Goal: Register for event/course: Register for event/course

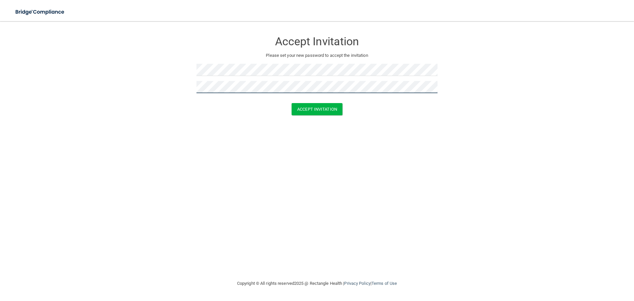
click at [292, 103] on button "Accept Invitation" at bounding box center [317, 109] width 51 height 12
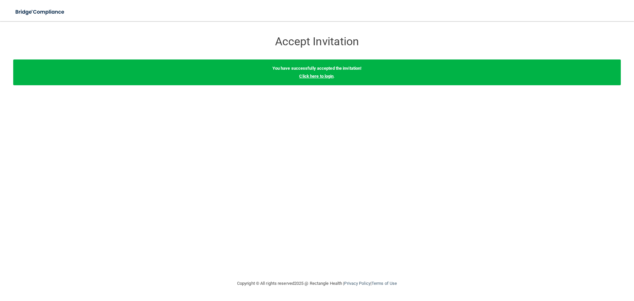
click at [328, 76] on link "Click here to login" at bounding box center [316, 76] width 34 height 5
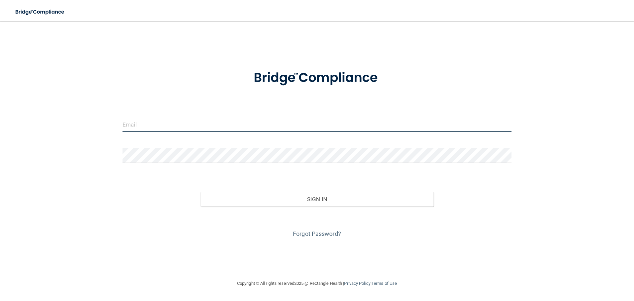
click at [252, 121] on input "email" at bounding box center [317, 124] width 389 height 15
type input "[EMAIL_ADDRESS][DOMAIN_NAME]"
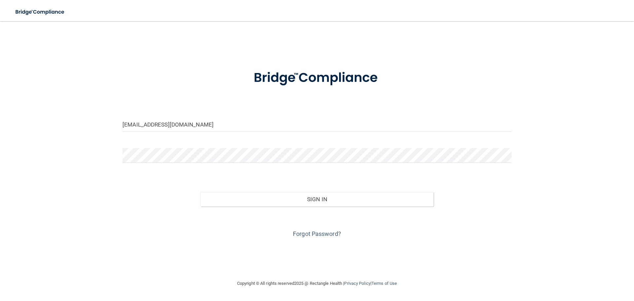
click at [262, 143] on form "[EMAIL_ADDRESS][DOMAIN_NAME] Invalid email/password. You don't have permission …" at bounding box center [317, 150] width 389 height 178
click at [200, 192] on button "Sign In" at bounding box center [316, 199] width 233 height 15
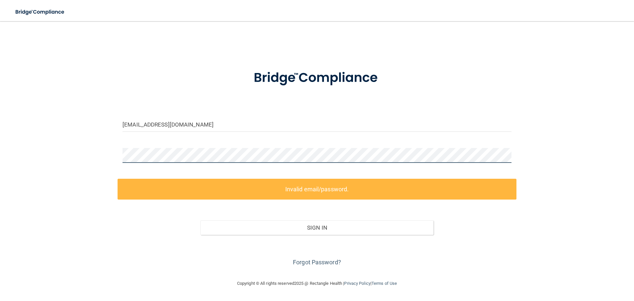
click at [77, 136] on div "[EMAIL_ADDRESS][DOMAIN_NAME] Invalid email/password. You don't have permission …" at bounding box center [317, 150] width 608 height 245
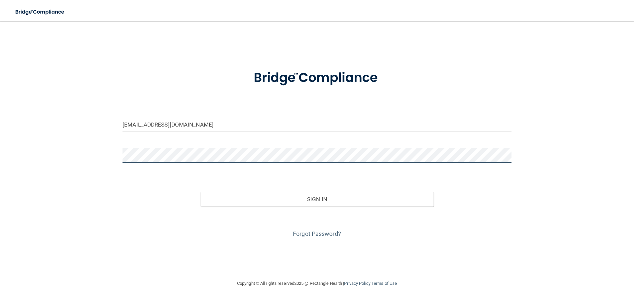
click at [200, 192] on button "Sign In" at bounding box center [316, 199] width 233 height 15
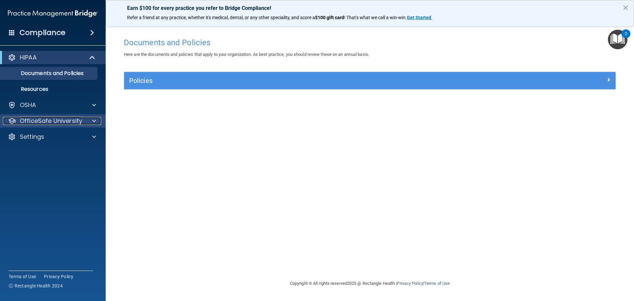
click at [34, 118] on p "OfficeSafe University" at bounding box center [51, 121] width 62 height 8
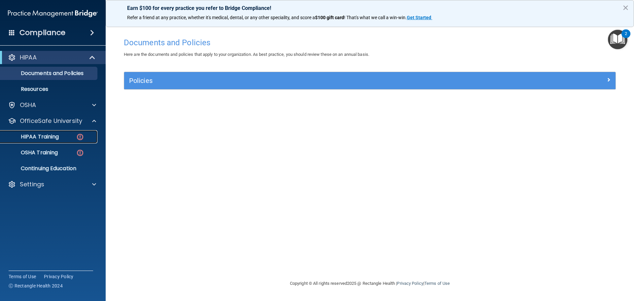
click at [55, 139] on p "HIPAA Training" at bounding box center [31, 136] width 54 height 7
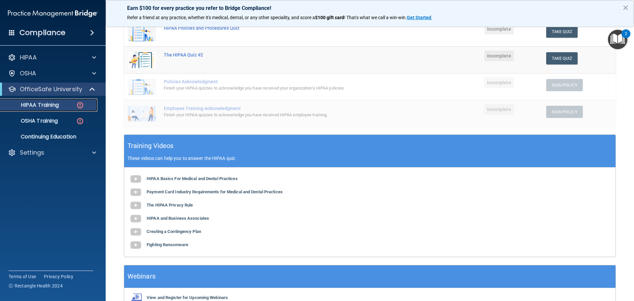
scroll to position [129, 0]
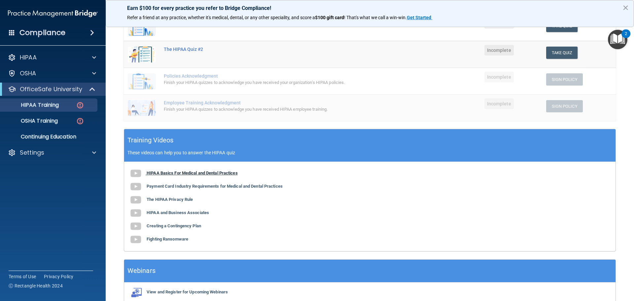
click at [154, 174] on b "HIPAA Basics For Medical and Dental Practices" at bounding box center [192, 172] width 91 height 5
click at [160, 188] on b "Payment Card Industry Requirements for Medical and Dental Practices" at bounding box center [215, 186] width 136 height 5
click at [185, 198] on b "The HIPAA Privacy Rule" at bounding box center [170, 199] width 46 height 5
click at [162, 215] on b "HIPAA and Business Associates" at bounding box center [178, 212] width 62 height 5
click at [194, 226] on b "Creating a Contingency Plan" at bounding box center [174, 225] width 54 height 5
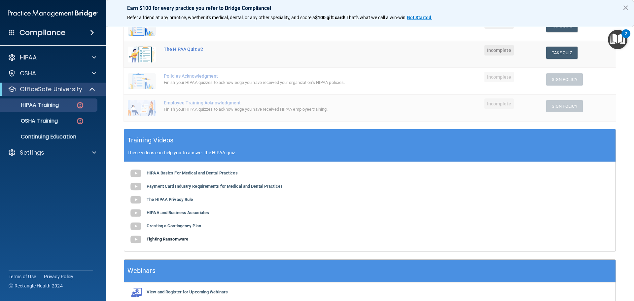
click at [172, 239] on b "Fighting Ransomware" at bounding box center [168, 238] width 42 height 5
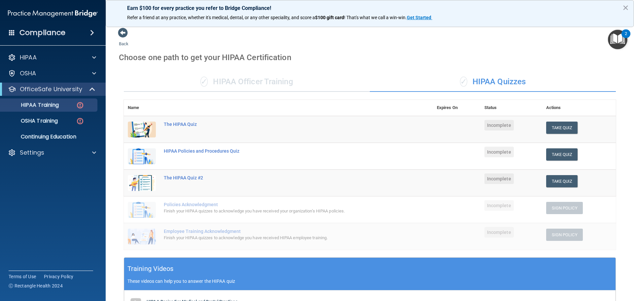
scroll to position [0, 0]
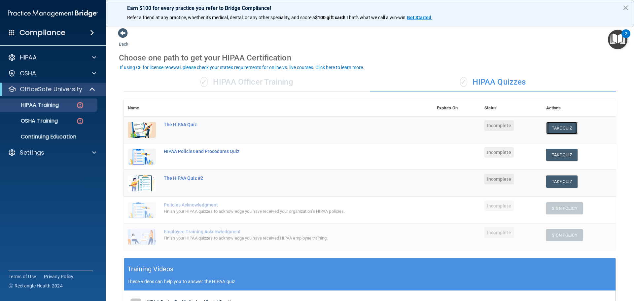
click at [548, 126] on button "Take Quiz" at bounding box center [562, 128] width 32 height 12
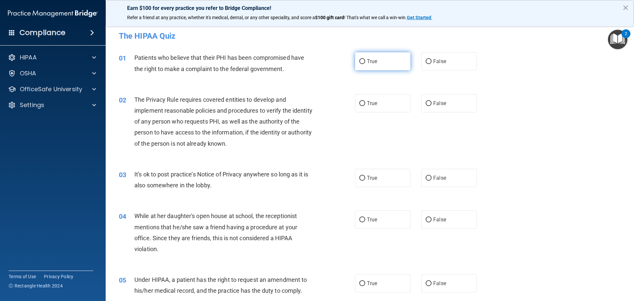
click at [382, 64] on label "True" at bounding box center [382, 61] width 55 height 18
click at [365, 64] on input "True" at bounding box center [362, 61] width 6 height 5
radio input "true"
click at [368, 100] on span "True" at bounding box center [372, 103] width 10 height 6
click at [365, 101] on input "True" at bounding box center [362, 103] width 6 height 5
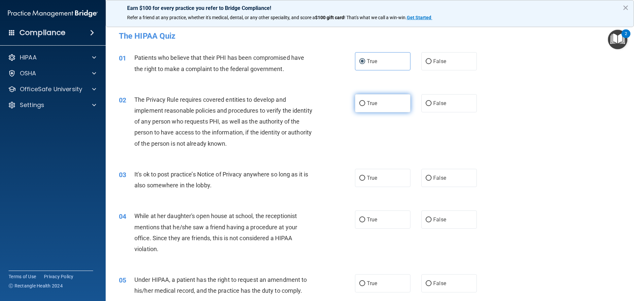
radio input "true"
click at [380, 180] on label "True" at bounding box center [382, 178] width 55 height 18
click at [365, 180] on input "True" at bounding box center [362, 178] width 6 height 5
radio input "true"
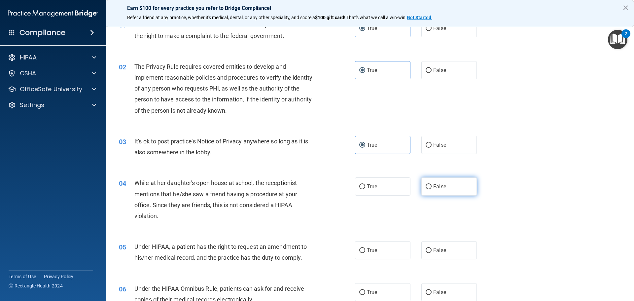
click at [449, 187] on label "False" at bounding box center [448, 186] width 55 height 18
click at [432, 187] on input "False" at bounding box center [429, 186] width 6 height 5
radio input "true"
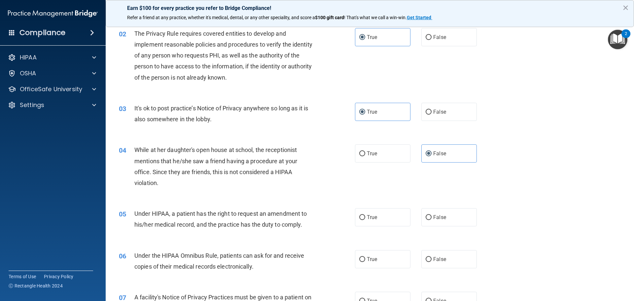
scroll to position [99, 0]
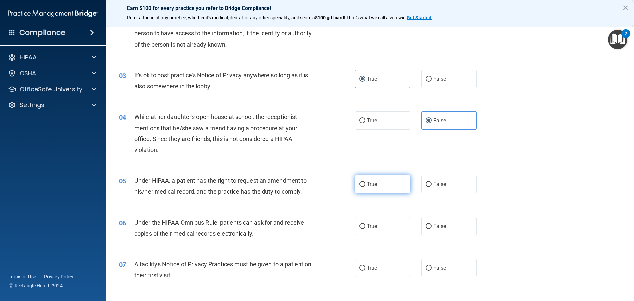
click at [358, 178] on label "True" at bounding box center [382, 184] width 55 height 18
click at [359, 182] on input "True" at bounding box center [362, 184] width 6 height 5
radio input "true"
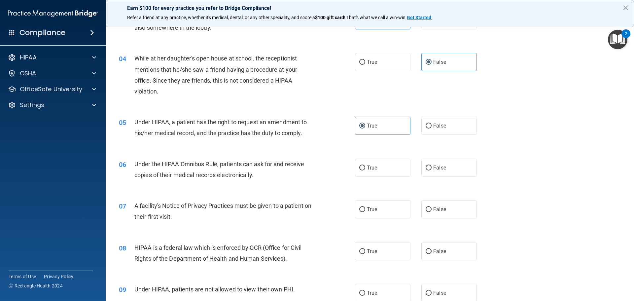
scroll to position [165, 0]
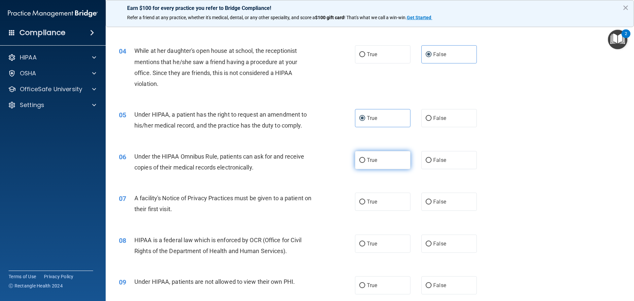
click at [361, 168] on label "True" at bounding box center [382, 160] width 55 height 18
click at [361, 163] on input "True" at bounding box center [362, 160] width 6 height 5
radio input "true"
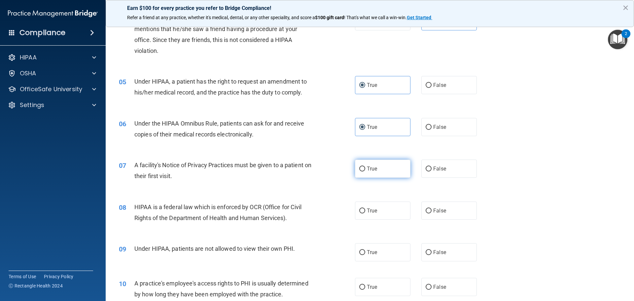
click at [380, 164] on label "True" at bounding box center [382, 168] width 55 height 18
click at [365, 166] on input "True" at bounding box center [362, 168] width 6 height 5
radio input "true"
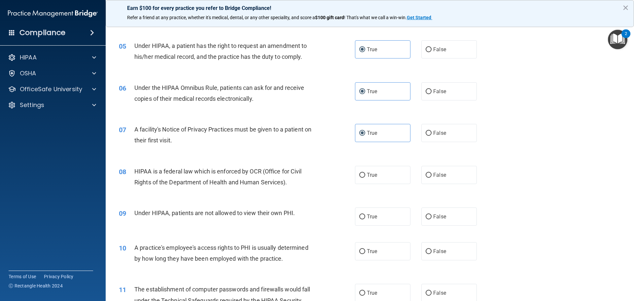
scroll to position [264, 0]
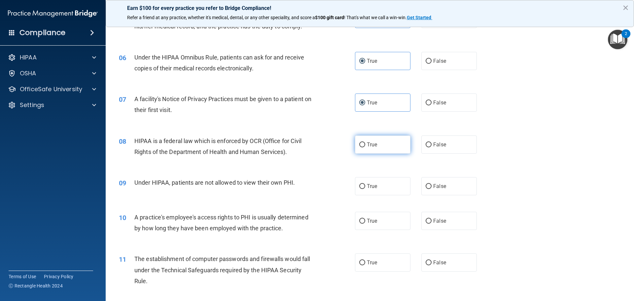
click at [370, 142] on span "True" at bounding box center [372, 144] width 10 height 6
click at [365, 142] on input "True" at bounding box center [362, 144] width 6 height 5
radio input "true"
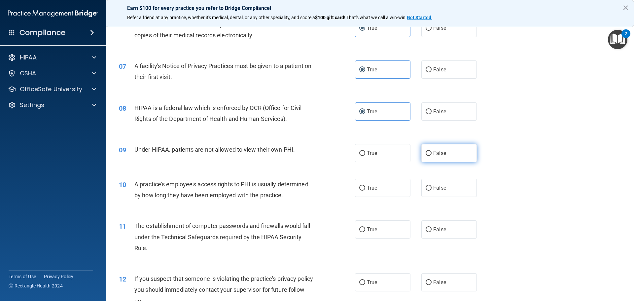
click at [429, 155] on label "False" at bounding box center [448, 153] width 55 height 18
click at [429, 155] on input "False" at bounding box center [429, 153] width 6 height 5
radio input "true"
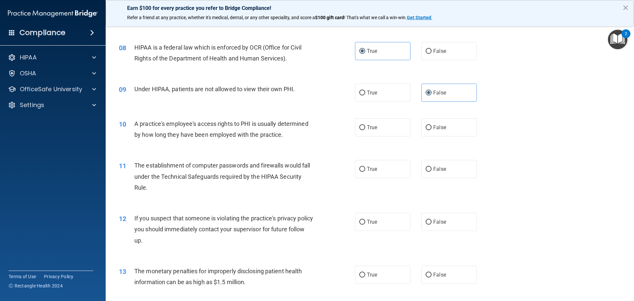
scroll to position [363, 0]
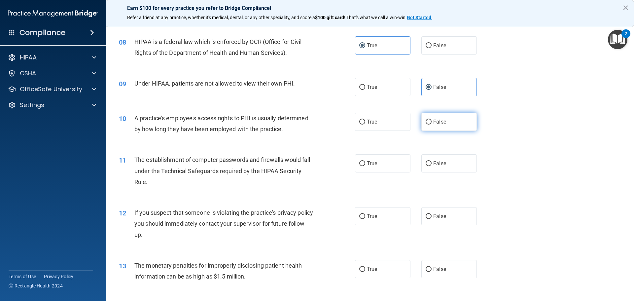
click at [426, 122] on input "False" at bounding box center [429, 122] width 6 height 5
radio input "true"
click at [381, 126] on label "True" at bounding box center [382, 122] width 55 height 18
click at [365, 124] on input "True" at bounding box center [362, 122] width 6 height 5
radio input "true"
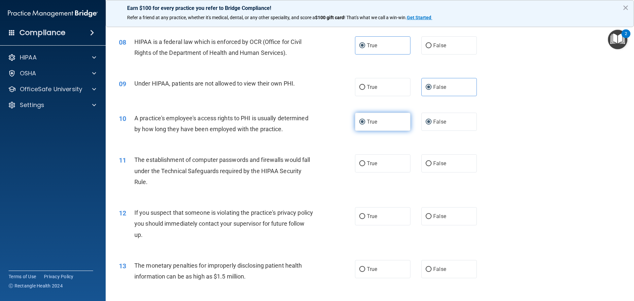
radio input "false"
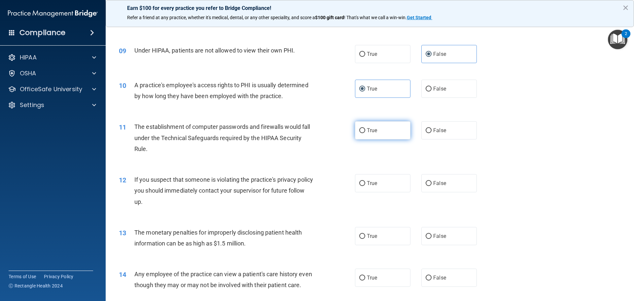
scroll to position [429, 0]
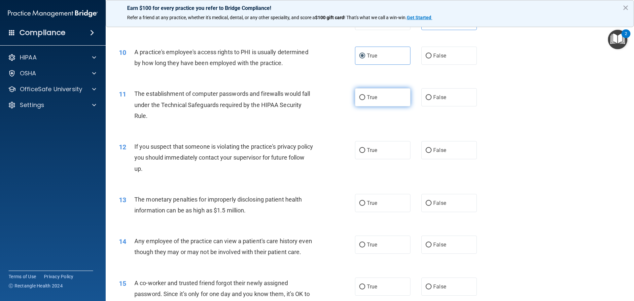
click at [355, 97] on label "True" at bounding box center [382, 97] width 55 height 18
click at [359, 97] on input "True" at bounding box center [362, 97] width 6 height 5
radio input "true"
click at [363, 146] on label "True" at bounding box center [382, 150] width 55 height 18
click at [363, 148] on input "True" at bounding box center [362, 150] width 6 height 5
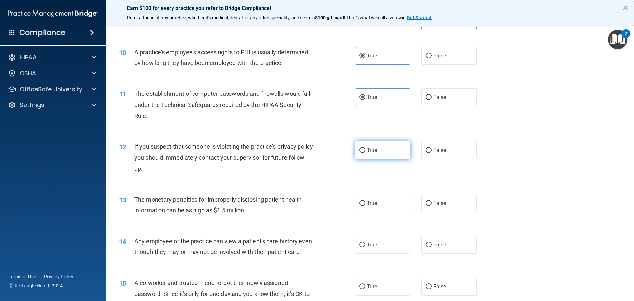
radio input "true"
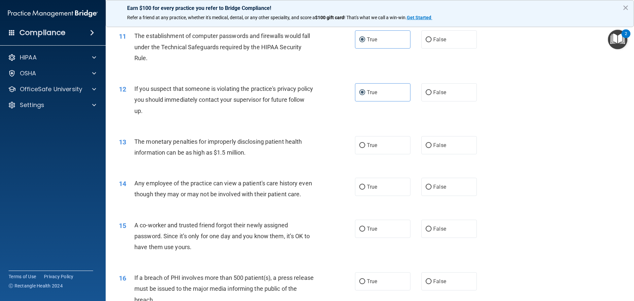
scroll to position [495, 0]
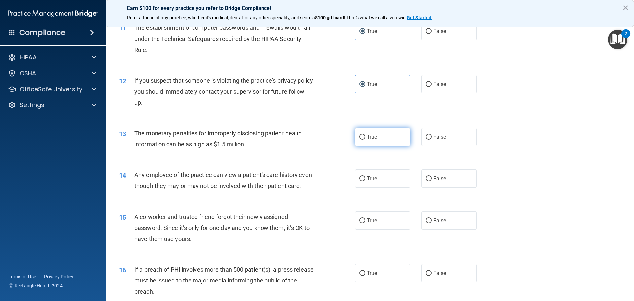
click at [368, 137] on span "True" at bounding box center [372, 137] width 10 height 6
click at [365, 137] on input "True" at bounding box center [362, 137] width 6 height 5
radio input "true"
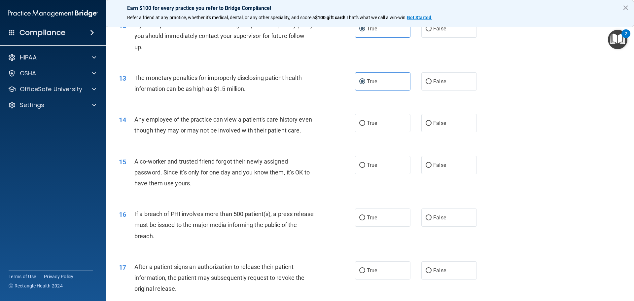
scroll to position [561, 0]
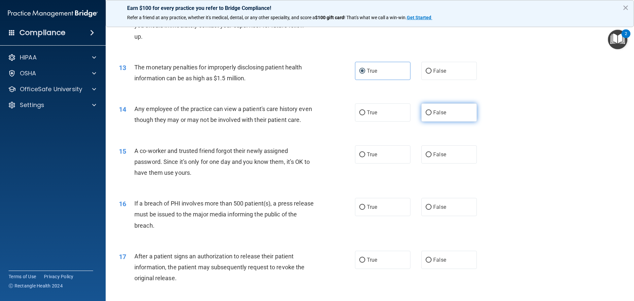
click at [440, 116] on label "False" at bounding box center [448, 112] width 55 height 18
click at [432, 115] on input "False" at bounding box center [429, 112] width 6 height 5
radio input "true"
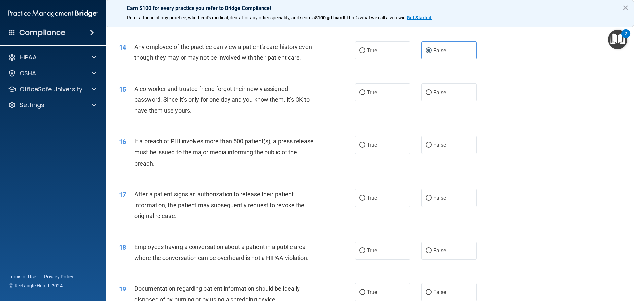
scroll to position [627, 0]
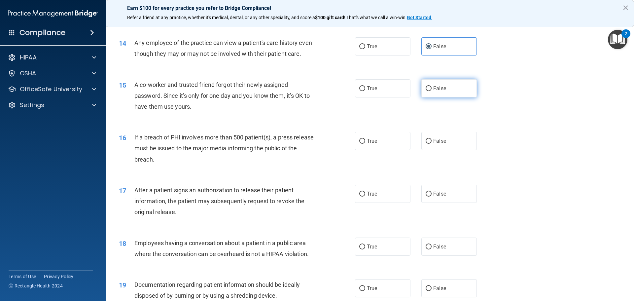
click at [462, 97] on label "False" at bounding box center [448, 88] width 55 height 18
click at [432, 91] on input "False" at bounding box center [429, 88] width 6 height 5
radio input "true"
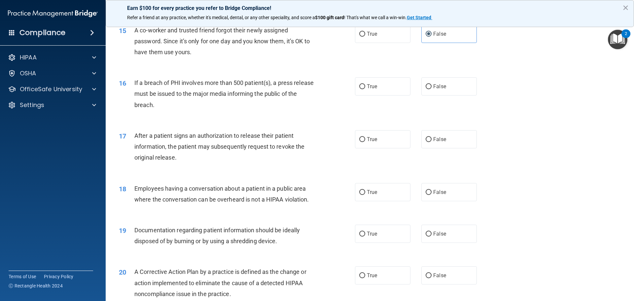
scroll to position [693, 0]
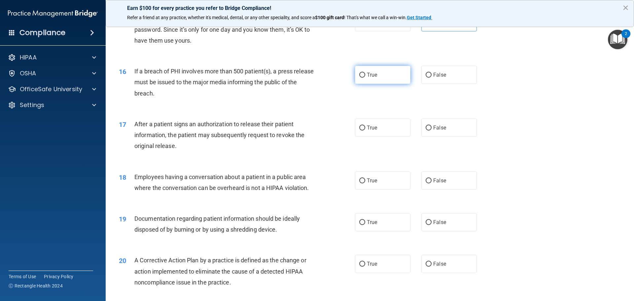
click at [374, 78] on span "True" at bounding box center [372, 75] width 10 height 6
click at [365, 78] on input "True" at bounding box center [362, 75] width 6 height 5
radio input "true"
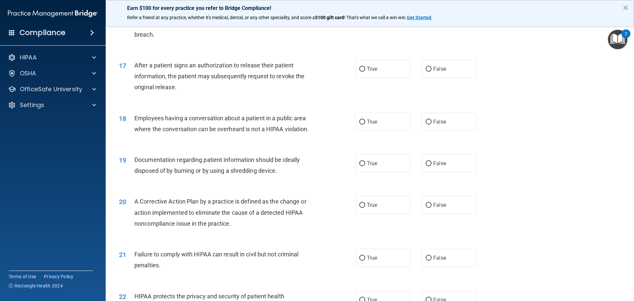
scroll to position [759, 0]
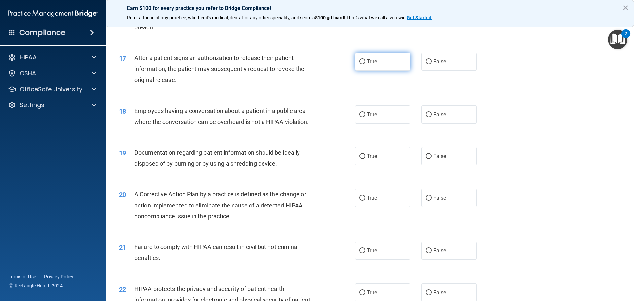
click at [372, 65] on span "True" at bounding box center [372, 61] width 10 height 6
click at [365, 64] on input "True" at bounding box center [362, 61] width 6 height 5
radio input "true"
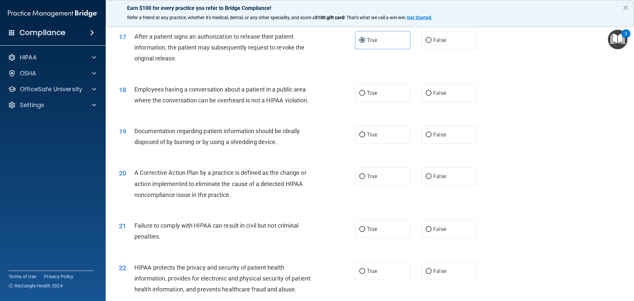
scroll to position [792, 0]
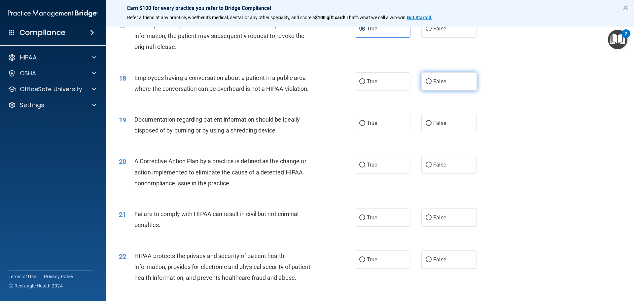
click at [442, 90] on label "False" at bounding box center [448, 81] width 55 height 18
click at [432, 84] on input "False" at bounding box center [429, 81] width 6 height 5
radio input "true"
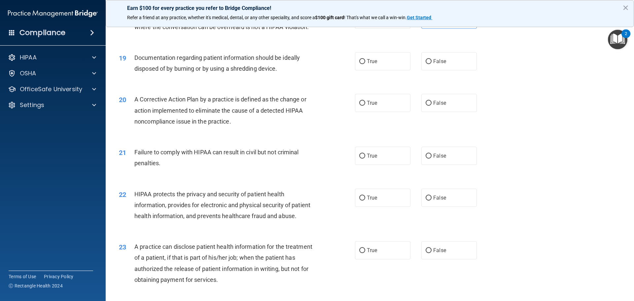
scroll to position [859, 0]
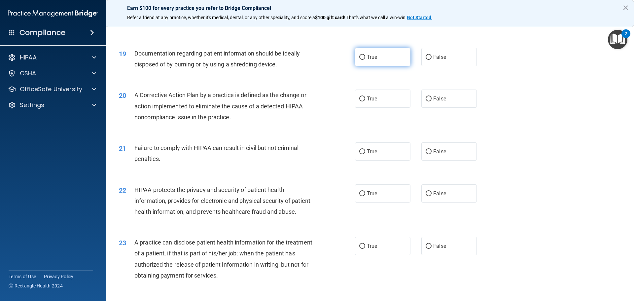
click at [372, 60] on span "True" at bounding box center [372, 57] width 10 height 6
click at [365, 60] on input "True" at bounding box center [362, 57] width 6 height 5
radio input "true"
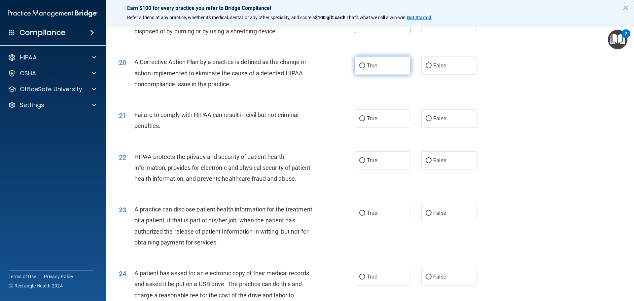
click at [370, 69] on span "True" at bounding box center [372, 65] width 10 height 6
click at [365, 68] on input "True" at bounding box center [362, 65] width 6 height 5
radio input "true"
click at [427, 121] on input "False" at bounding box center [429, 118] width 6 height 5
radio input "true"
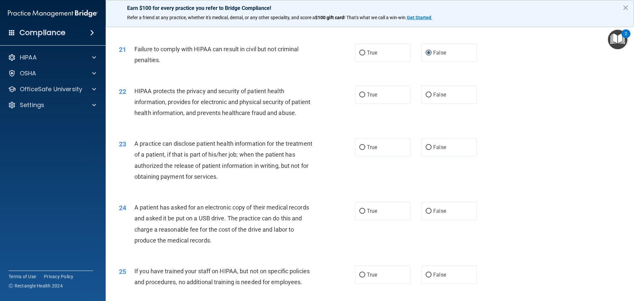
scroll to position [958, 0]
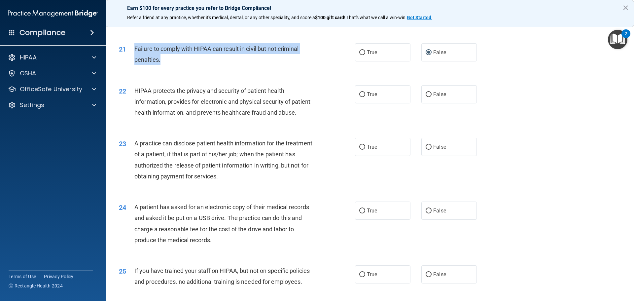
drag, startPoint x: 231, startPoint y: 70, endPoint x: 131, endPoint y: 64, distance: 99.9
click at [131, 64] on div "21 Failure to comply with HIPAA can result in civil but not criminal penalties." at bounding box center [237, 55] width 256 height 25
copy div "Failure to comply with HIPAA can result in civil but not criminal penalties."
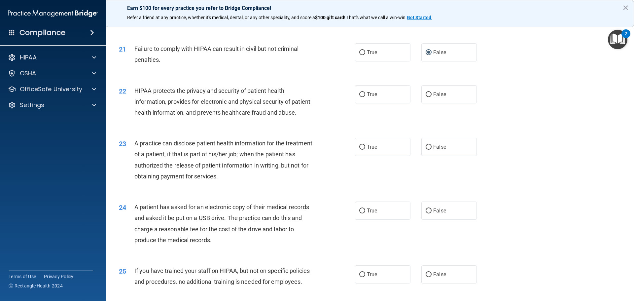
click at [337, 77] on div "21 Failure to comply with HIPAA can result in civil but not criminal penalties.…" at bounding box center [370, 56] width 512 height 42
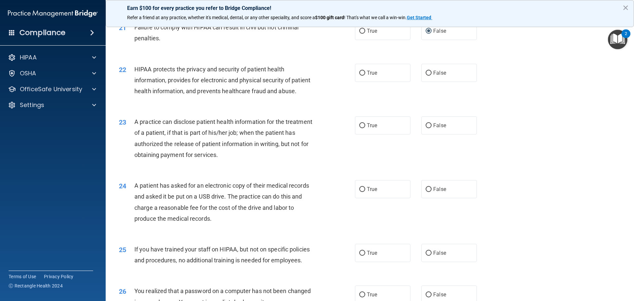
scroll to position [991, 0]
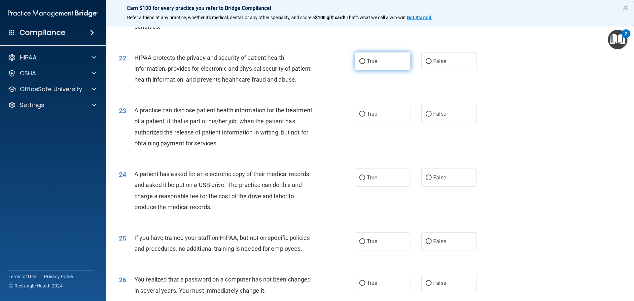
click at [371, 70] on label "True" at bounding box center [382, 61] width 55 height 18
click at [365, 64] on input "True" at bounding box center [362, 61] width 6 height 5
radio input "true"
click at [394, 123] on label "True" at bounding box center [382, 114] width 55 height 18
click at [365, 117] on input "True" at bounding box center [362, 114] width 6 height 5
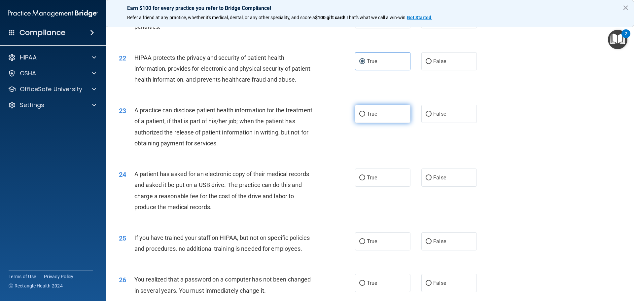
radio input "true"
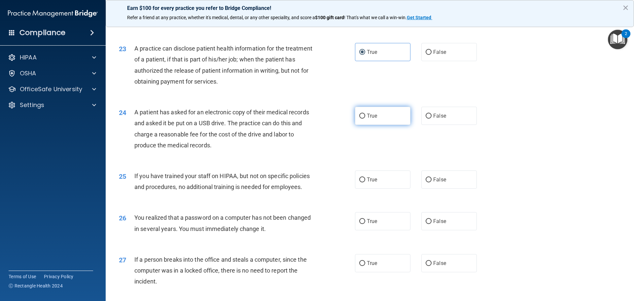
scroll to position [1057, 0]
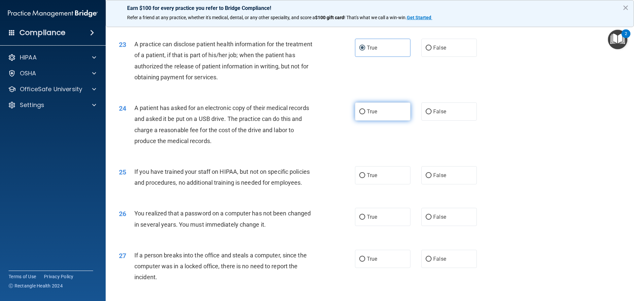
click at [391, 121] on label "True" at bounding box center [382, 111] width 55 height 18
click at [365, 114] on input "True" at bounding box center [362, 111] width 6 height 5
radio input "true"
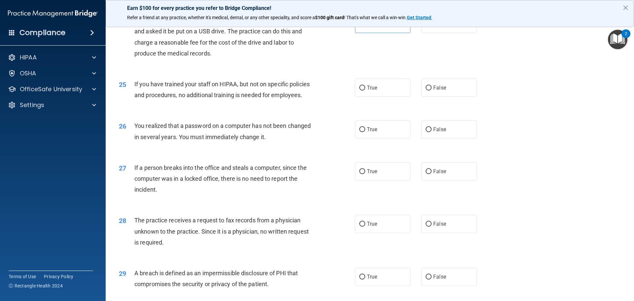
scroll to position [1156, 0]
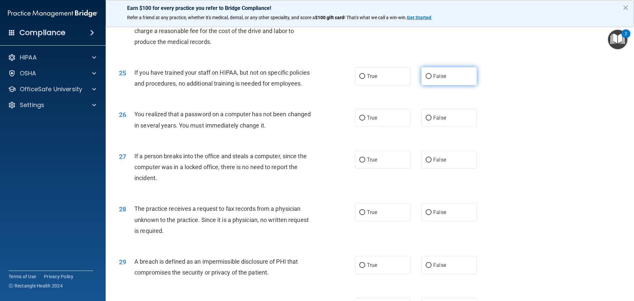
click at [427, 85] on label "False" at bounding box center [448, 76] width 55 height 18
click at [427, 79] on input "False" at bounding box center [429, 76] width 6 height 5
radio input "true"
click at [372, 127] on label "True" at bounding box center [382, 118] width 55 height 18
click at [365, 121] on input "True" at bounding box center [362, 118] width 6 height 5
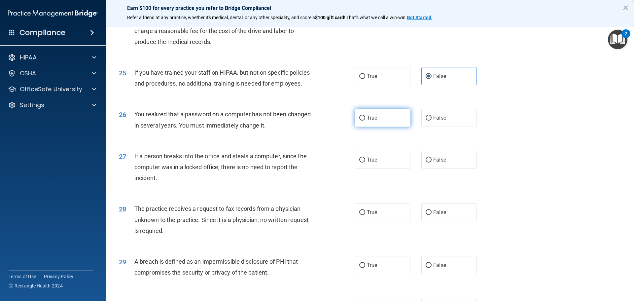
radio input "true"
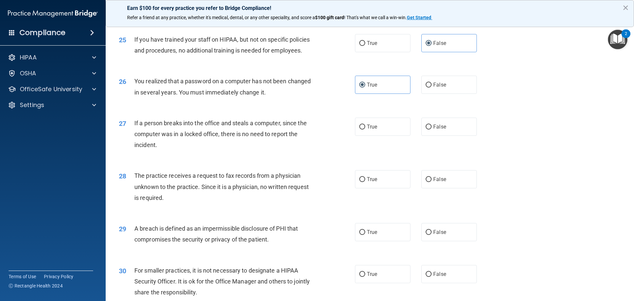
scroll to position [1222, 0]
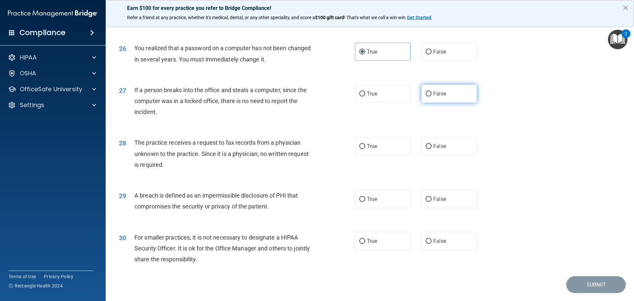
click at [444, 103] on label "False" at bounding box center [448, 94] width 55 height 18
click at [432, 96] on input "False" at bounding box center [429, 93] width 6 height 5
radio input "true"
click at [434, 149] on span "False" at bounding box center [439, 146] width 13 height 6
click at [432, 149] on input "False" at bounding box center [429, 146] width 6 height 5
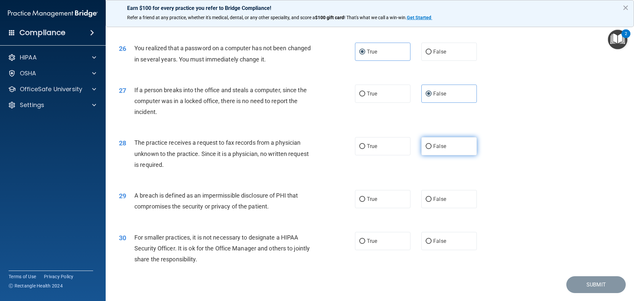
radio input "true"
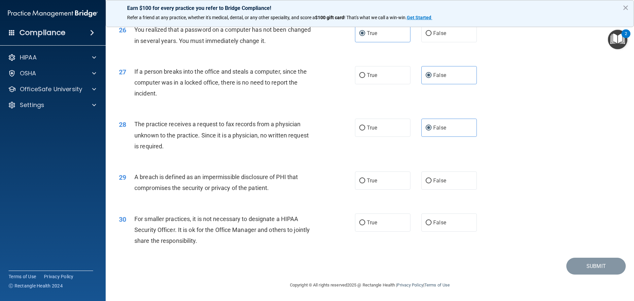
scroll to position [1262, 0]
click at [380, 180] on label "True" at bounding box center [382, 180] width 55 height 18
click at [365, 180] on input "True" at bounding box center [362, 180] width 6 height 5
radio input "true"
click at [421, 221] on label "False" at bounding box center [448, 222] width 55 height 18
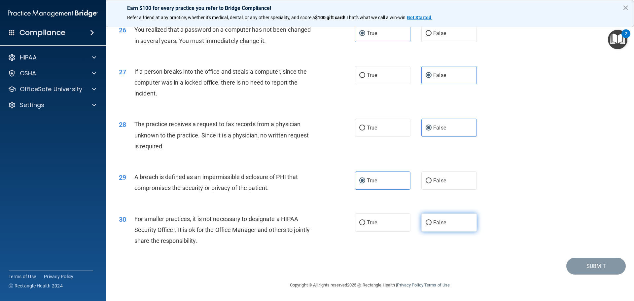
click at [426, 221] on input "False" at bounding box center [429, 222] width 6 height 5
radio input "true"
click at [580, 262] on button "Submit" at bounding box center [595, 266] width 59 height 17
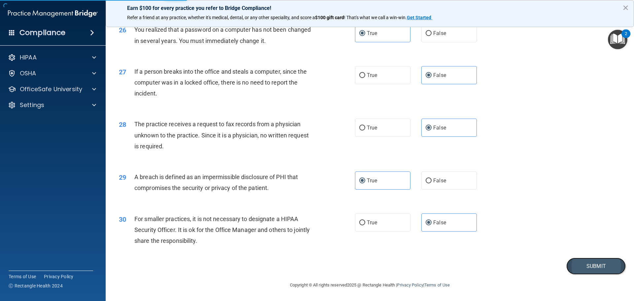
click at [588, 266] on button "Submit" at bounding box center [595, 266] width 59 height 17
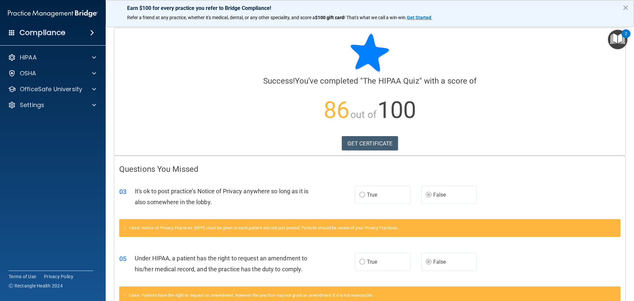
click at [628, 9] on button "×" at bounding box center [625, 7] width 6 height 11
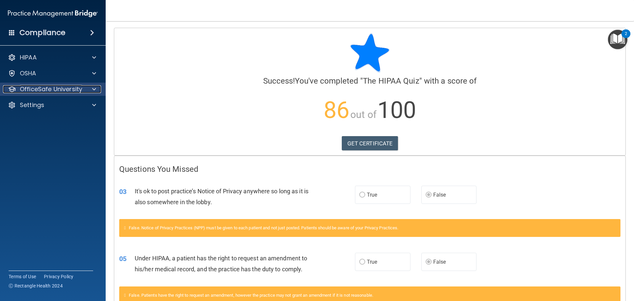
click at [77, 85] on p "OfficeSafe University" at bounding box center [51, 89] width 62 height 8
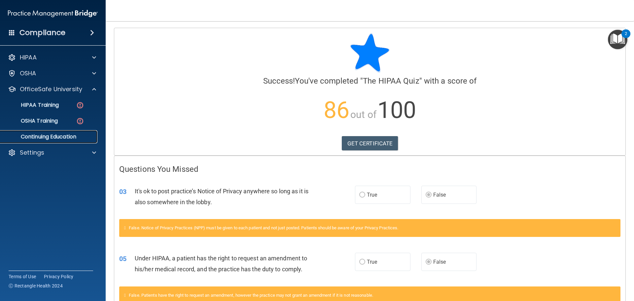
click at [53, 131] on link "Continuing Education" at bounding box center [45, 136] width 104 height 13
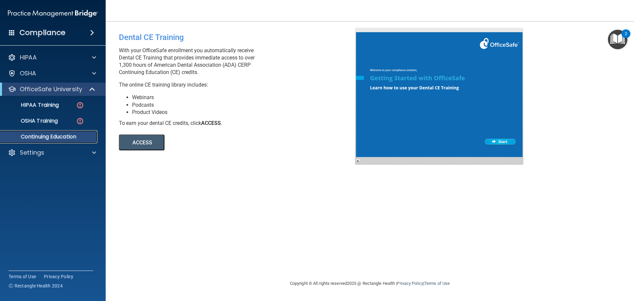
click at [69, 137] on p "Continuing Education" at bounding box center [49, 136] width 90 height 7
click at [19, 112] on ul "HIPAA Training OSHA Training Continuing Education" at bounding box center [53, 120] width 120 height 48
click at [30, 103] on p "HIPAA Training" at bounding box center [31, 105] width 54 height 7
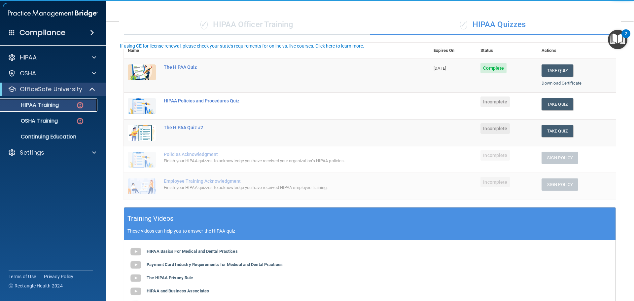
scroll to position [66, 0]
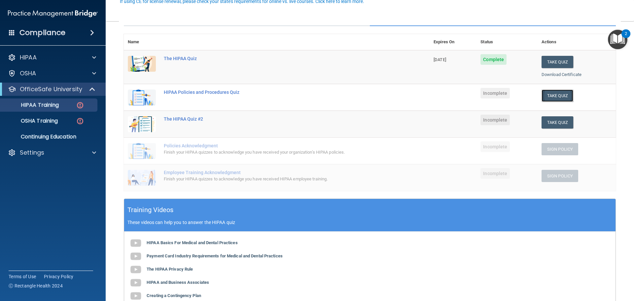
click at [550, 94] on button "Take Quiz" at bounding box center [558, 95] width 32 height 12
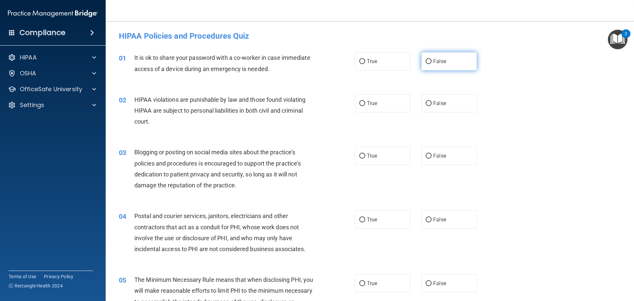
click at [453, 59] on label "False" at bounding box center [448, 61] width 55 height 18
click at [432, 59] on input "False" at bounding box center [429, 61] width 6 height 5
radio input "true"
click at [383, 109] on label "True" at bounding box center [382, 103] width 55 height 18
click at [365, 106] on input "True" at bounding box center [362, 103] width 6 height 5
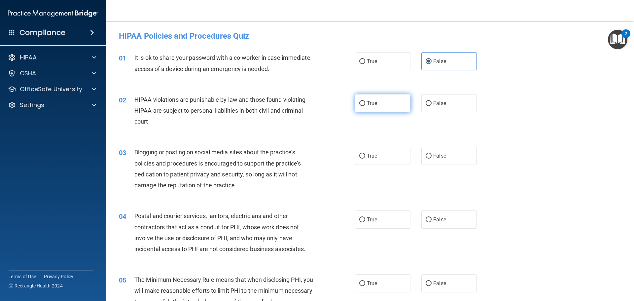
radio input "true"
click at [436, 158] on span "False" at bounding box center [439, 156] width 13 height 6
click at [432, 158] on input "False" at bounding box center [429, 156] width 6 height 5
radio input "true"
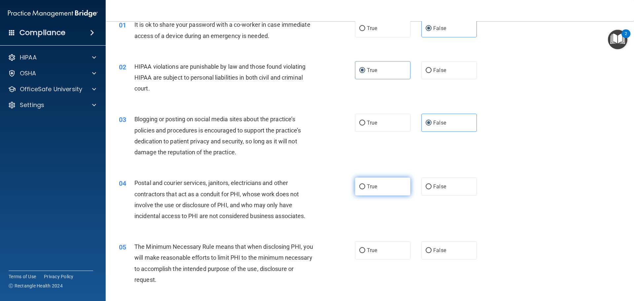
click at [383, 187] on label "True" at bounding box center [382, 186] width 55 height 18
click at [365, 187] on input "True" at bounding box center [362, 186] width 6 height 5
radio input "true"
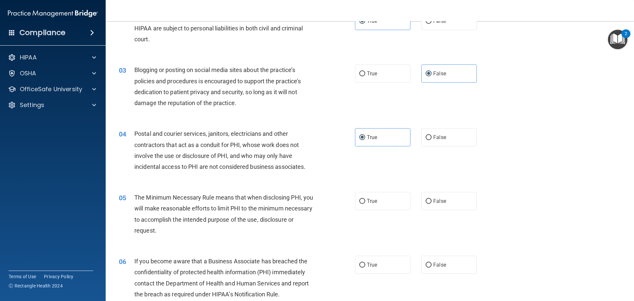
scroll to position [99, 0]
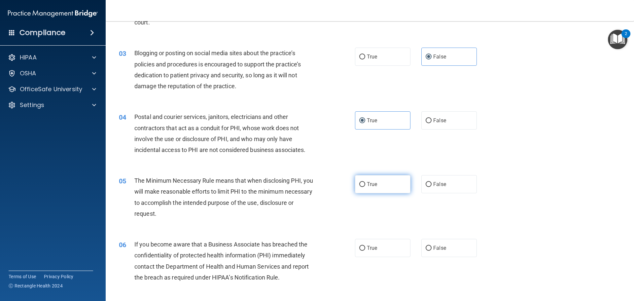
click at [391, 192] on label "True" at bounding box center [382, 184] width 55 height 18
click at [365, 187] on input "True" at bounding box center [362, 184] width 6 height 5
radio input "true"
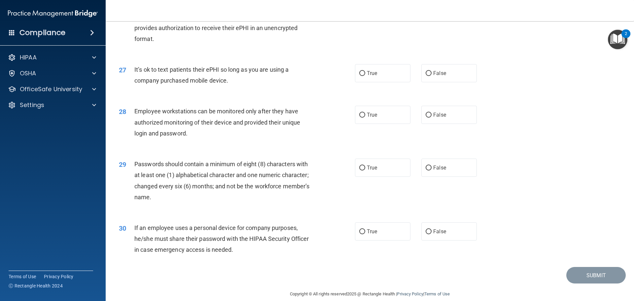
scroll to position [1357, 0]
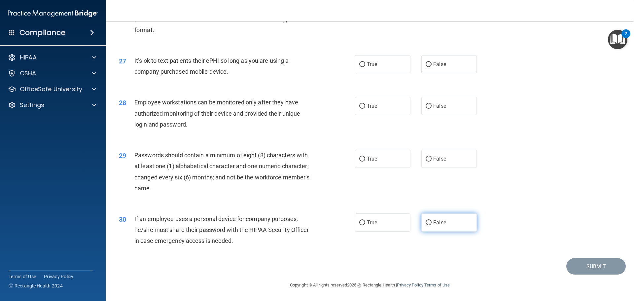
click at [450, 220] on label "False" at bounding box center [448, 222] width 55 height 18
click at [432, 220] on input "False" at bounding box center [429, 222] width 6 height 5
radio input "true"
click at [402, 169] on div "29 Passwords should contain a minimum of eight (8) characters with at least one…" at bounding box center [370, 173] width 512 height 64
click at [389, 158] on label "True" at bounding box center [382, 159] width 55 height 18
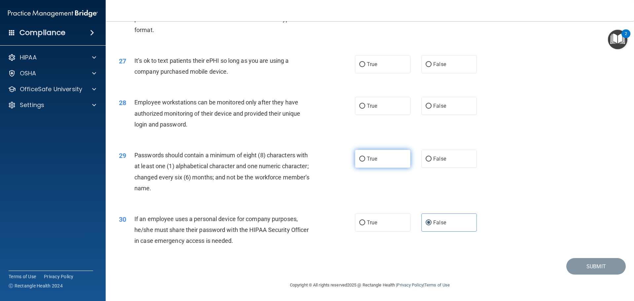
click at [365, 158] on input "True" at bounding box center [362, 159] width 6 height 5
radio input "true"
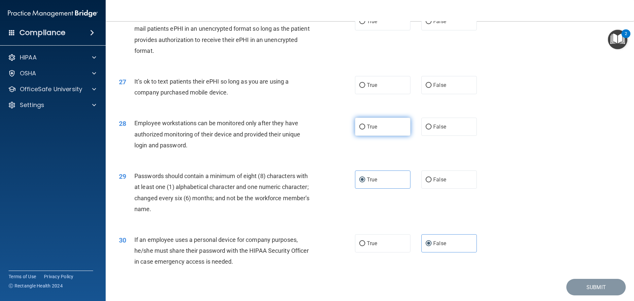
scroll to position [1324, 0]
click at [381, 137] on label "True" at bounding box center [382, 128] width 55 height 18
click at [365, 131] on input "True" at bounding box center [362, 128] width 6 height 5
radio input "true"
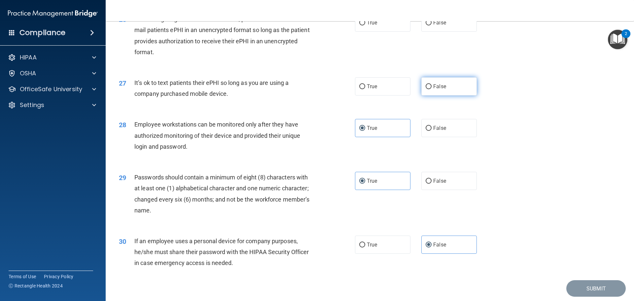
click at [450, 95] on label "False" at bounding box center [448, 86] width 55 height 18
click at [432, 89] on input "False" at bounding box center [429, 86] width 6 height 5
radio input "true"
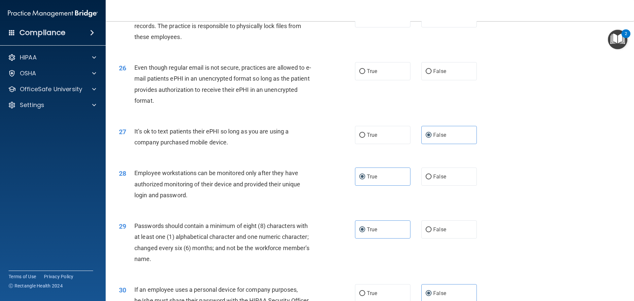
scroll to position [1258, 0]
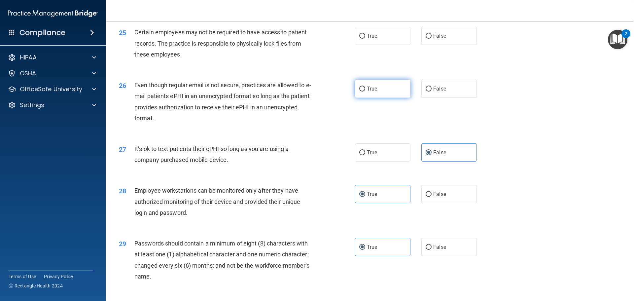
click at [400, 98] on label "True" at bounding box center [382, 89] width 55 height 18
click at [365, 91] on input "True" at bounding box center [362, 89] width 6 height 5
radio input "true"
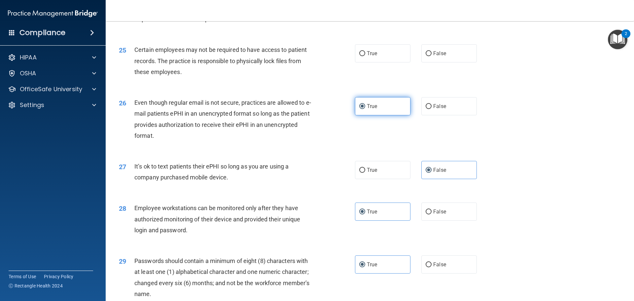
scroll to position [1225, 0]
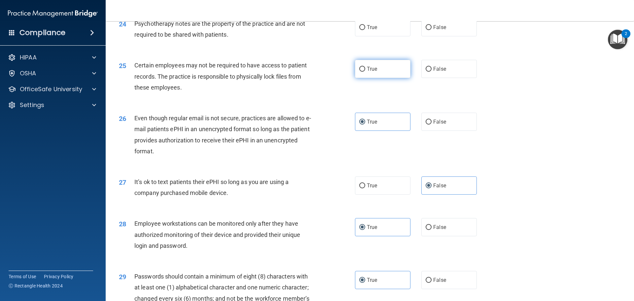
click at [384, 78] on label "True" at bounding box center [382, 69] width 55 height 18
click at [365, 72] on input "True" at bounding box center [362, 69] width 6 height 5
radio input "true"
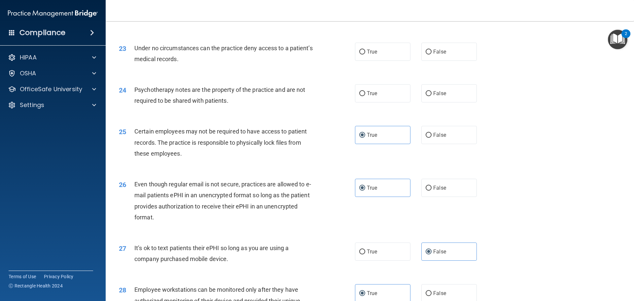
scroll to position [1126, 0]
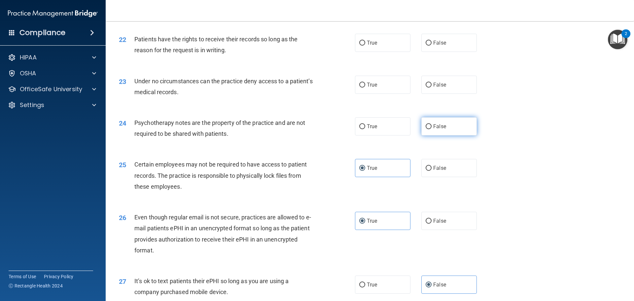
click at [433, 135] on label "False" at bounding box center [448, 126] width 55 height 18
click at [432, 129] on input "False" at bounding box center [429, 126] width 6 height 5
radio input "true"
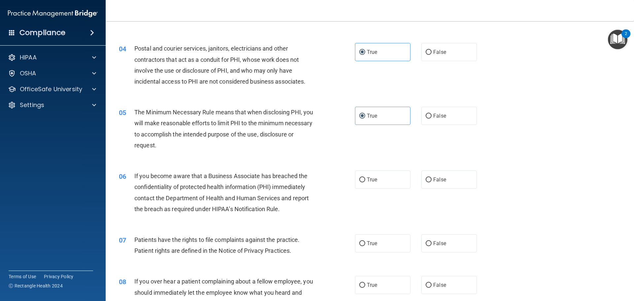
scroll to position [168, 0]
click at [376, 186] on label "True" at bounding box center [382, 179] width 55 height 18
click at [365, 182] on input "True" at bounding box center [362, 179] width 6 height 5
radio input "true"
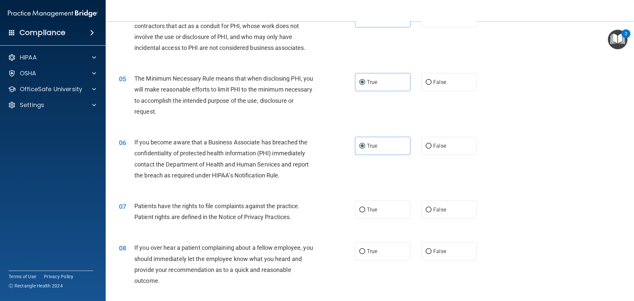
scroll to position [234, 0]
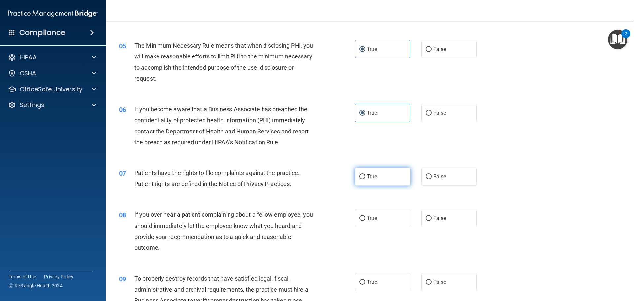
click at [377, 181] on label "True" at bounding box center [382, 176] width 55 height 18
click at [365, 179] on input "True" at bounding box center [362, 176] width 6 height 5
radio input "true"
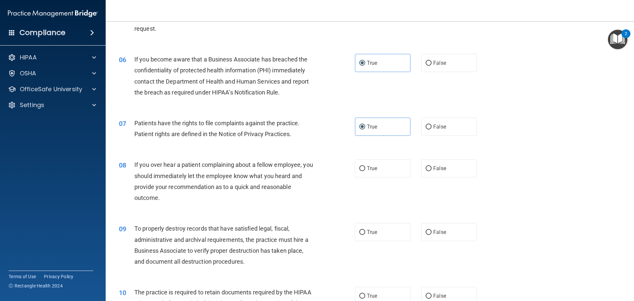
scroll to position [300, 0]
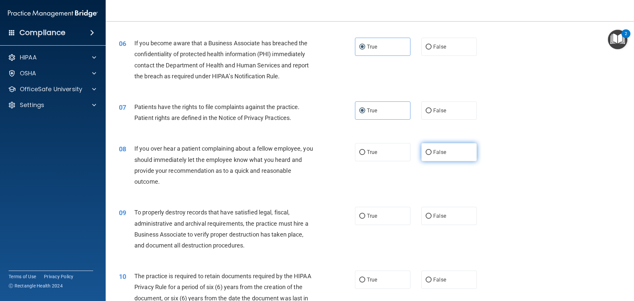
click at [443, 149] on label "False" at bounding box center [448, 152] width 55 height 18
click at [432, 150] on input "False" at bounding box center [429, 152] width 6 height 5
radio input "true"
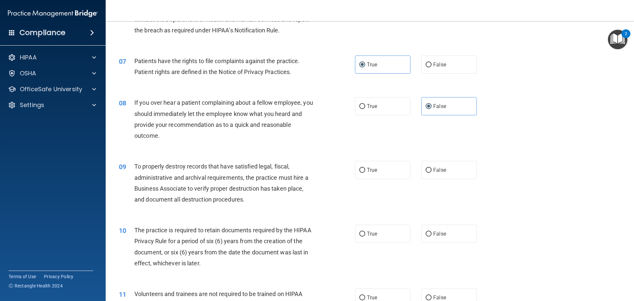
scroll to position [366, 0]
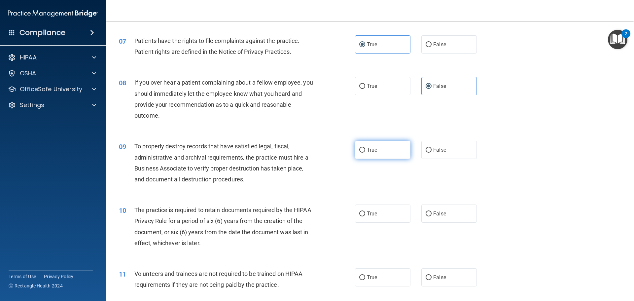
click at [377, 144] on label "True" at bounding box center [382, 150] width 55 height 18
click at [365, 148] on input "True" at bounding box center [362, 150] width 6 height 5
radio input "true"
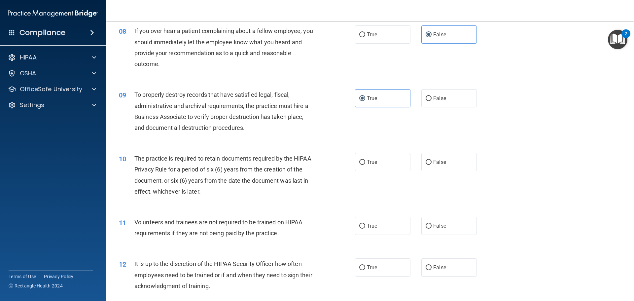
scroll to position [432, 0]
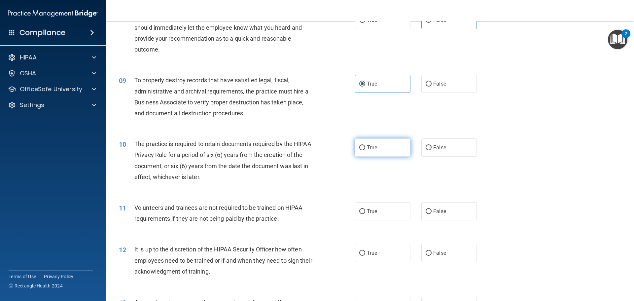
click at [381, 150] on label "True" at bounding box center [382, 147] width 55 height 18
click at [365, 150] on input "True" at bounding box center [362, 147] width 6 height 5
radio input "true"
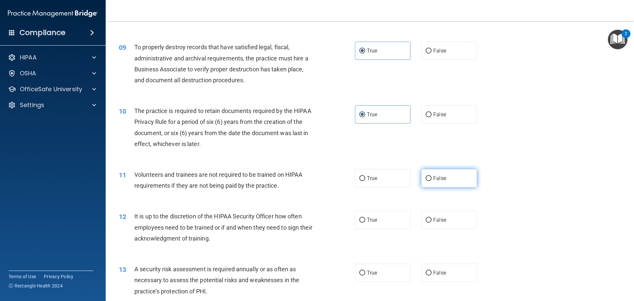
click at [446, 180] on label "False" at bounding box center [448, 178] width 55 height 18
click at [432, 180] on input "False" at bounding box center [429, 178] width 6 height 5
radio input "true"
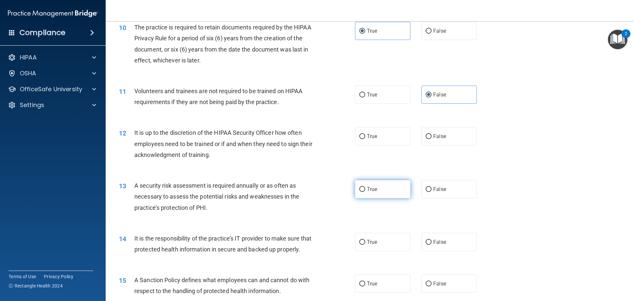
scroll to position [564, 0]
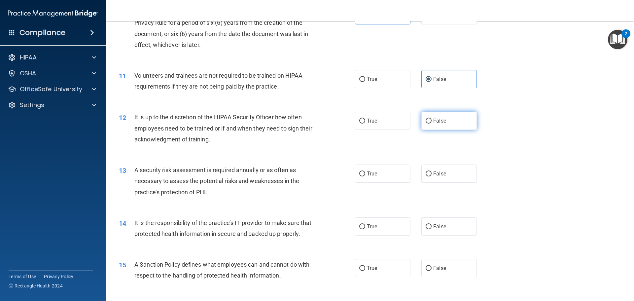
click at [430, 124] on label "False" at bounding box center [448, 121] width 55 height 18
click at [430, 123] on input "False" at bounding box center [429, 121] width 6 height 5
radio input "true"
click at [390, 169] on label "True" at bounding box center [382, 173] width 55 height 18
click at [365, 171] on input "True" at bounding box center [362, 173] width 6 height 5
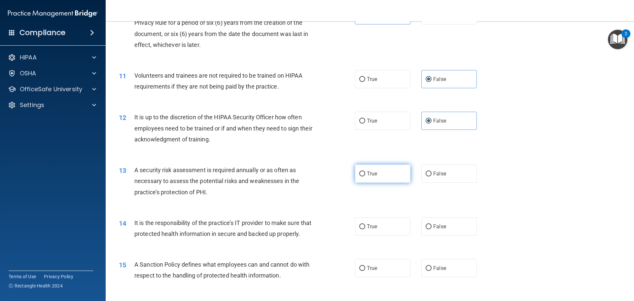
radio input "true"
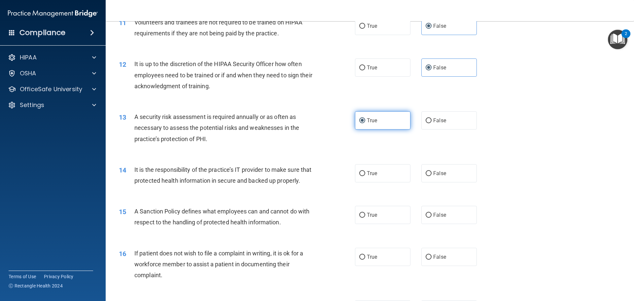
scroll to position [630, 0]
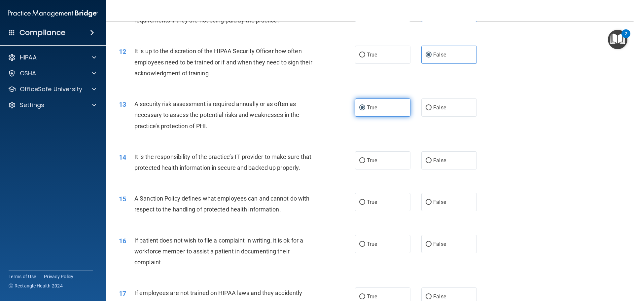
click at [390, 169] on label "True" at bounding box center [382, 160] width 55 height 18
click at [365, 163] on input "True" at bounding box center [362, 160] width 6 height 5
radio input "true"
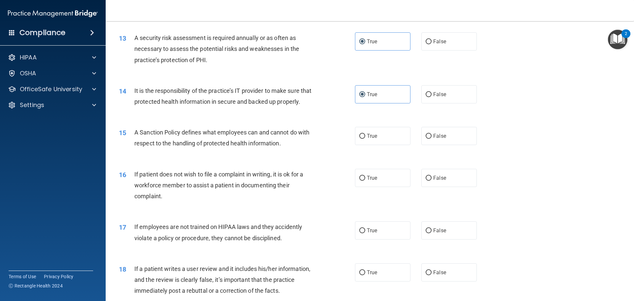
scroll to position [729, 0]
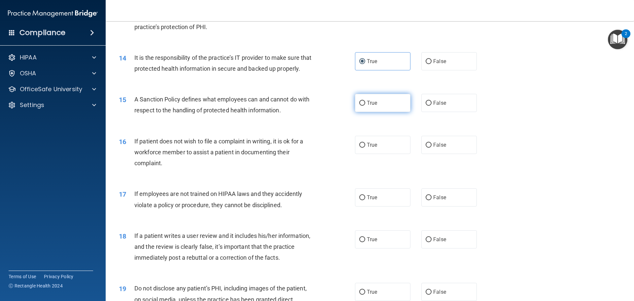
click at [386, 112] on label "True" at bounding box center [382, 103] width 55 height 18
click at [365, 106] on input "True" at bounding box center [362, 103] width 6 height 5
radio input "true"
click at [381, 154] on label "True" at bounding box center [382, 145] width 55 height 18
click at [365, 148] on input "True" at bounding box center [362, 145] width 6 height 5
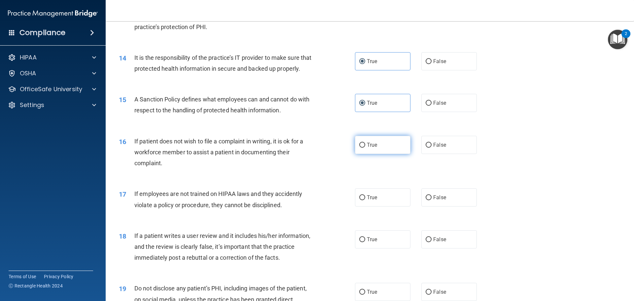
radio input "true"
click at [399, 206] on label "True" at bounding box center [382, 197] width 55 height 18
click at [365, 200] on input "True" at bounding box center [362, 197] width 6 height 5
radio input "true"
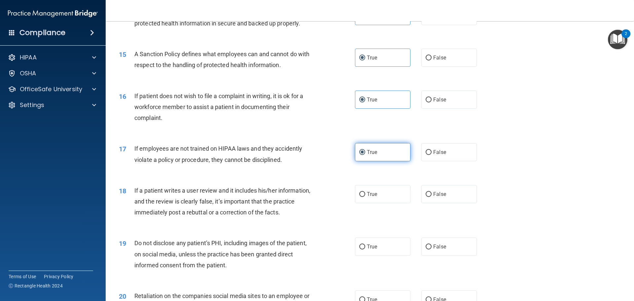
scroll to position [795, 0]
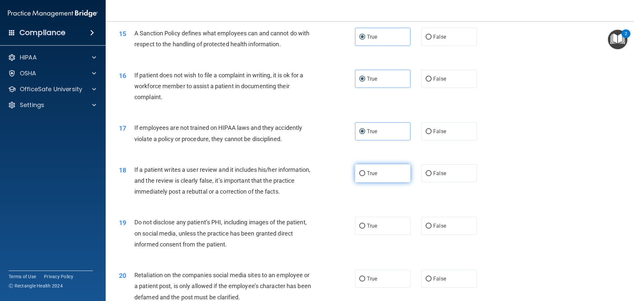
click at [357, 181] on label "True" at bounding box center [382, 173] width 55 height 18
click at [359, 176] on input "True" at bounding box center [362, 173] width 6 height 5
radio input "true"
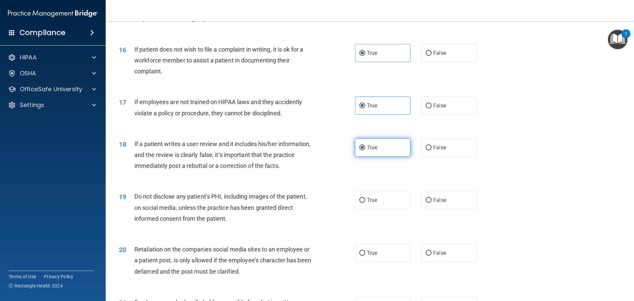
scroll to position [862, 0]
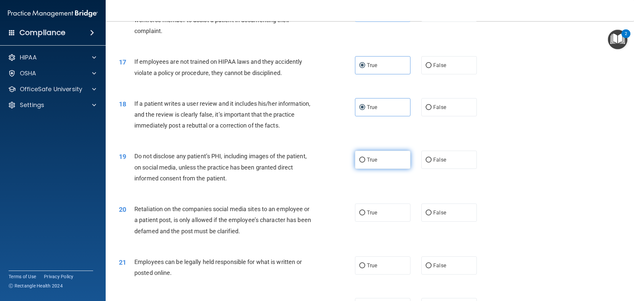
click at [395, 169] on label "True" at bounding box center [382, 160] width 55 height 18
click at [365, 162] on input "True" at bounding box center [362, 160] width 6 height 5
radio input "true"
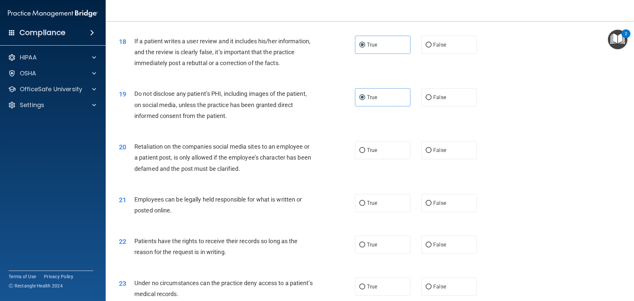
scroll to position [928, 0]
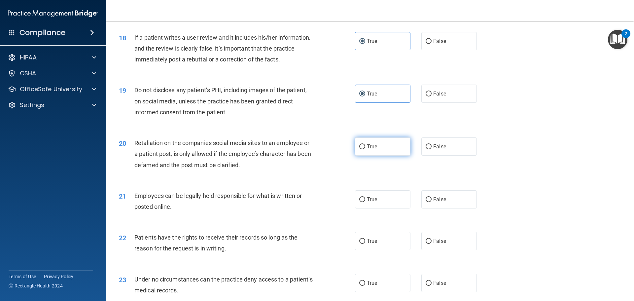
click at [381, 156] on label "True" at bounding box center [382, 146] width 55 height 18
click at [365, 149] on input "True" at bounding box center [362, 146] width 6 height 5
radio input "true"
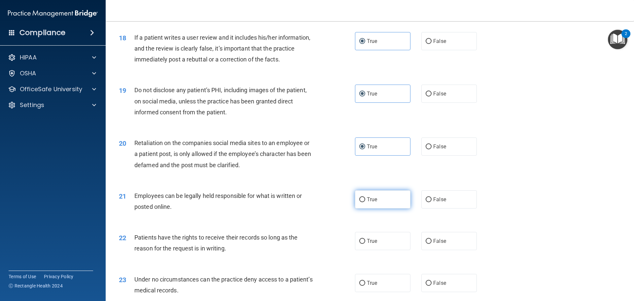
click at [359, 202] on input "True" at bounding box center [362, 199] width 6 height 5
radio input "true"
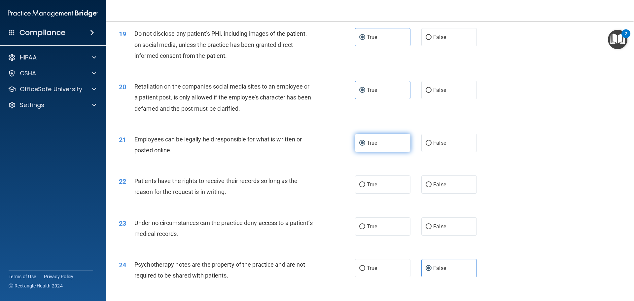
scroll to position [1027, 0]
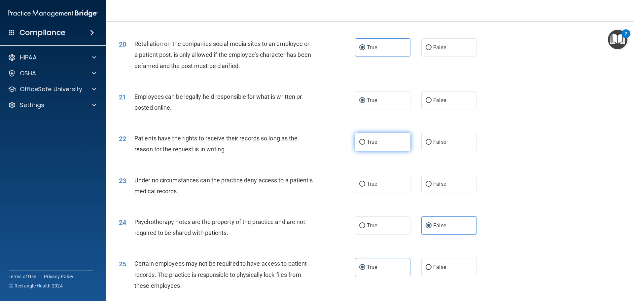
click at [391, 151] on label "True" at bounding box center [382, 142] width 55 height 18
click at [365, 145] on input "True" at bounding box center [362, 142] width 6 height 5
radio input "true"
click at [381, 191] on label "True" at bounding box center [382, 184] width 55 height 18
click at [365, 187] on input "True" at bounding box center [362, 184] width 6 height 5
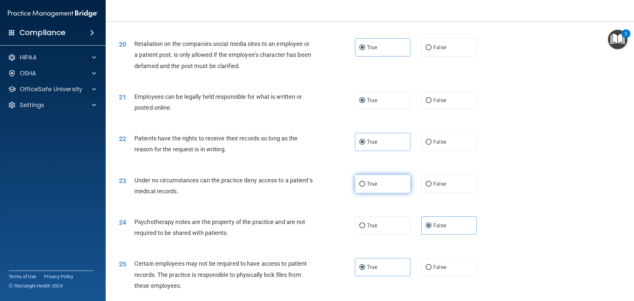
radio input "true"
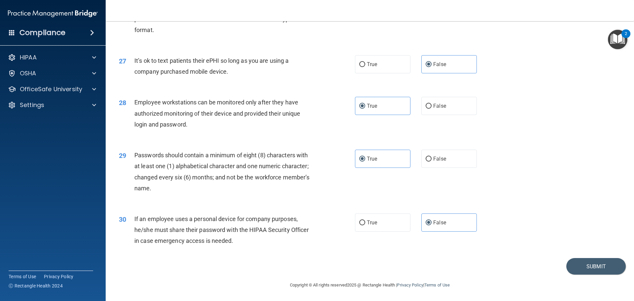
scroll to position [1357, 0]
click at [602, 267] on button "Submit" at bounding box center [595, 266] width 59 height 17
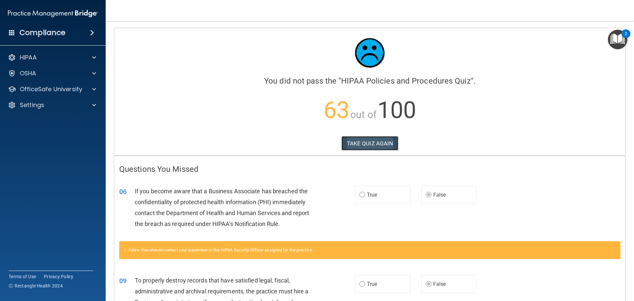
click at [366, 145] on button "TAKE QUIZ AGAIN" at bounding box center [369, 143] width 57 height 15
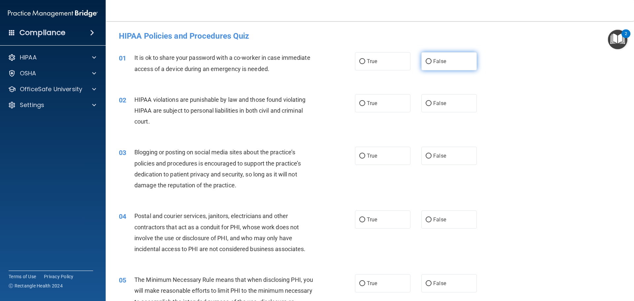
click at [433, 64] on span "False" at bounding box center [439, 61] width 13 height 6
click at [431, 64] on input "False" at bounding box center [429, 61] width 6 height 5
radio input "true"
click at [388, 101] on label "True" at bounding box center [382, 103] width 55 height 18
click at [365, 101] on input "True" at bounding box center [362, 103] width 6 height 5
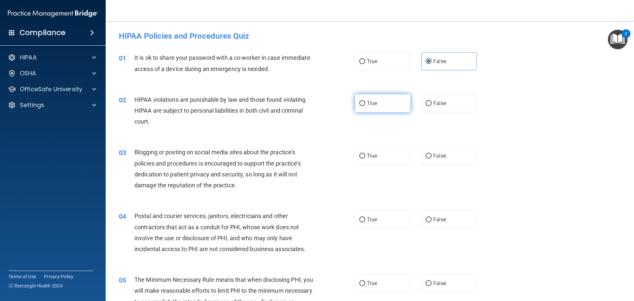
radio input "true"
click at [427, 154] on input "False" at bounding box center [429, 156] width 6 height 5
radio input "true"
click at [369, 211] on label "True" at bounding box center [382, 219] width 55 height 18
click at [365, 217] on input "True" at bounding box center [362, 219] width 6 height 5
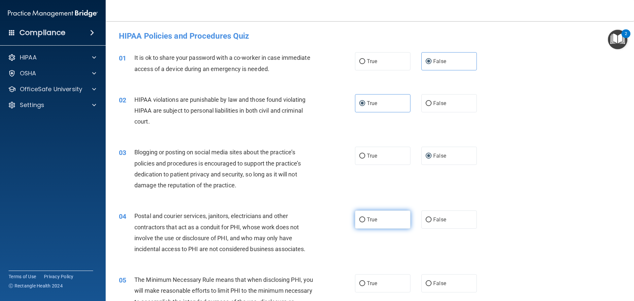
radio input "true"
click at [371, 220] on span "True" at bounding box center [372, 219] width 10 height 6
click at [365, 220] on input "True" at bounding box center [362, 219] width 6 height 5
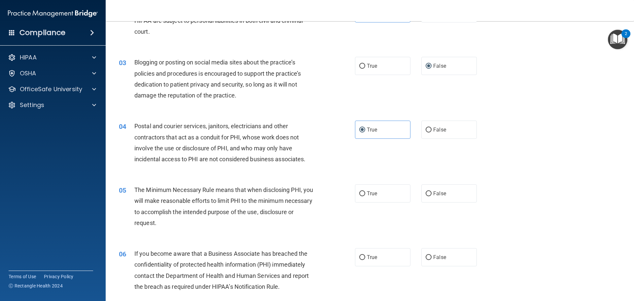
scroll to position [99, 0]
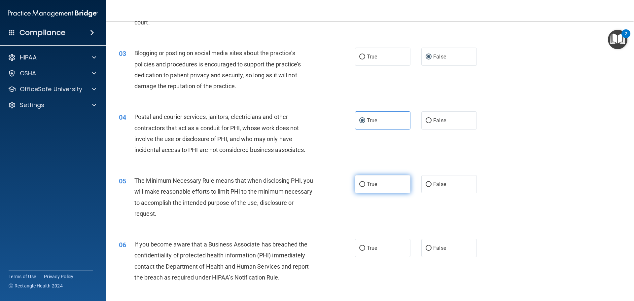
click at [367, 184] on span "True" at bounding box center [372, 184] width 10 height 6
click at [365, 184] on input "True" at bounding box center [362, 184] width 6 height 5
radio input "true"
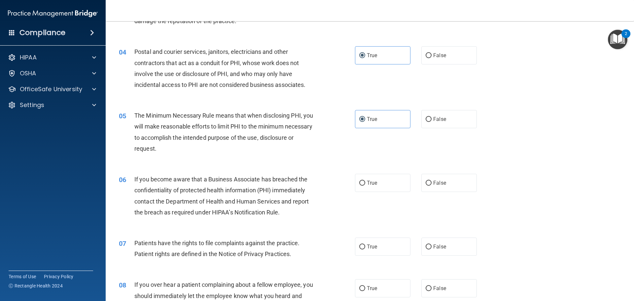
scroll to position [165, 0]
click at [421, 179] on label "False" at bounding box center [448, 182] width 55 height 18
click at [426, 180] on input "False" at bounding box center [429, 182] width 6 height 5
radio input "true"
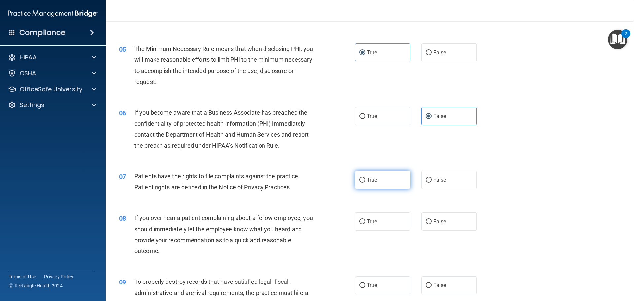
scroll to position [231, 0]
click at [378, 188] on label "True" at bounding box center [382, 179] width 55 height 18
click at [365, 182] on input "True" at bounding box center [362, 179] width 6 height 5
radio input "true"
click at [427, 213] on label "False" at bounding box center [448, 221] width 55 height 18
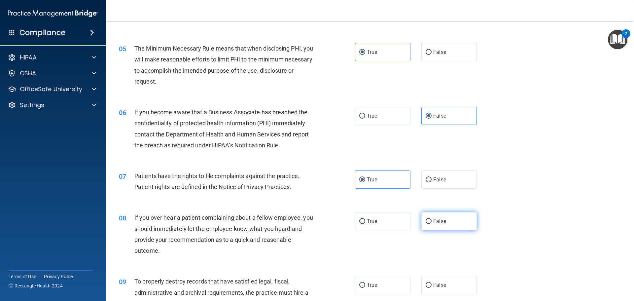
click at [427, 219] on input "False" at bounding box center [429, 221] width 6 height 5
radio input "true"
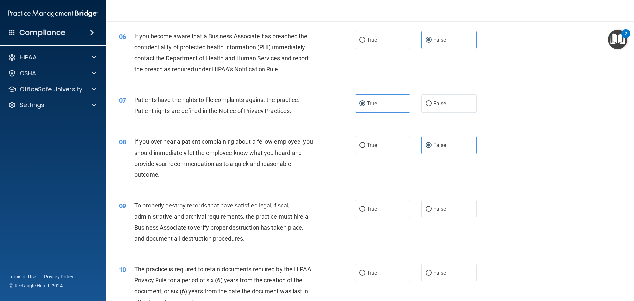
scroll to position [363, 0]
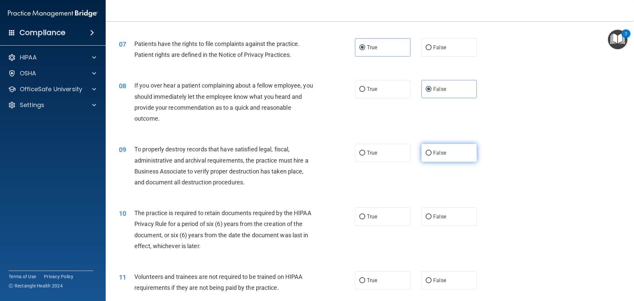
click at [428, 153] on input "False" at bounding box center [429, 153] width 6 height 5
radio input "true"
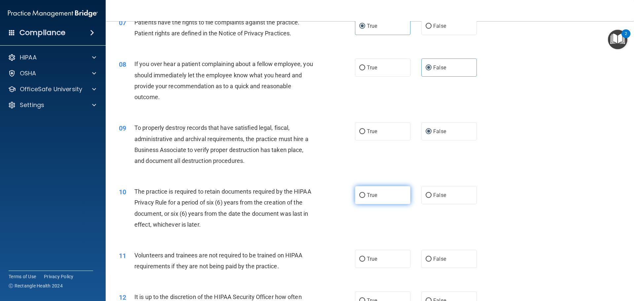
scroll to position [396, 0]
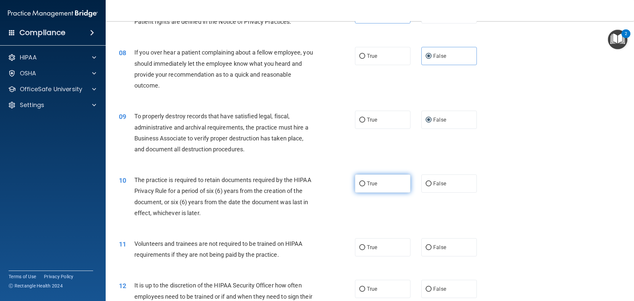
click at [367, 180] on label "True" at bounding box center [382, 183] width 55 height 18
click at [365, 181] on input "True" at bounding box center [362, 183] width 6 height 5
radio input "true"
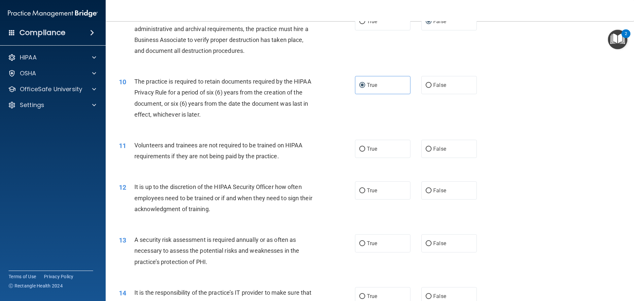
scroll to position [495, 0]
click at [446, 142] on label "False" at bounding box center [448, 148] width 55 height 18
click at [432, 146] on input "False" at bounding box center [429, 148] width 6 height 5
radio input "true"
click at [437, 181] on label "False" at bounding box center [448, 190] width 55 height 18
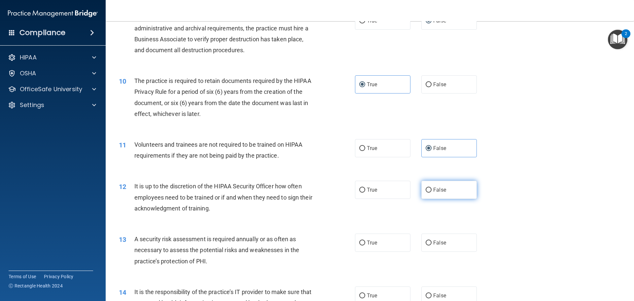
click at [432, 188] on input "False" at bounding box center [429, 190] width 6 height 5
radio input "true"
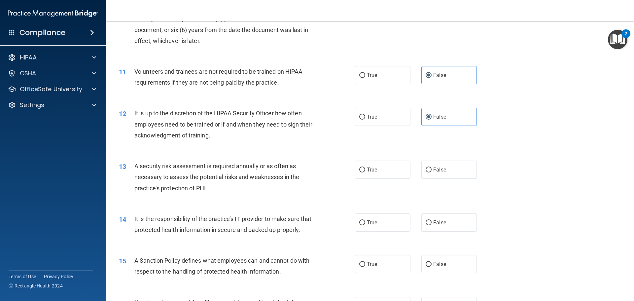
scroll to position [594, 0]
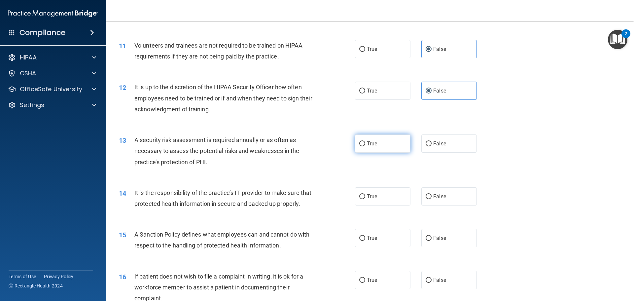
click at [386, 138] on label "True" at bounding box center [382, 143] width 55 height 18
click at [365, 141] on input "True" at bounding box center [362, 143] width 6 height 5
radio input "true"
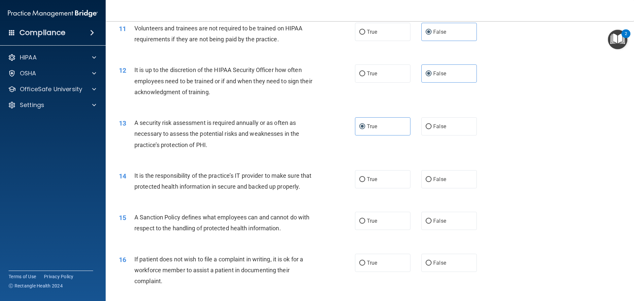
scroll to position [627, 0]
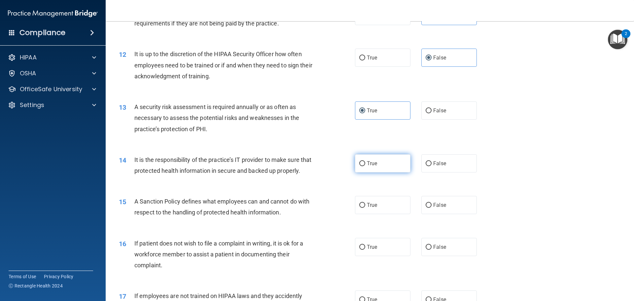
click at [362, 163] on input "True" at bounding box center [362, 163] width 6 height 5
radio input "true"
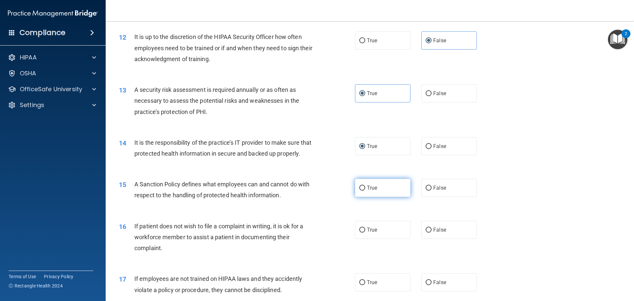
scroll to position [660, 0]
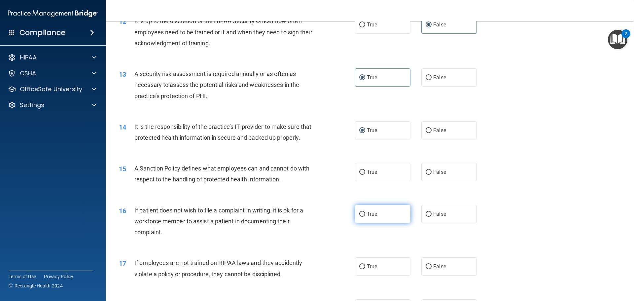
click at [385, 223] on label "True" at bounding box center [382, 214] width 55 height 18
click at [365, 217] on input "True" at bounding box center [362, 214] width 6 height 5
radio input "true"
click at [428, 269] on input "False" at bounding box center [429, 266] width 6 height 5
radio input "true"
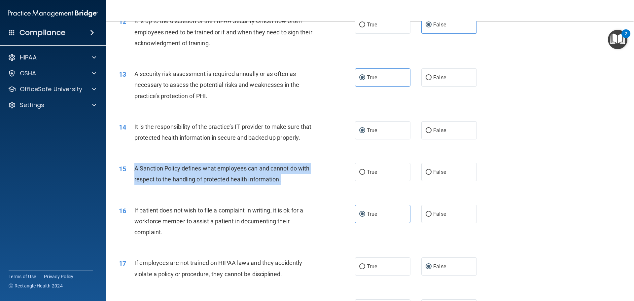
drag, startPoint x: 266, startPoint y: 194, endPoint x: 126, endPoint y: 180, distance: 141.4
click at [126, 180] on div "15 A Sanction Policy defines what employees can and cannot do with respect to t…" at bounding box center [237, 175] width 256 height 25
copy div "A Sanction Policy defines what employees can and cannot do with respect to the …"
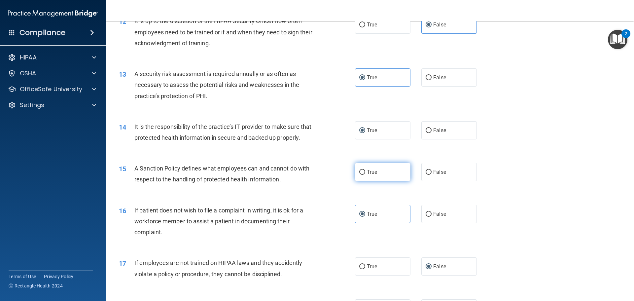
click at [387, 181] on label "True" at bounding box center [382, 172] width 55 height 18
click at [365, 175] on input "True" at bounding box center [362, 172] width 6 height 5
radio input "true"
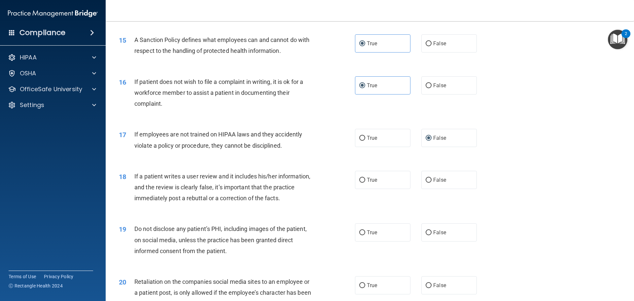
scroll to position [792, 0]
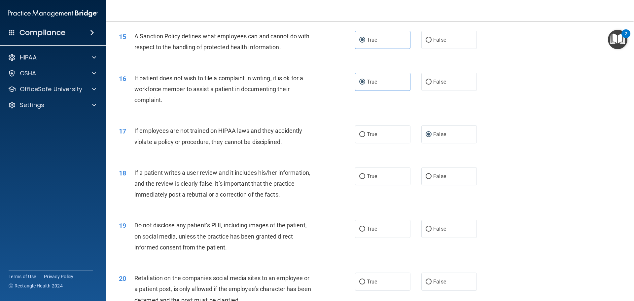
click at [414, 185] on div "True False" at bounding box center [421, 176] width 133 height 18
click at [418, 185] on div "True False" at bounding box center [421, 176] width 133 height 18
click at [422, 185] on label "False" at bounding box center [448, 176] width 55 height 18
click at [426, 179] on input "False" at bounding box center [429, 176] width 6 height 5
radio input "true"
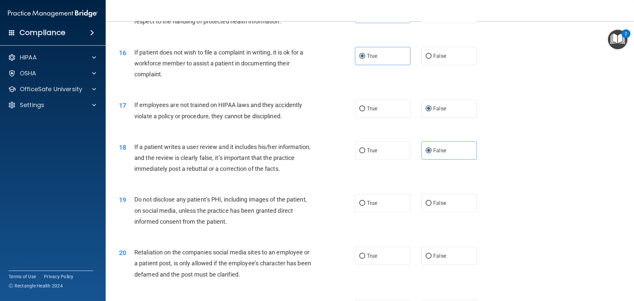
scroll to position [859, 0]
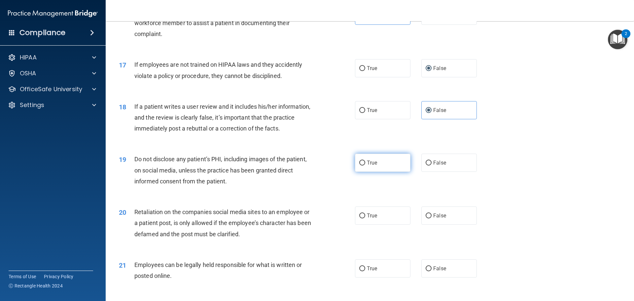
click at [384, 172] on label "True" at bounding box center [382, 163] width 55 height 18
click at [365, 165] on input "True" at bounding box center [362, 162] width 6 height 5
radio input "true"
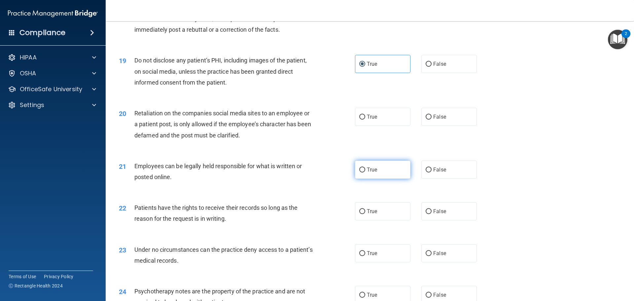
scroll to position [958, 0]
click at [421, 125] on label "False" at bounding box center [448, 116] width 55 height 18
click at [426, 119] on input "False" at bounding box center [429, 116] width 6 height 5
radio input "true"
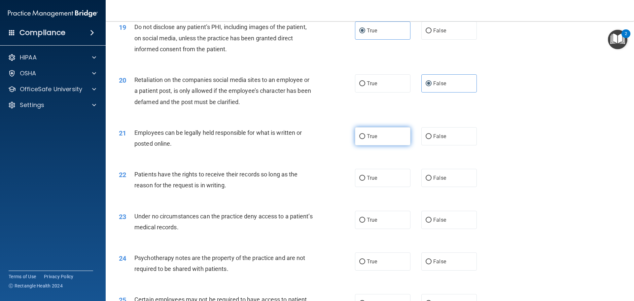
click at [387, 145] on label "True" at bounding box center [382, 136] width 55 height 18
click at [365, 139] on input "True" at bounding box center [362, 136] width 6 height 5
radio input "true"
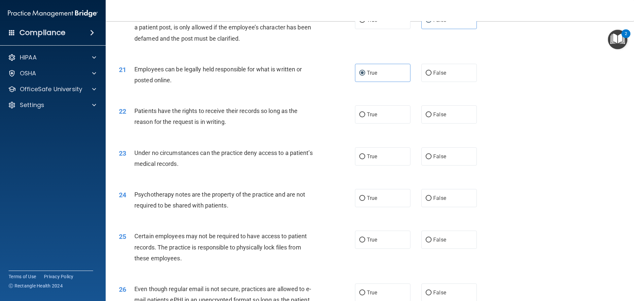
scroll to position [1057, 0]
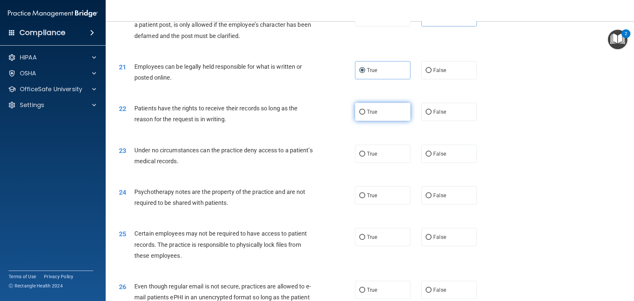
click at [378, 121] on label "True" at bounding box center [382, 112] width 55 height 18
click at [365, 115] on input "True" at bounding box center [362, 112] width 6 height 5
radio input "true"
click at [440, 156] on label "False" at bounding box center [448, 154] width 55 height 18
click at [432, 156] on input "False" at bounding box center [429, 154] width 6 height 5
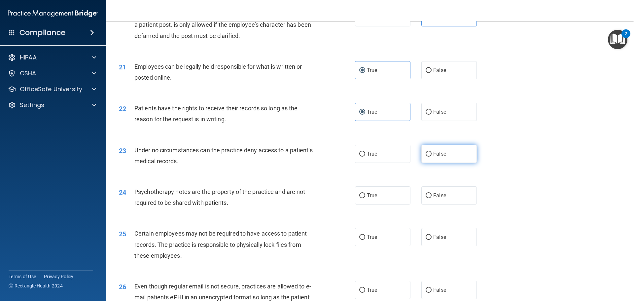
radio input "true"
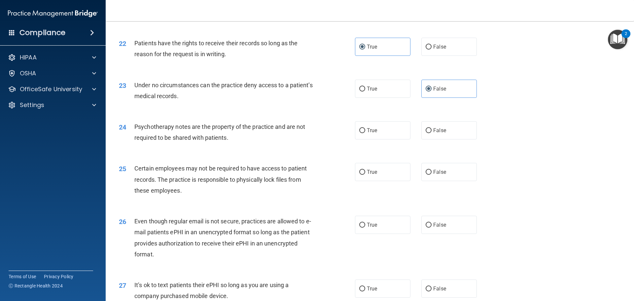
scroll to position [1123, 0]
click at [373, 132] on span "True" at bounding box center [372, 129] width 10 height 6
click at [365, 132] on input "True" at bounding box center [362, 129] width 6 height 5
radio input "true"
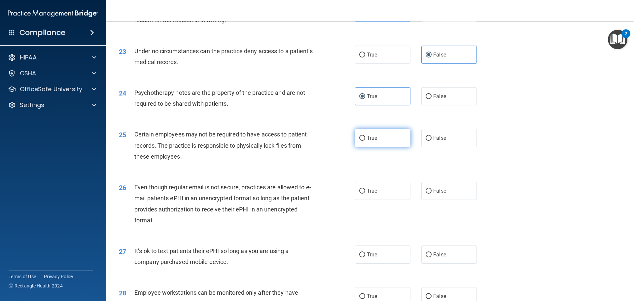
click at [400, 147] on label "True" at bounding box center [382, 138] width 55 height 18
click at [365, 141] on input "True" at bounding box center [362, 138] width 6 height 5
radio input "true"
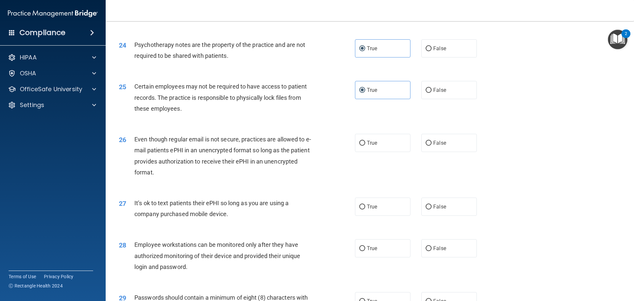
scroll to position [1222, 0]
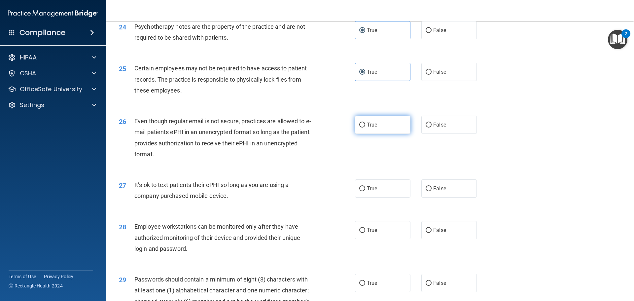
click at [382, 134] on label "True" at bounding box center [382, 125] width 55 height 18
click at [365, 127] on input "True" at bounding box center [362, 125] width 6 height 5
radio input "true"
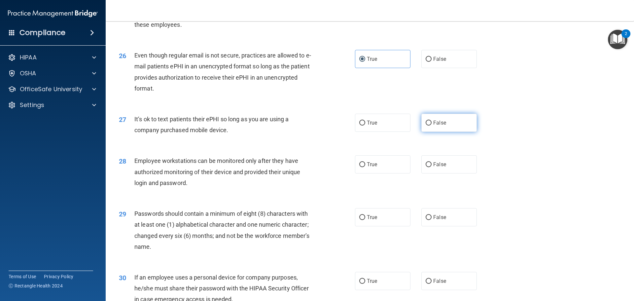
scroll to position [1288, 0]
click at [457, 128] on label "False" at bounding box center [448, 122] width 55 height 18
click at [432, 125] on input "False" at bounding box center [429, 122] width 6 height 5
radio input "true"
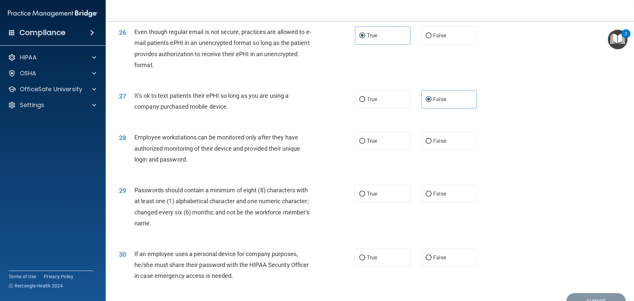
scroll to position [1321, 0]
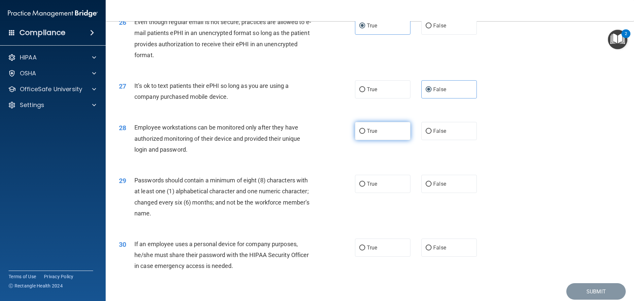
click at [391, 138] on label "True" at bounding box center [382, 131] width 55 height 18
click at [365, 134] on input "True" at bounding box center [362, 131] width 6 height 5
radio input "true"
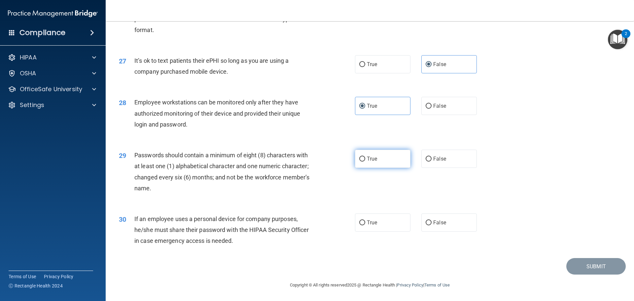
scroll to position [1357, 0]
click at [367, 158] on span "True" at bounding box center [372, 159] width 10 height 6
click at [365, 158] on input "True" at bounding box center [362, 159] width 6 height 5
radio input "true"
click at [428, 221] on input "False" at bounding box center [429, 222] width 6 height 5
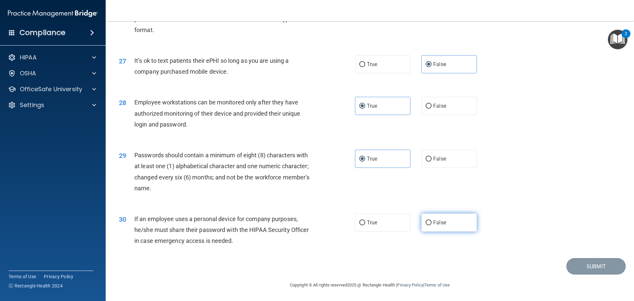
radio input "true"
click at [572, 265] on button "Submit" at bounding box center [595, 266] width 59 height 17
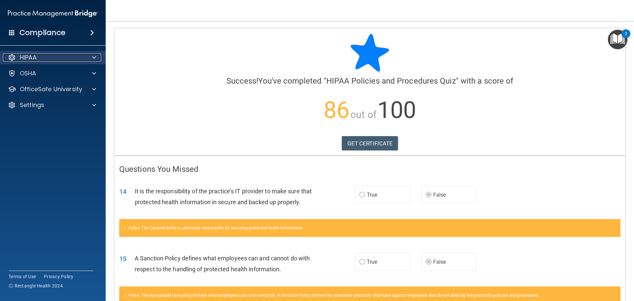
click at [99, 57] on div at bounding box center [93, 57] width 17 height 8
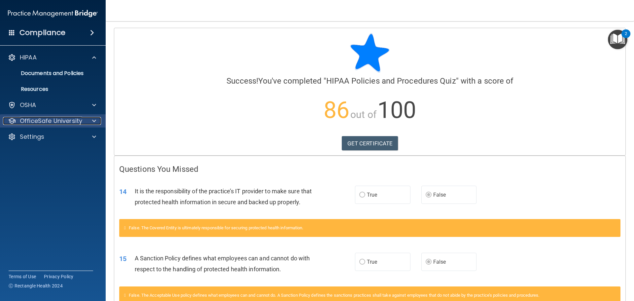
click at [49, 124] on p "OfficeSafe University" at bounding box center [51, 121] width 62 height 8
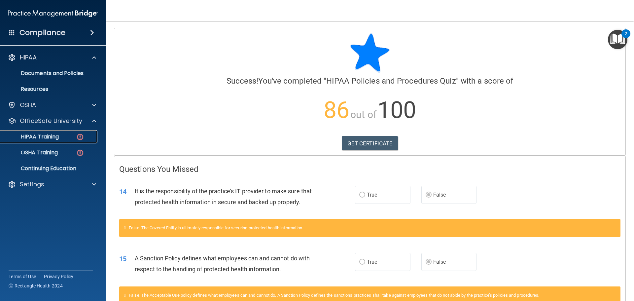
click at [56, 132] on link "HIPAA Training" at bounding box center [45, 136] width 104 height 13
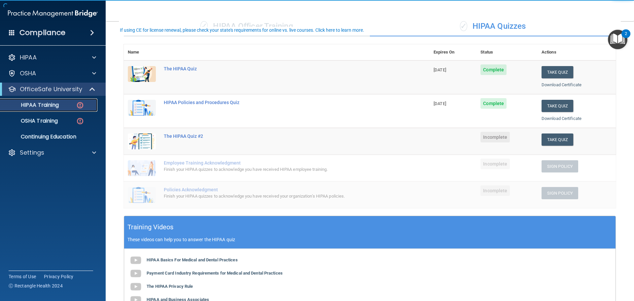
scroll to position [66, 0]
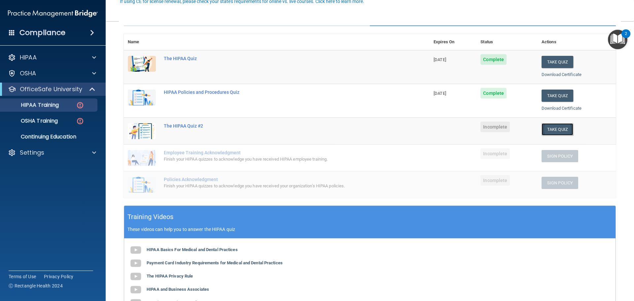
click at [546, 127] on button "Take Quiz" at bounding box center [558, 129] width 32 height 12
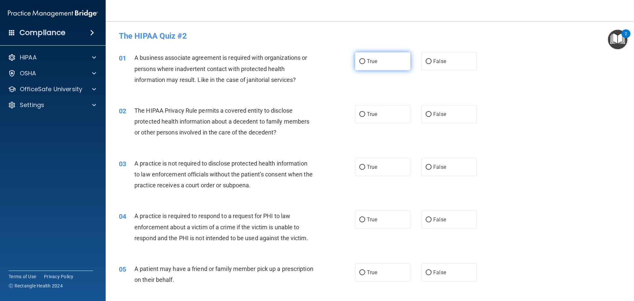
click at [368, 62] on span "True" at bounding box center [372, 61] width 10 height 6
click at [365, 62] on input "True" at bounding box center [362, 61] width 6 height 5
radio input "true"
click at [364, 115] on label "True" at bounding box center [382, 114] width 55 height 18
click at [364, 115] on input "True" at bounding box center [362, 114] width 6 height 5
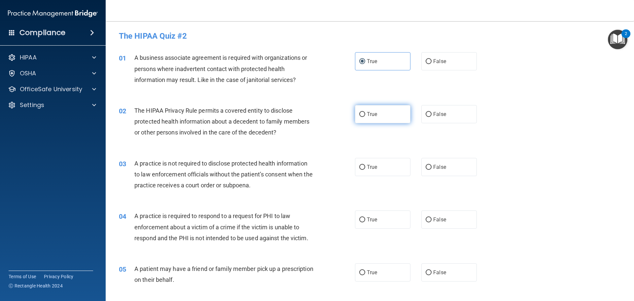
radio input "true"
click at [405, 164] on label "True" at bounding box center [382, 167] width 55 height 18
click at [365, 165] on input "True" at bounding box center [362, 167] width 6 height 5
radio input "true"
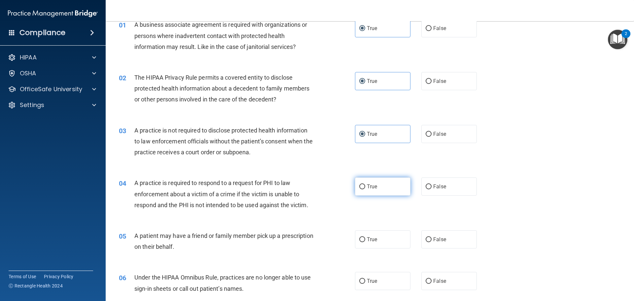
click at [364, 185] on label "True" at bounding box center [382, 186] width 55 height 18
click at [364, 185] on input "True" at bounding box center [362, 186] width 6 height 5
radio input "true"
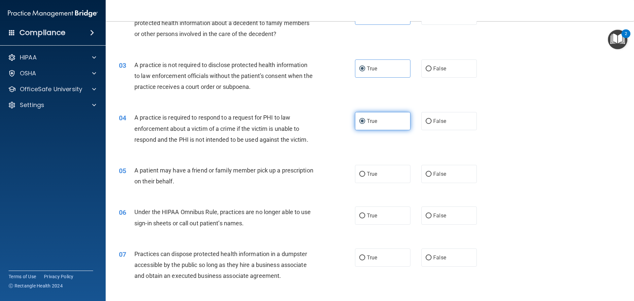
scroll to position [99, 0]
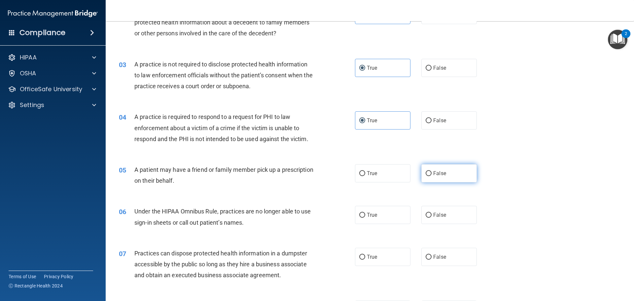
click at [426, 175] on input "False" at bounding box center [429, 173] width 6 height 5
radio input "true"
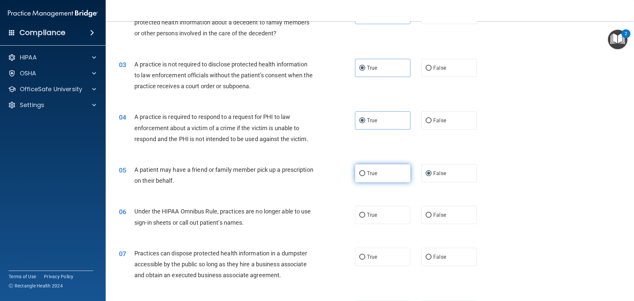
click at [403, 173] on label "True" at bounding box center [382, 173] width 55 height 18
click at [365, 173] on input "True" at bounding box center [362, 173] width 6 height 5
radio input "true"
radio input "false"
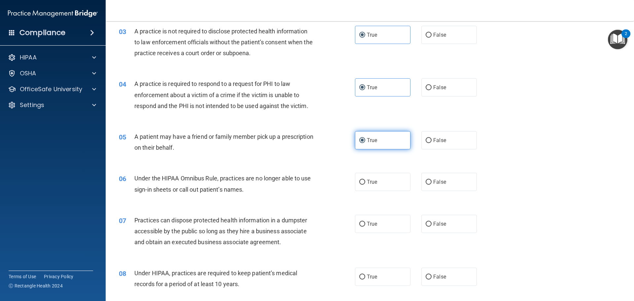
scroll to position [165, 0]
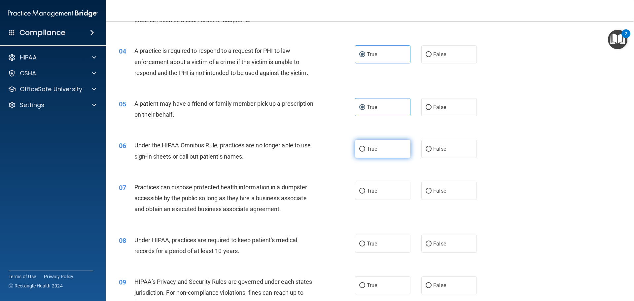
click at [375, 155] on label "True" at bounding box center [382, 149] width 55 height 18
click at [365, 152] on input "True" at bounding box center [362, 149] width 6 height 5
radio input "true"
click at [427, 192] on input "False" at bounding box center [429, 191] width 6 height 5
radio input "true"
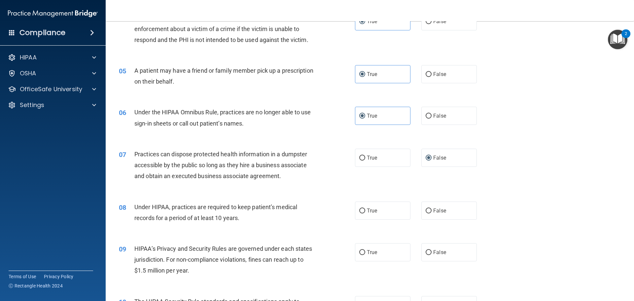
scroll to position [231, 0]
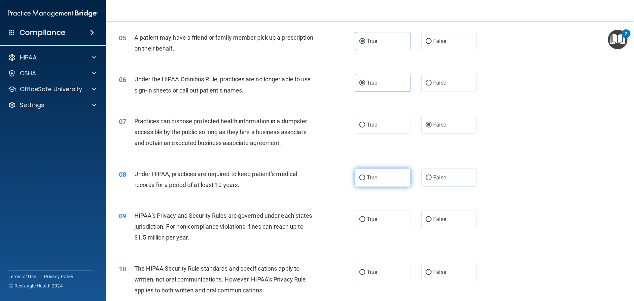
click at [388, 176] on label "True" at bounding box center [382, 177] width 55 height 18
click at [365, 176] on input "True" at bounding box center [362, 177] width 6 height 5
radio input "true"
click at [431, 171] on label "False" at bounding box center [448, 177] width 55 height 18
click at [431, 175] on input "False" at bounding box center [429, 177] width 6 height 5
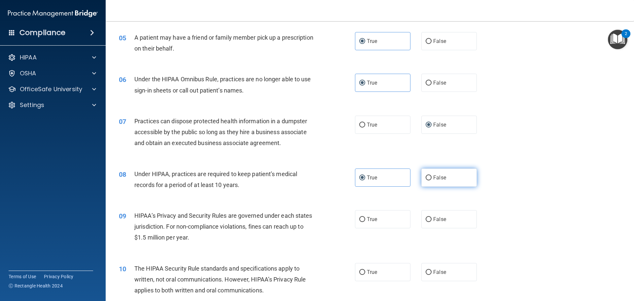
radio input "true"
click at [388, 172] on label "True" at bounding box center [382, 177] width 55 height 18
click at [365, 175] on input "True" at bounding box center [362, 177] width 6 height 5
radio input "true"
radio input "false"
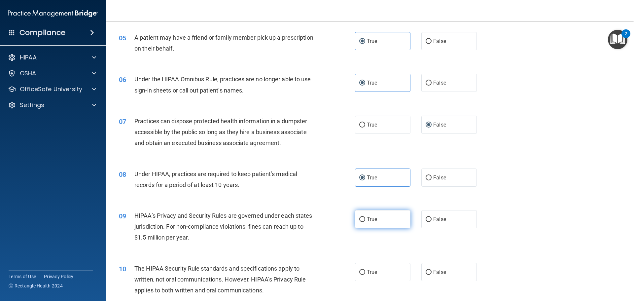
click at [388, 218] on label "True" at bounding box center [382, 219] width 55 height 18
click at [365, 218] on input "True" at bounding box center [362, 219] width 6 height 5
radio input "true"
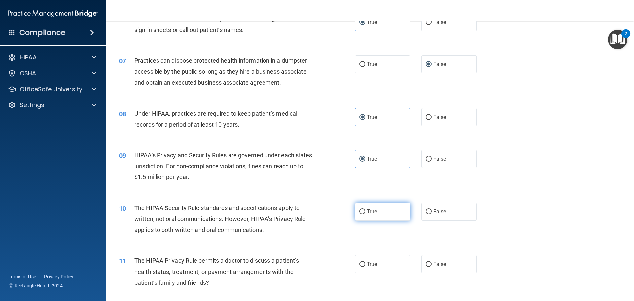
scroll to position [297, 0]
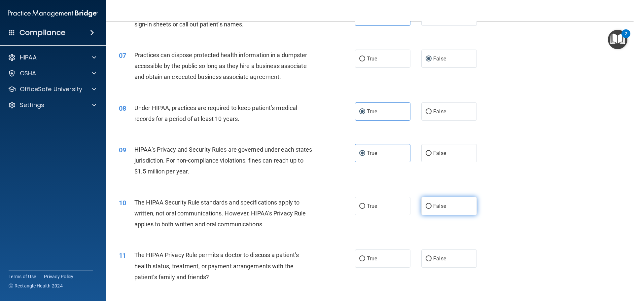
click at [441, 209] on label "False" at bounding box center [448, 206] width 55 height 18
click at [432, 209] on input "False" at bounding box center [429, 206] width 6 height 5
radio input "true"
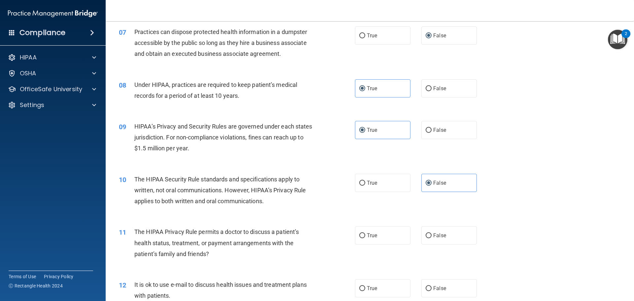
scroll to position [330, 0]
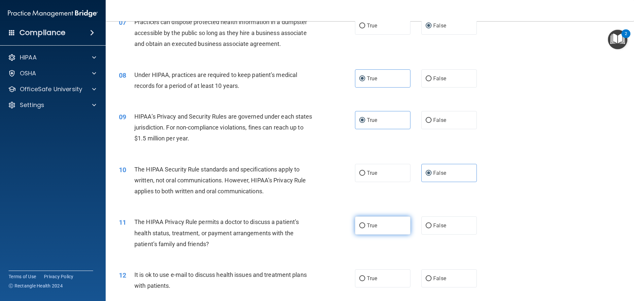
click at [373, 229] on label "True" at bounding box center [382, 225] width 55 height 18
click at [365, 228] on input "True" at bounding box center [362, 225] width 6 height 5
radio input "true"
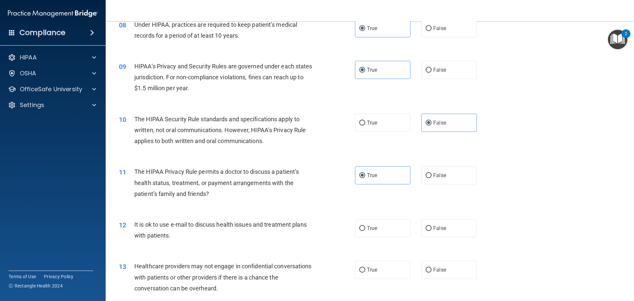
scroll to position [396, 0]
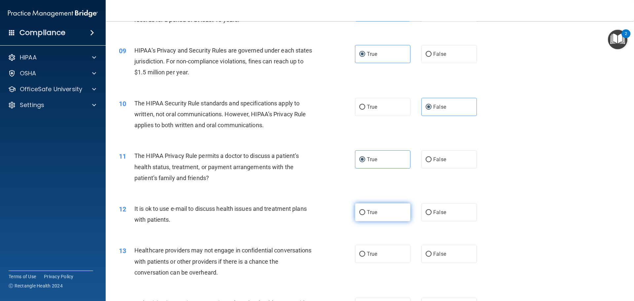
click at [377, 216] on label "True" at bounding box center [382, 212] width 55 height 18
click at [365, 215] on input "True" at bounding box center [362, 212] width 6 height 5
radio input "true"
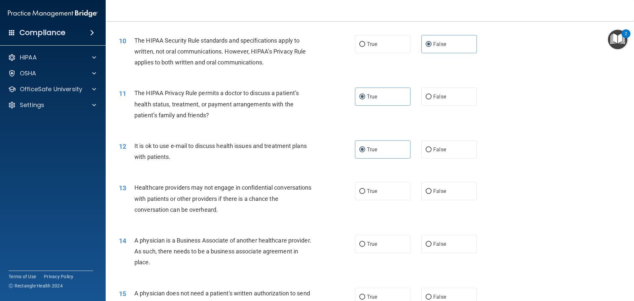
scroll to position [462, 0]
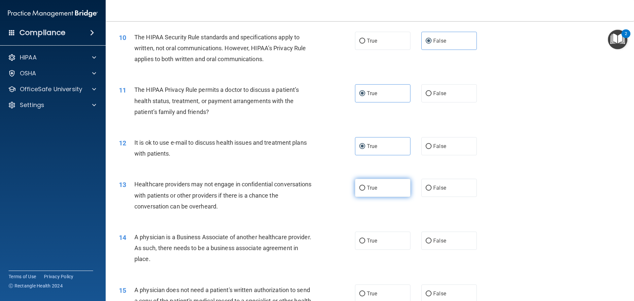
click at [366, 191] on label "True" at bounding box center [382, 188] width 55 height 18
click at [365, 191] on input "True" at bounding box center [362, 188] width 6 height 5
radio input "true"
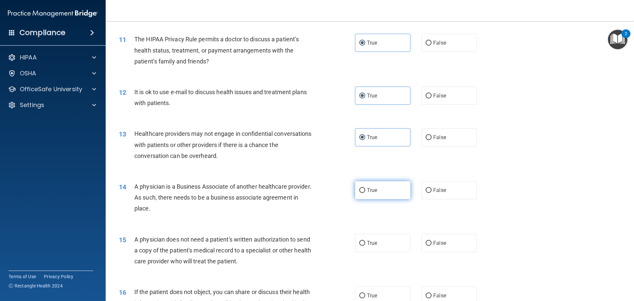
scroll to position [528, 0]
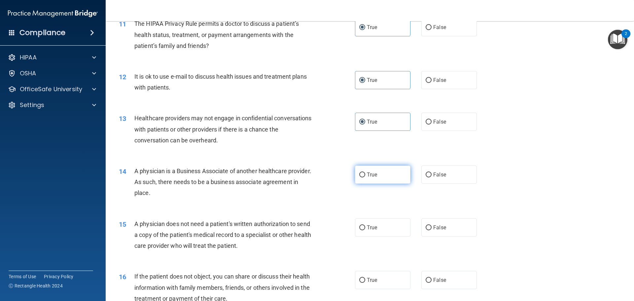
click at [373, 172] on span "True" at bounding box center [372, 174] width 10 height 6
click at [365, 172] on input "True" at bounding box center [362, 174] width 6 height 5
radio input "true"
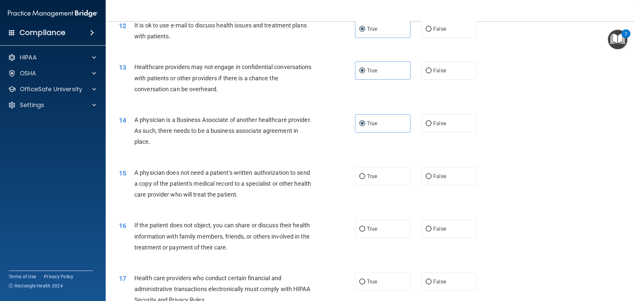
scroll to position [594, 0]
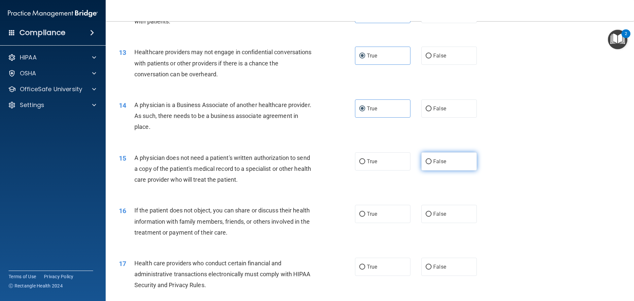
click at [440, 168] on label "False" at bounding box center [448, 161] width 55 height 18
click at [432, 164] on input "False" at bounding box center [429, 161] width 6 height 5
radio input "true"
click at [446, 212] on label "False" at bounding box center [448, 214] width 55 height 18
click at [432, 212] on input "False" at bounding box center [429, 214] width 6 height 5
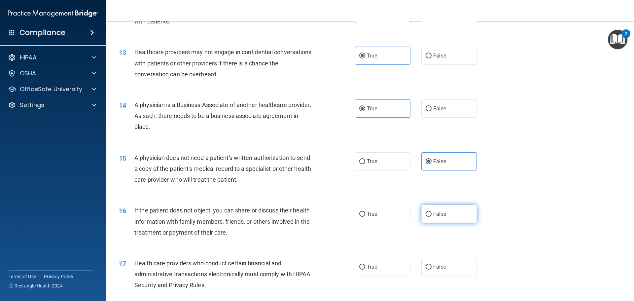
radio input "true"
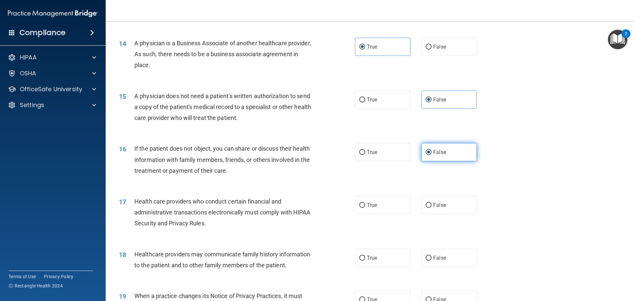
scroll to position [660, 0]
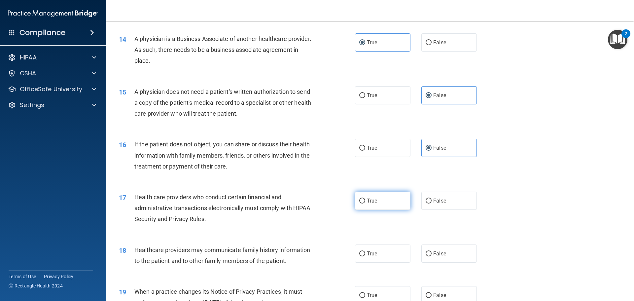
click at [399, 206] on label "True" at bounding box center [382, 201] width 55 height 18
click at [365, 203] on input "True" at bounding box center [362, 200] width 6 height 5
radio input "true"
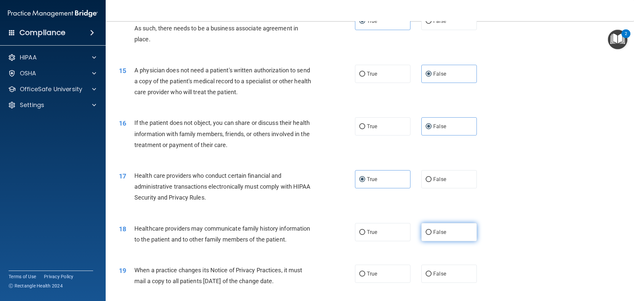
scroll to position [726, 0]
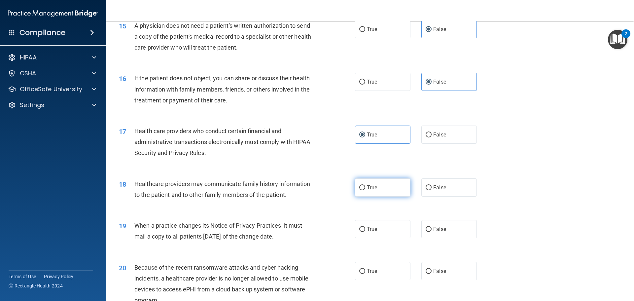
click at [388, 193] on label "True" at bounding box center [382, 187] width 55 height 18
click at [365, 190] on input "True" at bounding box center [362, 187] width 6 height 5
radio input "true"
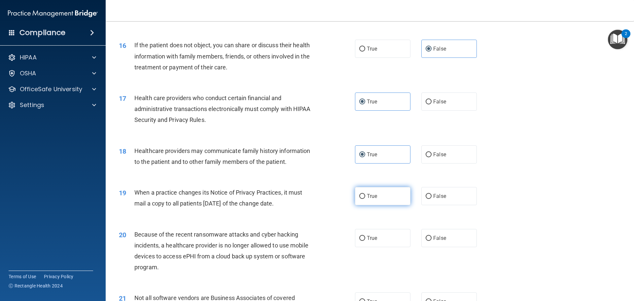
click at [392, 203] on label "True" at bounding box center [382, 196] width 55 height 18
click at [365, 199] on input "True" at bounding box center [362, 196] width 6 height 5
radio input "true"
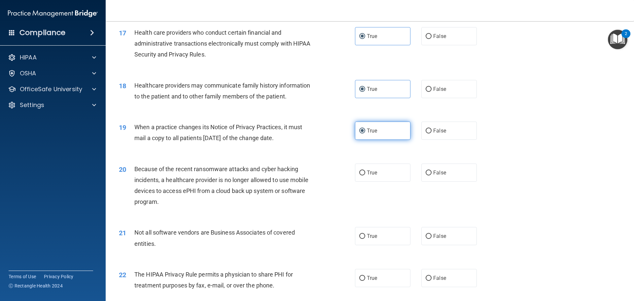
scroll to position [826, 0]
click at [385, 176] on label "True" at bounding box center [382, 172] width 55 height 18
click at [365, 175] on input "True" at bounding box center [362, 172] width 6 height 5
radio input "true"
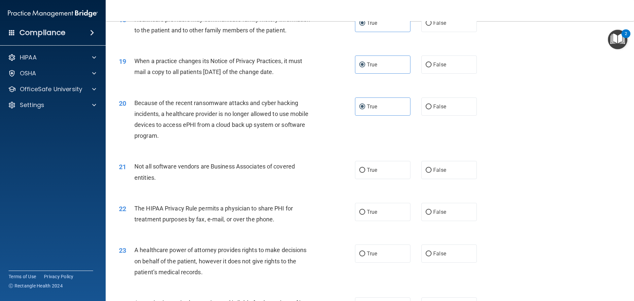
scroll to position [892, 0]
click at [379, 175] on label "True" at bounding box center [382, 169] width 55 height 18
click at [365, 172] on input "True" at bounding box center [362, 169] width 6 height 5
radio input "true"
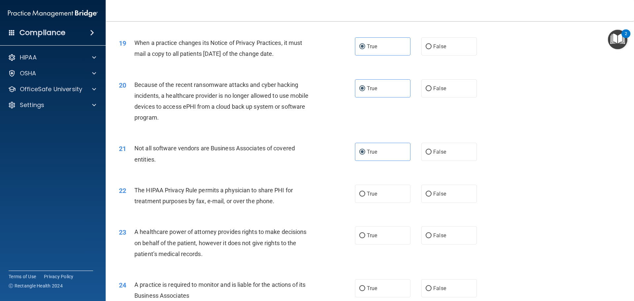
scroll to position [958, 0]
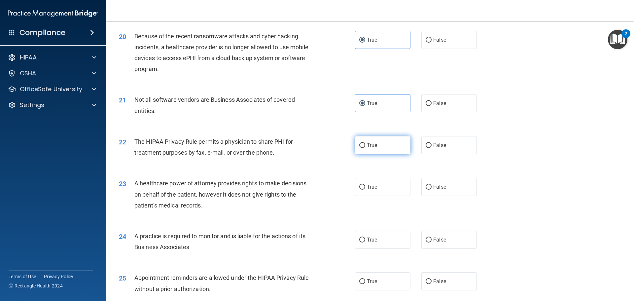
click at [397, 151] on label "True" at bounding box center [382, 145] width 55 height 18
click at [365, 148] on input "True" at bounding box center [362, 145] width 6 height 5
radio input "true"
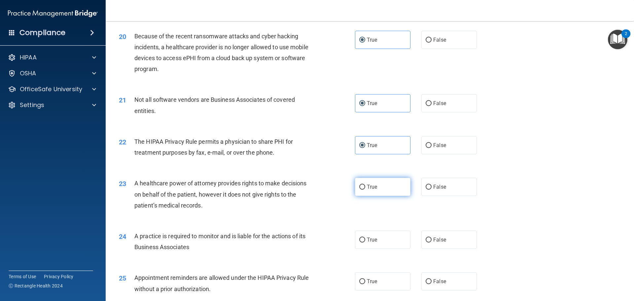
click at [375, 184] on label "True" at bounding box center [382, 187] width 55 height 18
click at [365, 185] on input "True" at bounding box center [362, 187] width 6 height 5
radio input "true"
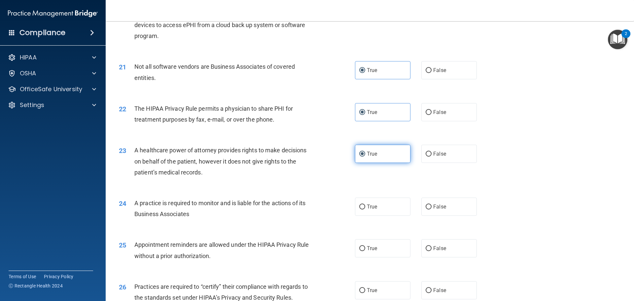
scroll to position [1024, 0]
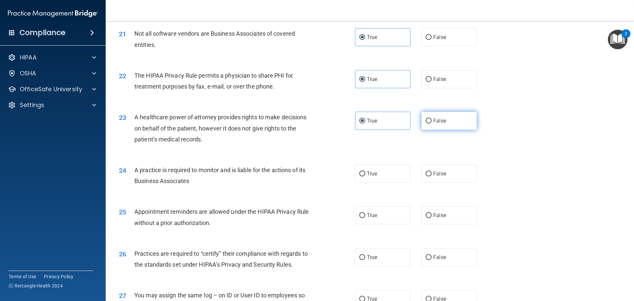
click at [439, 122] on span "False" at bounding box center [439, 121] width 13 height 6
click at [432, 122] on input "False" at bounding box center [429, 121] width 6 height 5
radio input "true"
radio input "false"
click at [388, 177] on label "True" at bounding box center [382, 173] width 55 height 18
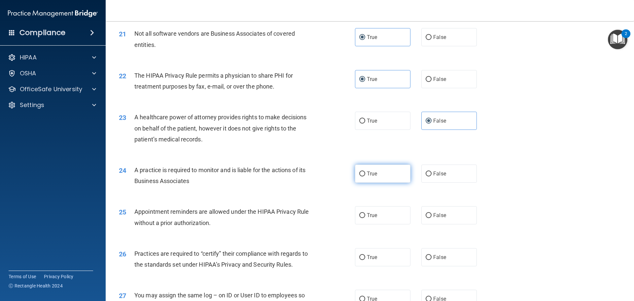
click at [365, 176] on input "True" at bounding box center [362, 173] width 6 height 5
radio input "true"
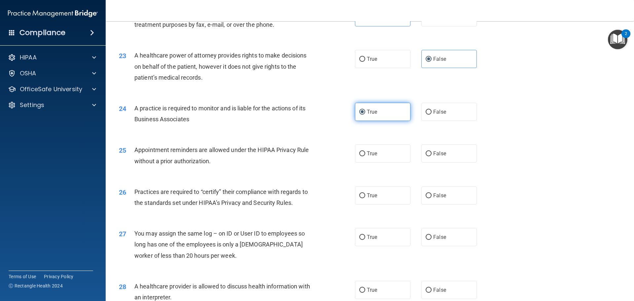
scroll to position [1090, 0]
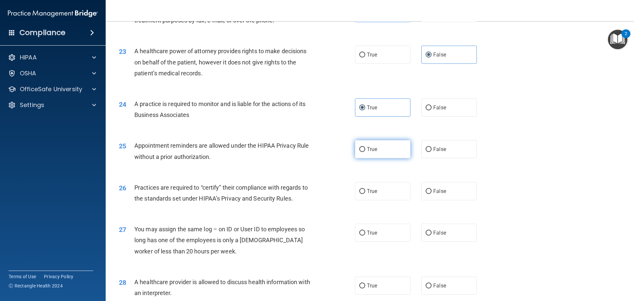
click at [390, 158] on label "True" at bounding box center [382, 149] width 55 height 18
click at [365, 152] on input "True" at bounding box center [362, 149] width 6 height 5
radio input "true"
click at [436, 146] on span "False" at bounding box center [439, 149] width 13 height 6
click at [432, 147] on input "False" at bounding box center [429, 149] width 6 height 5
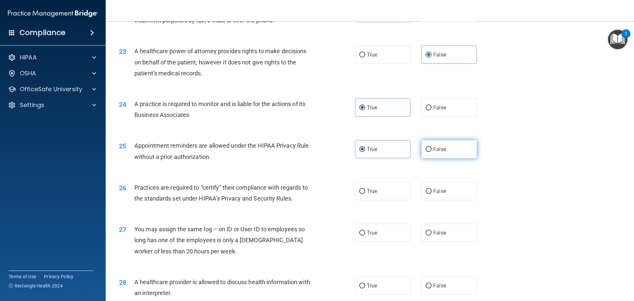
radio input "true"
radio input "false"
click at [372, 190] on span "True" at bounding box center [372, 191] width 10 height 6
click at [365, 190] on input "True" at bounding box center [362, 191] width 6 height 5
radio input "true"
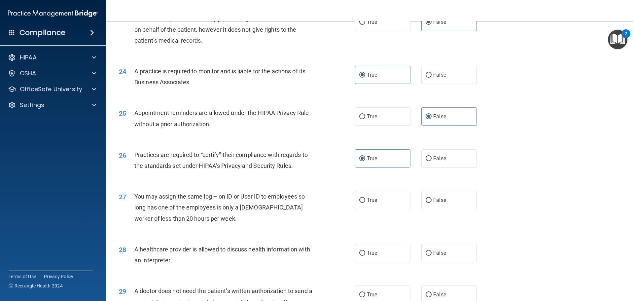
scroll to position [1123, 0]
click at [426, 199] on input "False" at bounding box center [429, 199] width 6 height 5
radio input "true"
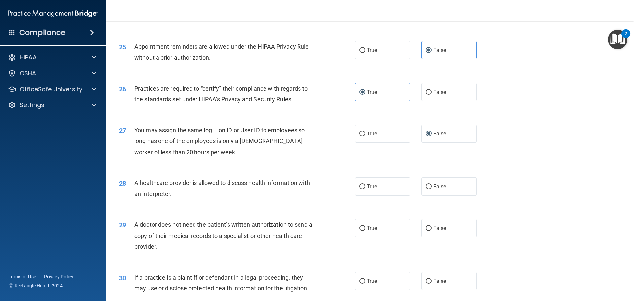
scroll to position [1222, 0]
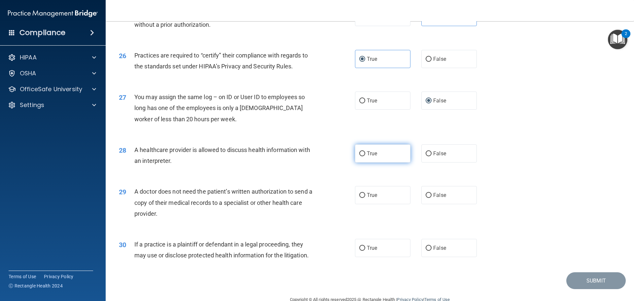
click at [394, 157] on label "True" at bounding box center [382, 153] width 55 height 18
click at [365, 156] on input "True" at bounding box center [362, 153] width 6 height 5
radio input "true"
click at [430, 195] on label "False" at bounding box center [448, 195] width 55 height 18
click at [430, 195] on input "False" at bounding box center [429, 195] width 6 height 5
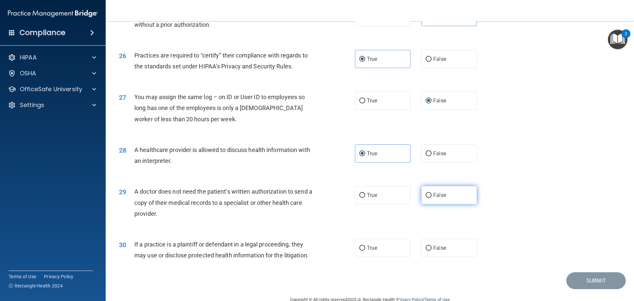
radio input "true"
click at [396, 245] on label "True" at bounding box center [382, 248] width 55 height 18
click at [365, 246] on input "True" at bounding box center [362, 248] width 6 height 5
radio input "true"
click at [578, 285] on button "Submit" at bounding box center [595, 280] width 59 height 17
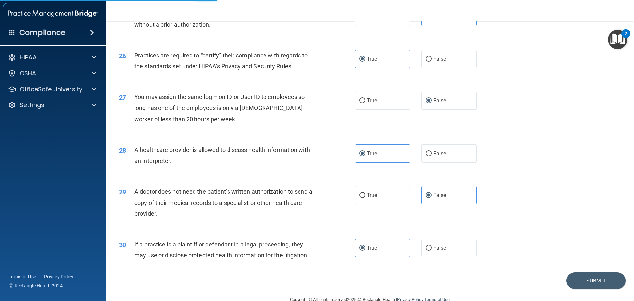
click at [418, 252] on div "True False" at bounding box center [421, 248] width 133 height 18
click at [421, 252] on label "False" at bounding box center [448, 248] width 55 height 18
click at [426, 251] on input "False" at bounding box center [429, 248] width 6 height 5
radio input "true"
radio input "false"
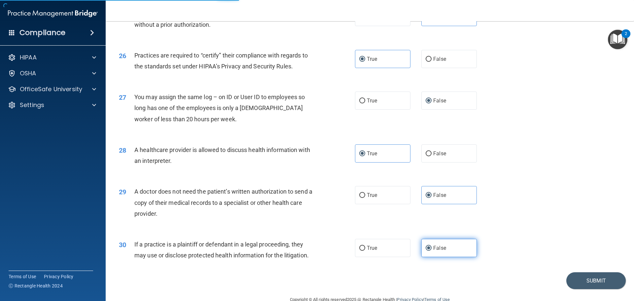
click at [421, 251] on label "False" at bounding box center [448, 248] width 55 height 18
click at [426, 251] on input "False" at bounding box center [429, 248] width 6 height 5
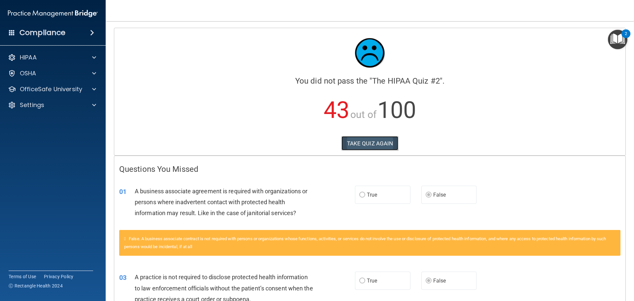
click at [355, 147] on button "TAKE QUIZ AGAIN" at bounding box center [369, 143] width 57 height 15
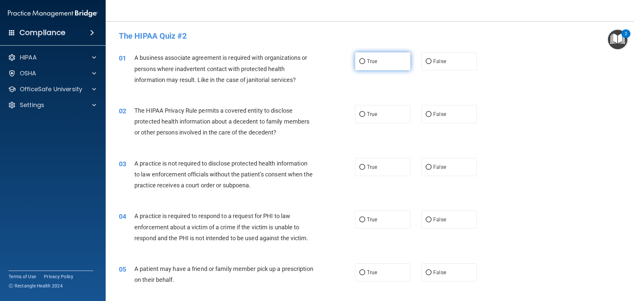
click at [386, 61] on label "True" at bounding box center [382, 61] width 55 height 18
click at [365, 61] on input "True" at bounding box center [362, 61] width 6 height 5
radio input "true"
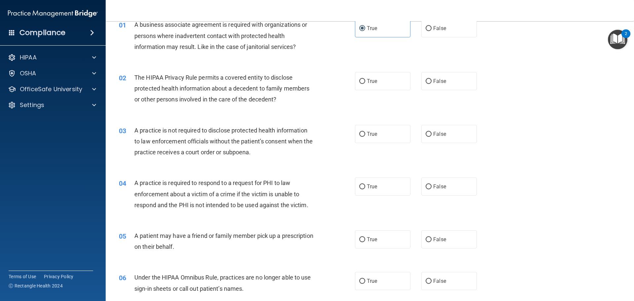
scroll to position [66, 0]
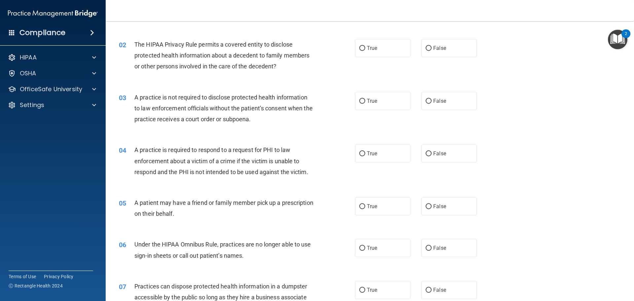
click at [364, 37] on div "02 The HIPAA Privacy Rule permits a covered entity to disclose protected health…" at bounding box center [370, 57] width 512 height 53
click at [363, 44] on label "True" at bounding box center [382, 48] width 55 height 18
click at [363, 46] on input "True" at bounding box center [362, 48] width 6 height 5
radio input "true"
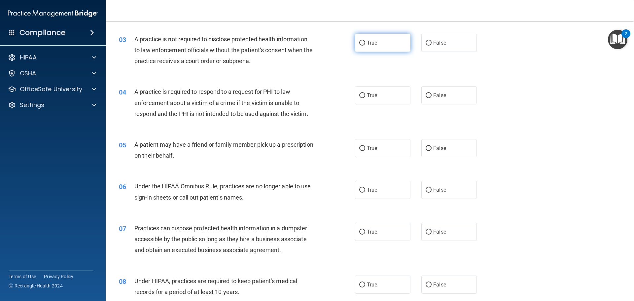
scroll to position [132, 0]
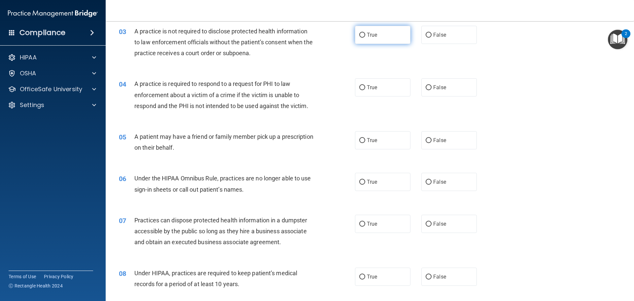
click at [399, 42] on label "True" at bounding box center [382, 35] width 55 height 18
click at [365, 38] on input "True" at bounding box center [362, 35] width 6 height 5
radio input "true"
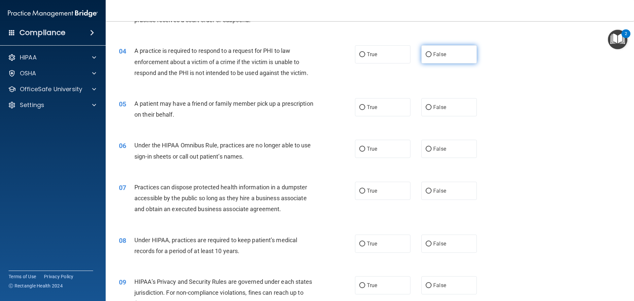
click at [437, 51] on label "False" at bounding box center [448, 54] width 55 height 18
click at [432, 52] on input "False" at bounding box center [429, 54] width 6 height 5
radio input "true"
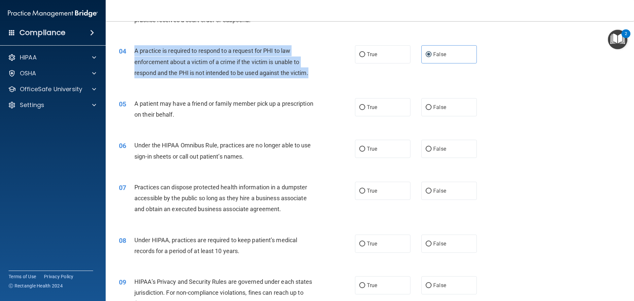
drag, startPoint x: 322, startPoint y: 71, endPoint x: 135, endPoint y: 51, distance: 187.7
click at [135, 51] on div "04 A practice is required to respond to a request for PHI to law enforcement ab…" at bounding box center [237, 63] width 256 height 36
copy span "A practice is required to respond to a request for PHI to law enforcement about…"
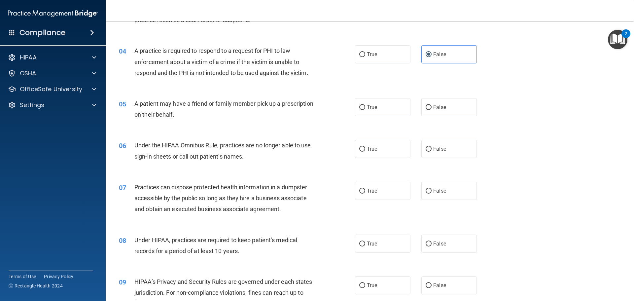
drag, startPoint x: 125, startPoint y: 96, endPoint x: 149, endPoint y: 61, distance: 42.5
click at [127, 94] on div "05 A patient may have a friend or family member pick up a prescription on their…" at bounding box center [370, 111] width 512 height 42
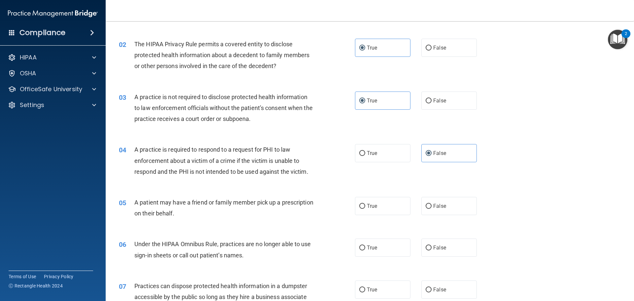
scroll to position [66, 0]
click at [445, 98] on label "False" at bounding box center [448, 101] width 55 height 18
click at [432, 99] on input "False" at bounding box center [429, 101] width 6 height 5
radio input "true"
radio input "false"
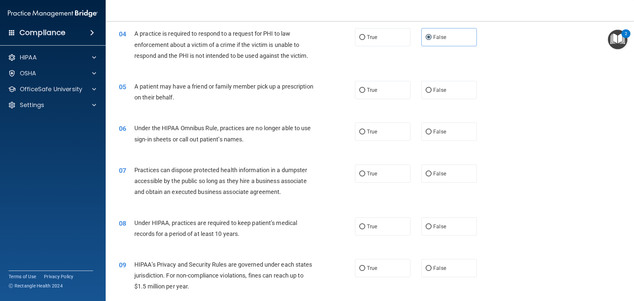
scroll to position [198, 0]
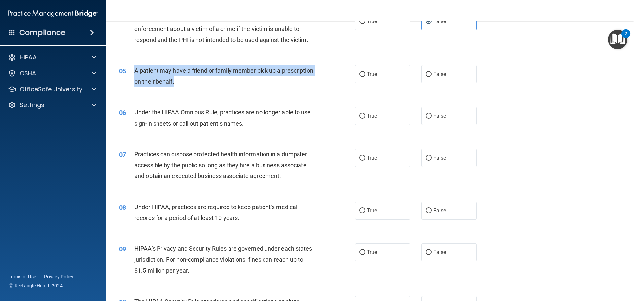
drag, startPoint x: 211, startPoint y: 84, endPoint x: 134, endPoint y: 72, distance: 77.9
click at [134, 72] on div "A patient may have a friend or family member pick up a prescription on their be…" at bounding box center [226, 76] width 185 height 22
copy span "A patient may have a friend or family member pick up a prescription on their be…"
click at [235, 69] on span "A patient may have a friend or family member pick up a prescription on their be…" at bounding box center [223, 76] width 179 height 18
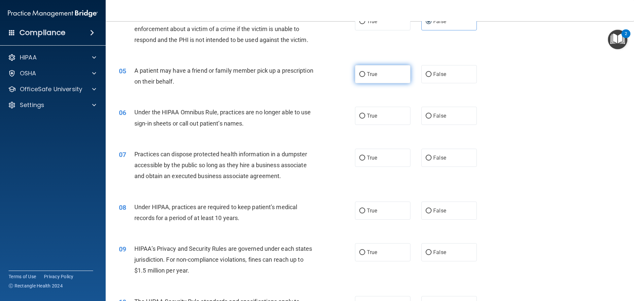
click at [363, 73] on label "True" at bounding box center [382, 74] width 55 height 18
click at [363, 73] on input "True" at bounding box center [362, 74] width 6 height 5
radio input "true"
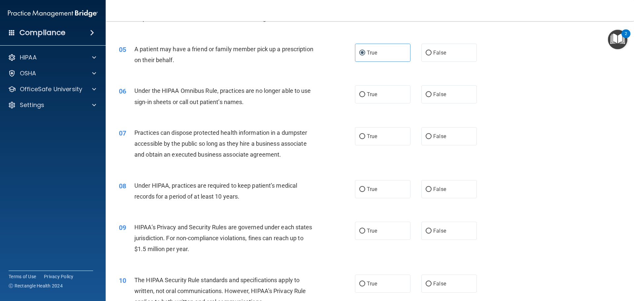
scroll to position [231, 0]
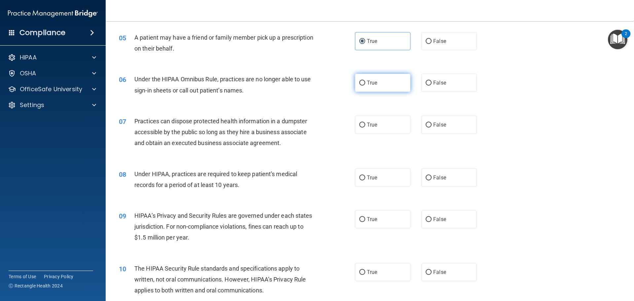
click at [399, 82] on label "True" at bounding box center [382, 83] width 55 height 18
click at [365, 82] on input "True" at bounding box center [362, 83] width 6 height 5
radio input "true"
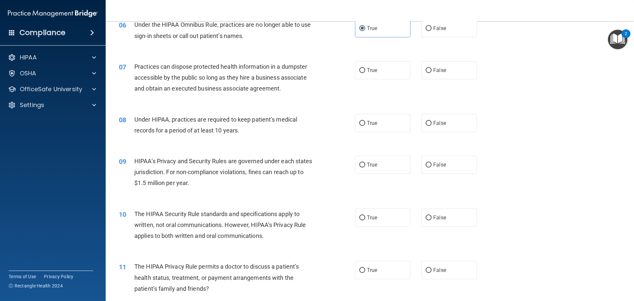
scroll to position [297, 0]
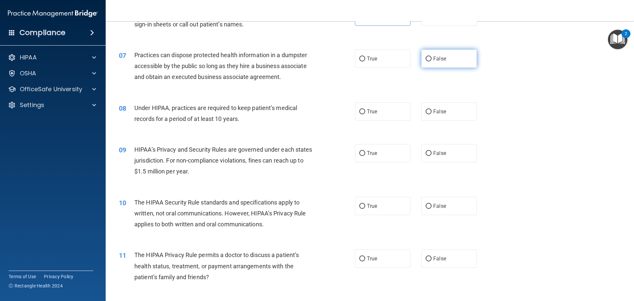
click at [435, 64] on label "False" at bounding box center [448, 59] width 55 height 18
click at [432, 61] on input "False" at bounding box center [429, 58] width 6 height 5
radio input "true"
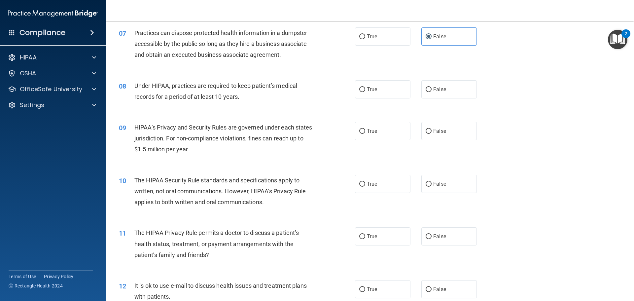
scroll to position [330, 0]
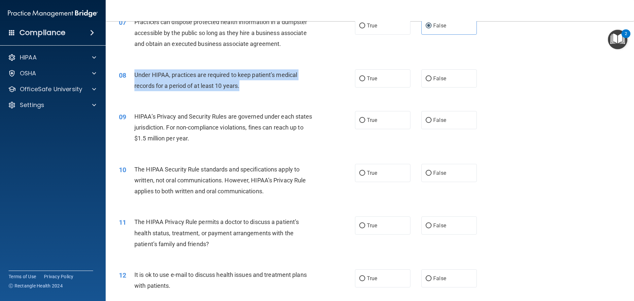
drag, startPoint x: 241, startPoint y: 87, endPoint x: 134, endPoint y: 75, distance: 107.2
click at [134, 75] on div "Under HIPAA, practices are required to keep patient’s medical records for a per…" at bounding box center [226, 80] width 185 height 22
copy span "Under HIPAA, practices are required to keep patient’s medical records for a per…"
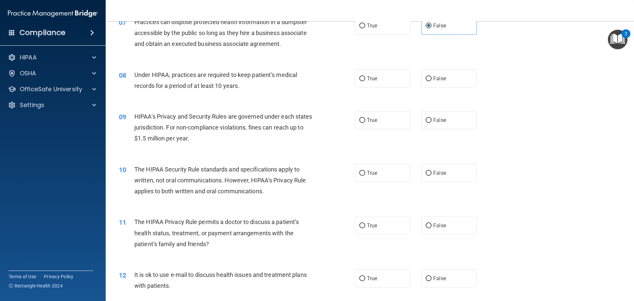
click at [136, 110] on div "09 HIPAA’s Privacy and Security Rules are governed under each states jurisdicti…" at bounding box center [370, 129] width 512 height 53
click at [421, 83] on label "False" at bounding box center [448, 78] width 55 height 18
click at [426, 81] on input "False" at bounding box center [429, 78] width 6 height 5
radio input "true"
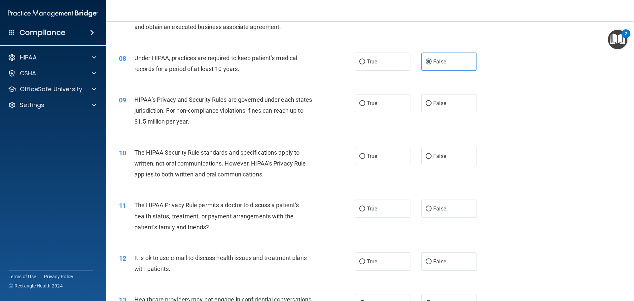
scroll to position [363, 0]
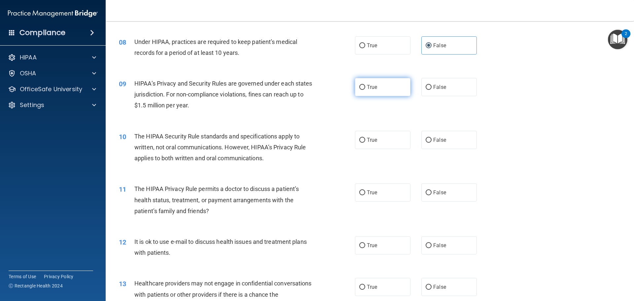
click at [372, 93] on label "True" at bounding box center [382, 87] width 55 height 18
click at [365, 90] on input "True" at bounding box center [362, 87] width 6 height 5
radio input "true"
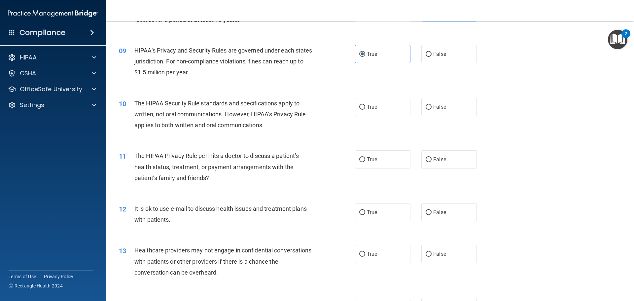
scroll to position [429, 0]
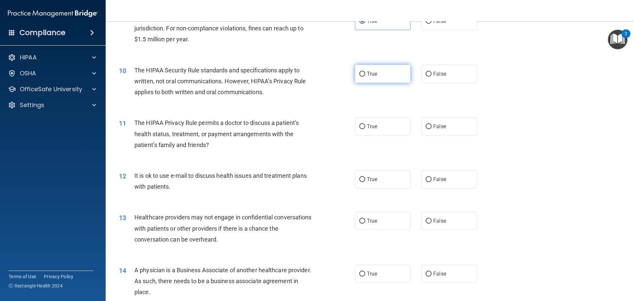
click at [374, 71] on span "True" at bounding box center [372, 74] width 10 height 6
click at [365, 72] on input "True" at bounding box center [362, 74] width 6 height 5
radio input "true"
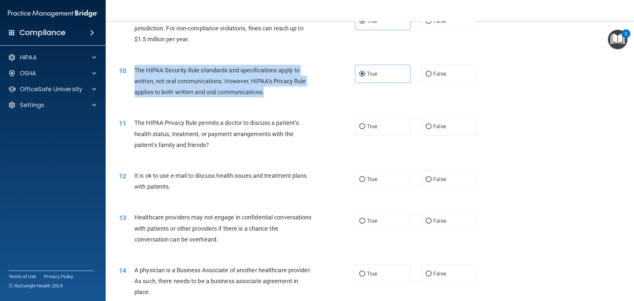
drag, startPoint x: 267, startPoint y: 90, endPoint x: 134, endPoint y: 74, distance: 133.8
click at [134, 74] on div "The HIPAA Security Rule standards and specifications apply to written, not oral…" at bounding box center [226, 81] width 185 height 33
copy span "The HIPAA Security Rule standards and specifications apply to written, not oral…"
click at [291, 88] on div "The HIPAA Security Rule standards and specifications apply to written, not oral…" at bounding box center [226, 81] width 185 height 33
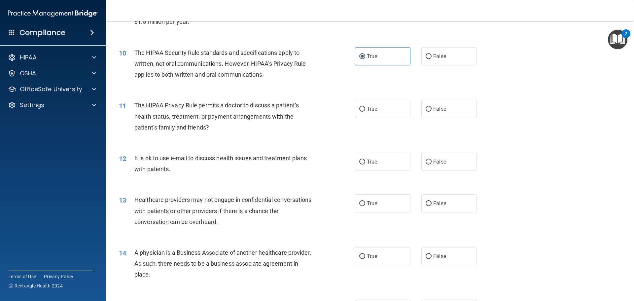
scroll to position [462, 0]
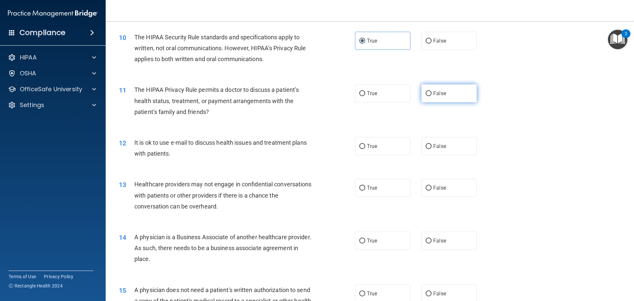
click at [442, 94] on span "False" at bounding box center [439, 93] width 13 height 6
click at [432, 94] on input "False" at bounding box center [429, 93] width 6 height 5
radio input "true"
click at [421, 146] on label "False" at bounding box center [448, 146] width 55 height 18
click at [426, 146] on input "False" at bounding box center [429, 146] width 6 height 5
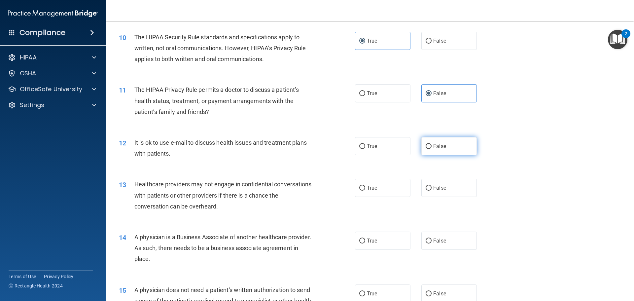
radio input "true"
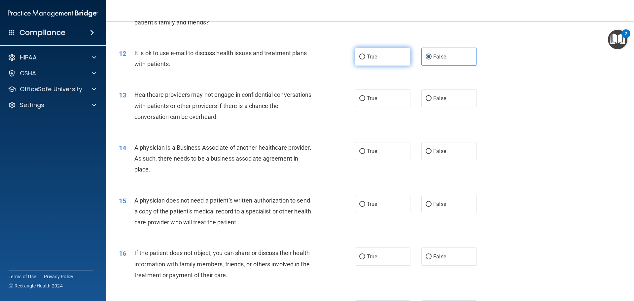
scroll to position [561, 0]
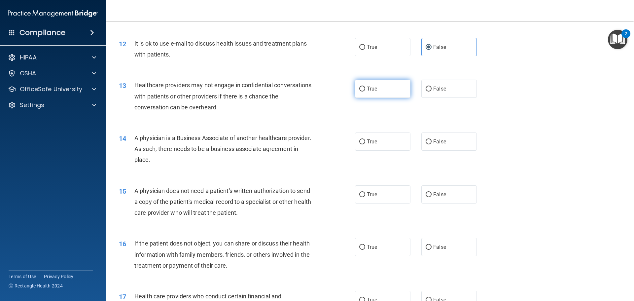
click at [370, 89] on span "True" at bounding box center [372, 89] width 10 height 6
click at [365, 89] on input "True" at bounding box center [362, 89] width 6 height 5
radio input "true"
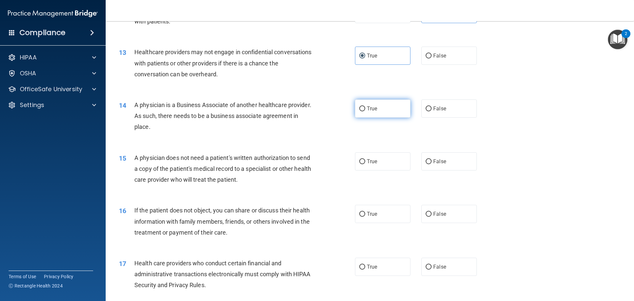
click at [359, 111] on input "True" at bounding box center [362, 108] width 6 height 5
radio input "true"
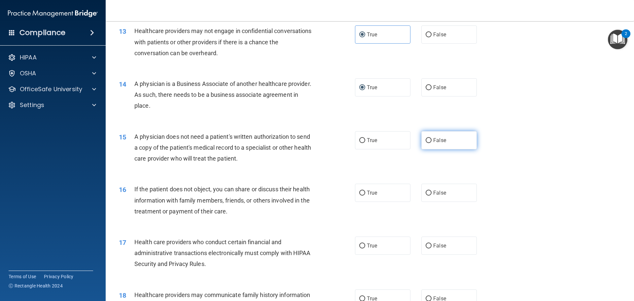
scroll to position [627, 0]
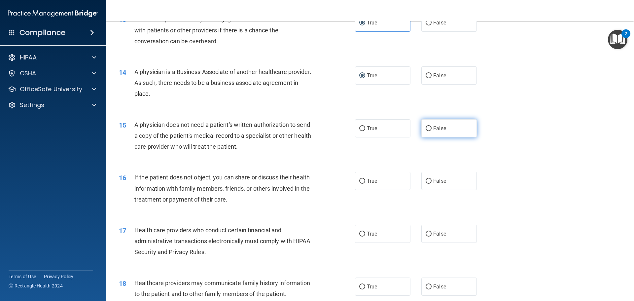
click at [436, 127] on span "False" at bounding box center [439, 128] width 13 height 6
click at [432, 127] on input "False" at bounding box center [429, 128] width 6 height 5
radio input "true"
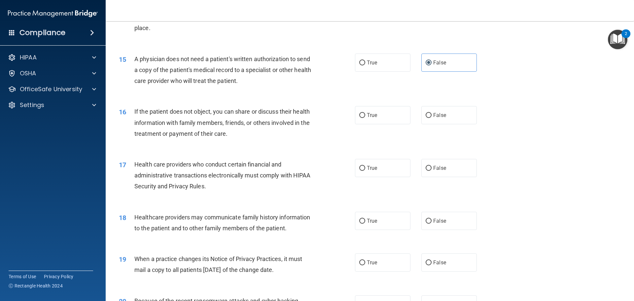
scroll to position [693, 0]
click at [448, 120] on label "False" at bounding box center [448, 115] width 55 height 18
click at [432, 118] on input "False" at bounding box center [429, 115] width 6 height 5
radio input "true"
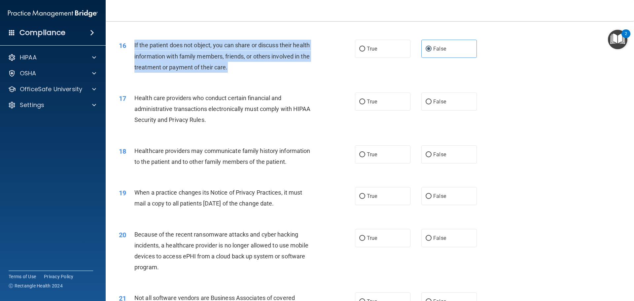
drag, startPoint x: 229, startPoint y: 66, endPoint x: 130, endPoint y: 41, distance: 101.9
click at [130, 41] on div "16 If the patient does not object, you can share or discuss their health inform…" at bounding box center [237, 58] width 256 height 36
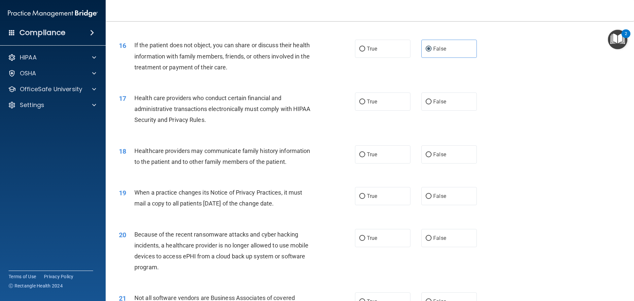
click at [204, 84] on div "16 If the patient does not object, you can share or discuss their health inform…" at bounding box center [370, 57] width 512 height 53
click at [375, 51] on label "True" at bounding box center [382, 49] width 55 height 18
click at [365, 51] on input "True" at bounding box center [362, 49] width 6 height 5
radio input "true"
radio input "false"
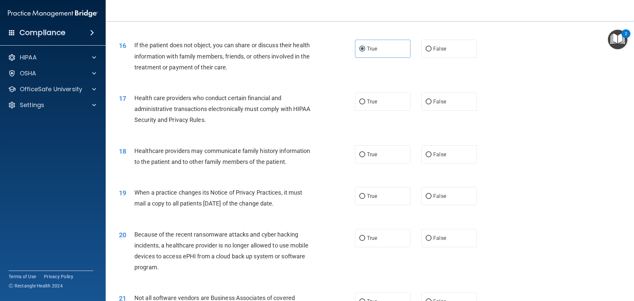
scroll to position [792, 0]
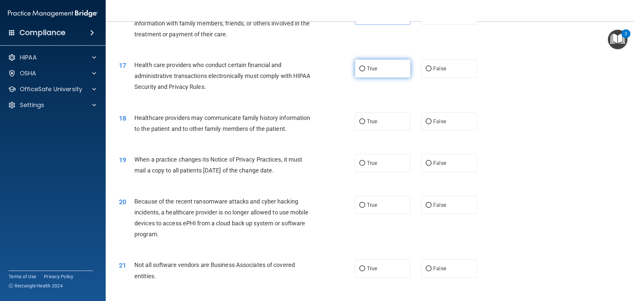
click at [383, 69] on label "True" at bounding box center [382, 68] width 55 height 18
click at [365, 69] on input "True" at bounding box center [362, 68] width 6 height 5
radio input "true"
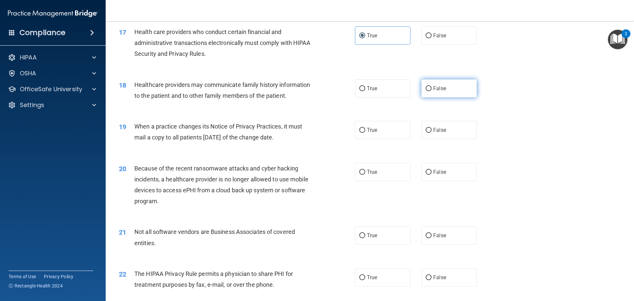
click at [428, 85] on label "False" at bounding box center [448, 88] width 55 height 18
click at [428, 86] on input "False" at bounding box center [429, 88] width 6 height 5
radio input "true"
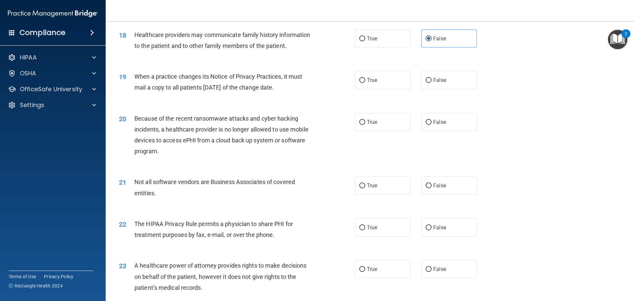
scroll to position [892, 0]
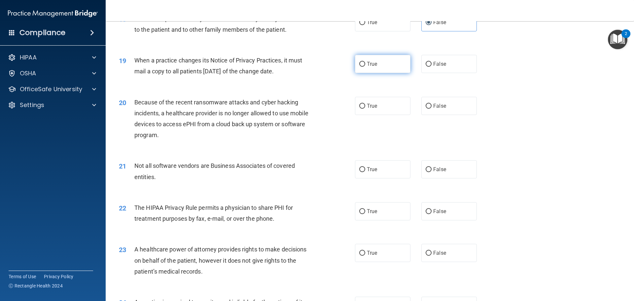
click at [373, 65] on span "True" at bounding box center [372, 64] width 10 height 6
click at [365, 65] on input "True" at bounding box center [362, 64] width 6 height 5
radio input "true"
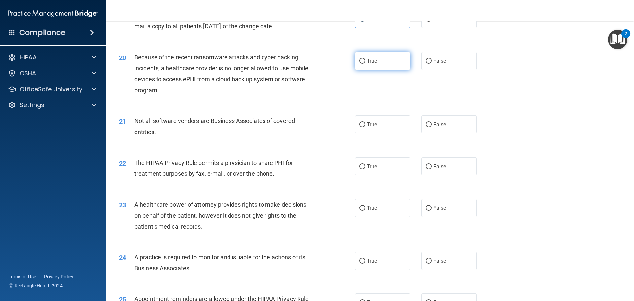
scroll to position [958, 0]
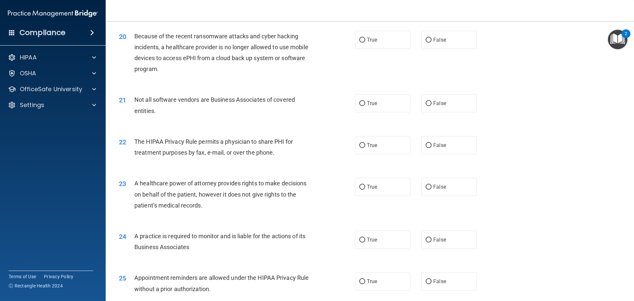
click at [393, 49] on div "20 Because of the recent ransomware attacks and cyber hacking incidents, a heal…" at bounding box center [370, 54] width 512 height 64
click at [391, 42] on label "True" at bounding box center [382, 40] width 55 height 18
click at [365, 42] on input "True" at bounding box center [362, 40] width 6 height 5
radio input "true"
click at [387, 102] on label "True" at bounding box center [382, 103] width 55 height 18
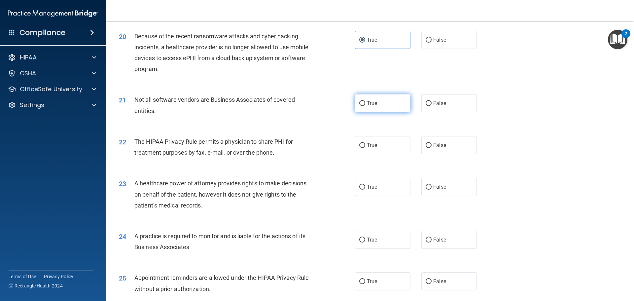
click at [365, 102] on input "True" at bounding box center [362, 103] width 6 height 5
radio input "true"
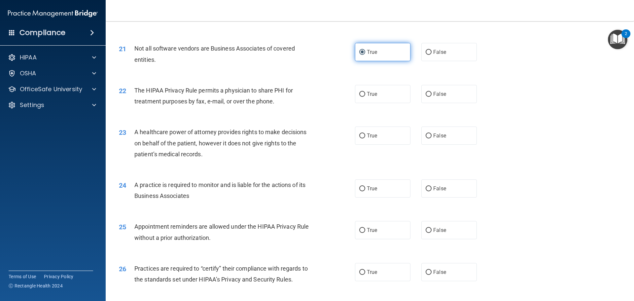
scroll to position [1024, 0]
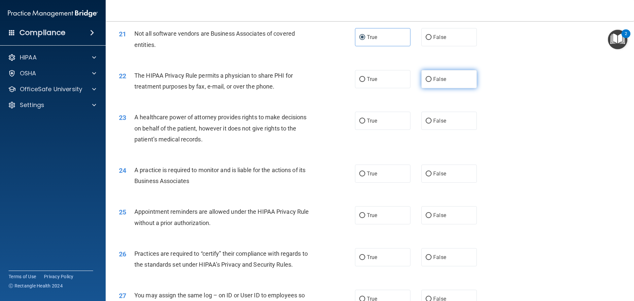
click at [427, 79] on input "False" at bounding box center [429, 79] width 6 height 5
radio input "true"
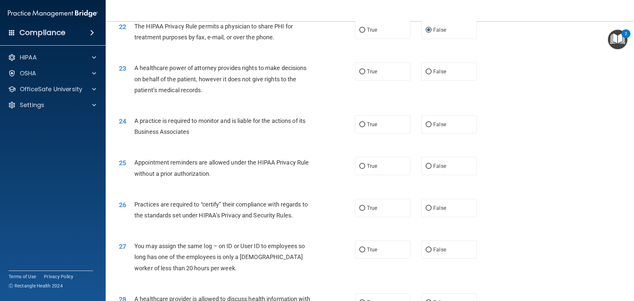
scroll to position [1057, 0]
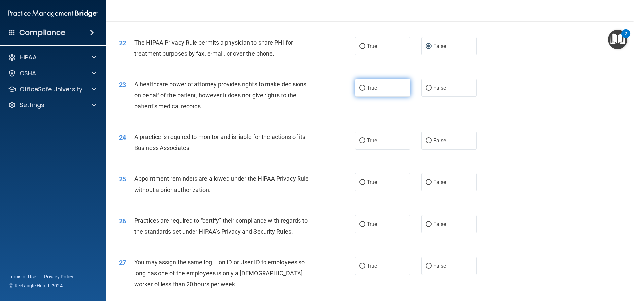
click at [386, 88] on label "True" at bounding box center [382, 88] width 55 height 18
click at [365, 88] on input "True" at bounding box center [362, 88] width 6 height 5
radio input "true"
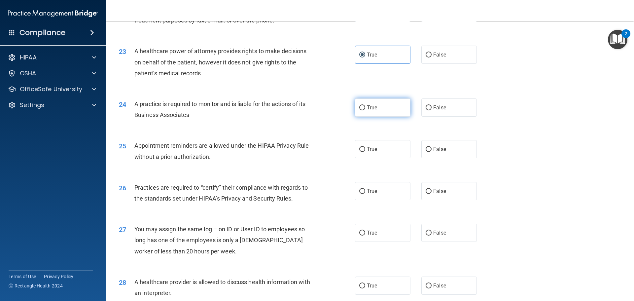
click at [379, 103] on label "True" at bounding box center [382, 107] width 55 height 18
click at [365, 105] on input "True" at bounding box center [362, 107] width 6 height 5
radio input "true"
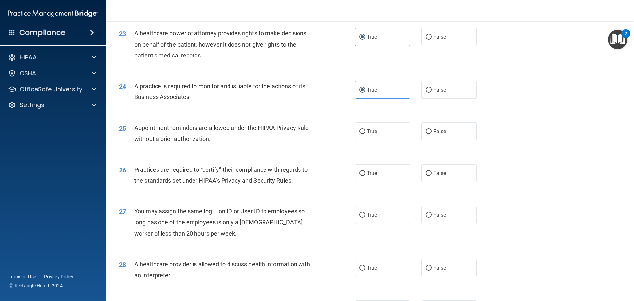
scroll to position [1123, 0]
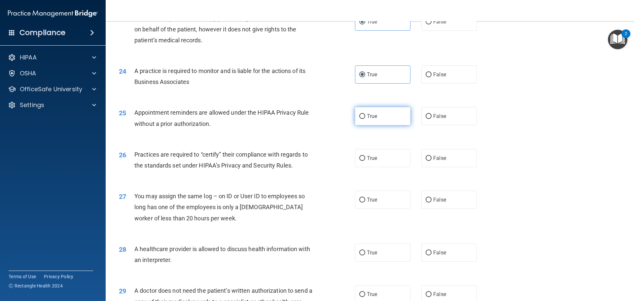
click at [365, 120] on label "True" at bounding box center [382, 116] width 55 height 18
click at [365, 119] on input "True" at bounding box center [362, 116] width 6 height 5
radio input "true"
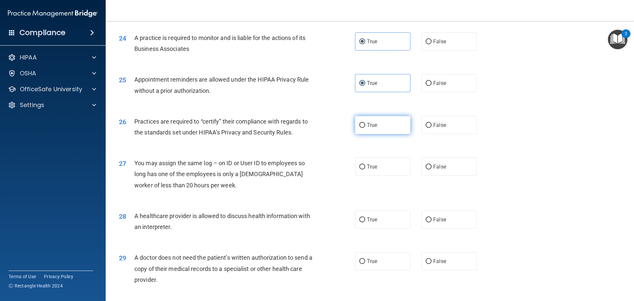
click at [370, 130] on label "True" at bounding box center [382, 125] width 55 height 18
click at [365, 128] on input "True" at bounding box center [362, 125] width 6 height 5
radio input "true"
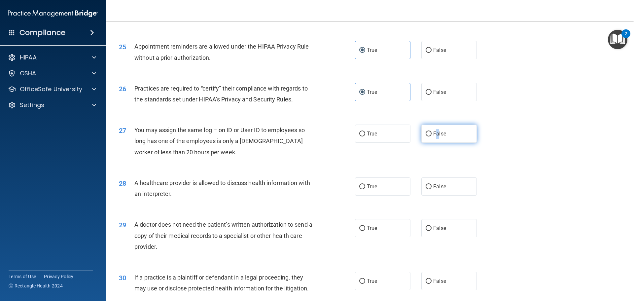
click at [435, 132] on span "False" at bounding box center [439, 133] width 13 height 6
click at [447, 131] on label "False" at bounding box center [448, 133] width 55 height 18
click at [432, 131] on input "False" at bounding box center [429, 133] width 6 height 5
radio input "true"
click at [458, 183] on label "False" at bounding box center [448, 186] width 55 height 18
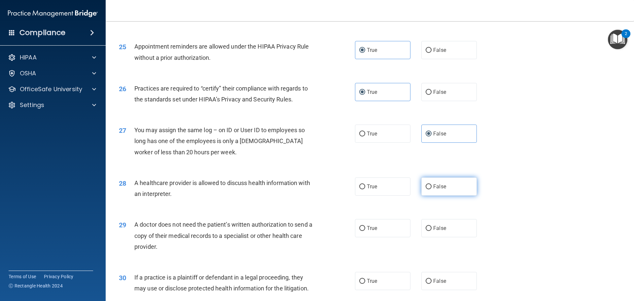
click at [432, 184] on input "False" at bounding box center [429, 186] width 6 height 5
radio input "true"
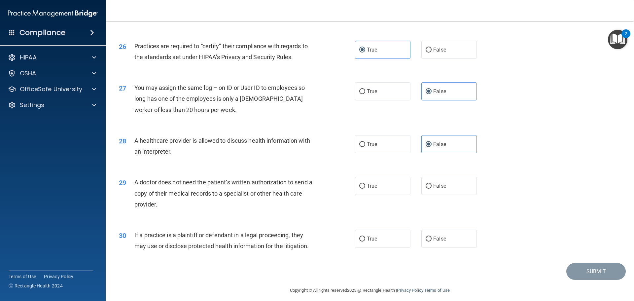
scroll to position [1236, 0]
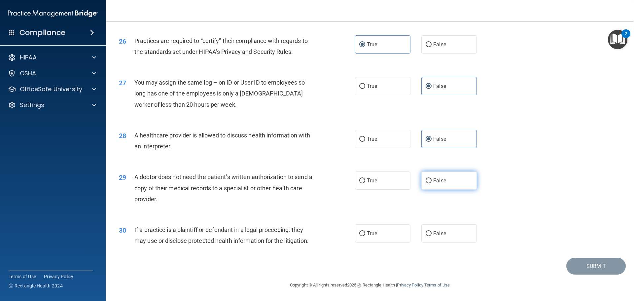
click at [438, 179] on span "False" at bounding box center [439, 180] width 13 height 6
click at [432, 179] on input "False" at bounding box center [429, 180] width 6 height 5
radio input "true"
click at [368, 237] on label "True" at bounding box center [382, 233] width 55 height 18
click at [365, 236] on input "True" at bounding box center [362, 233] width 6 height 5
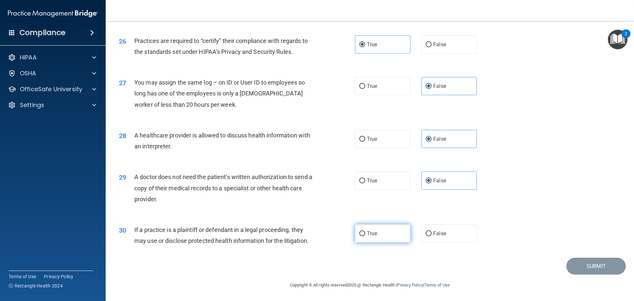
radio input "true"
click at [606, 266] on button "Submit" at bounding box center [595, 266] width 59 height 17
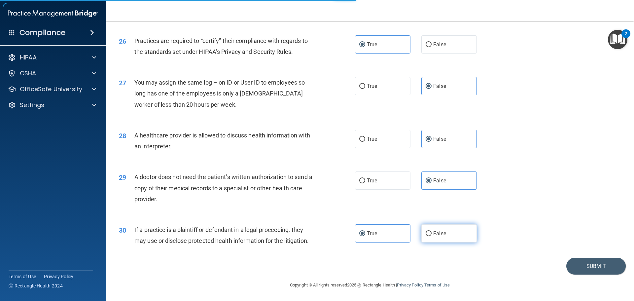
click at [466, 236] on label "False" at bounding box center [448, 233] width 55 height 18
click at [432, 236] on input "False" at bounding box center [429, 233] width 6 height 5
radio input "true"
radio input "false"
click at [569, 264] on button "Submit" at bounding box center [595, 266] width 59 height 17
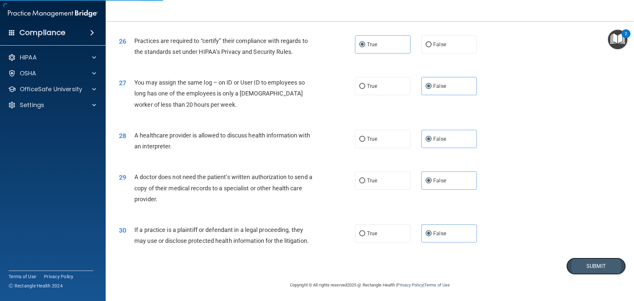
click at [599, 267] on button "Submit" at bounding box center [595, 266] width 59 height 17
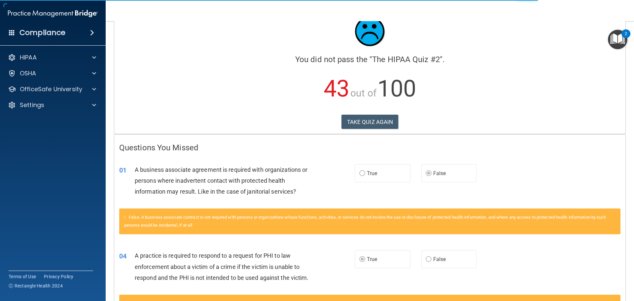
scroll to position [33, 0]
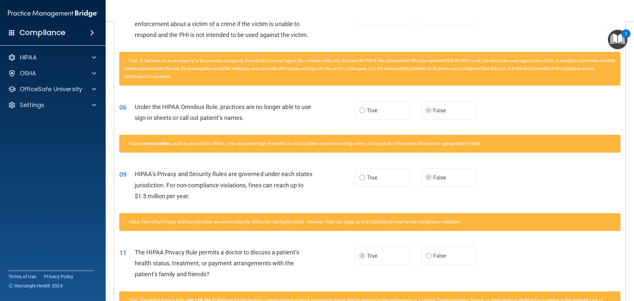
scroll to position [99, 0]
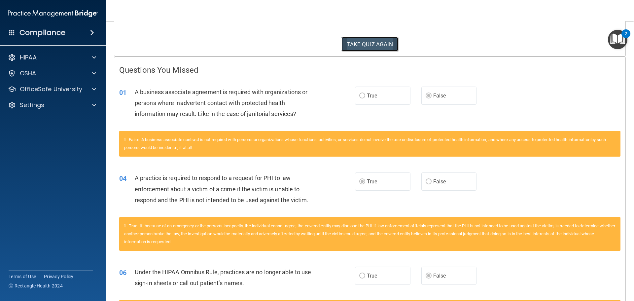
click at [375, 38] on button "TAKE QUIZ AGAIN" at bounding box center [369, 44] width 57 height 15
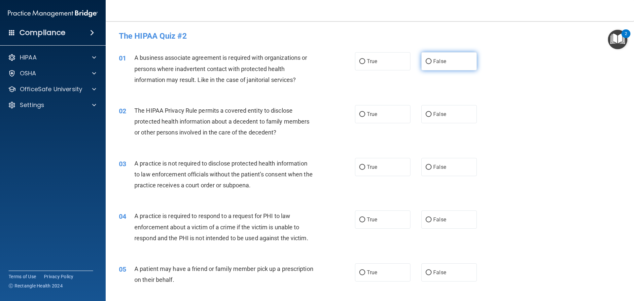
click at [426, 63] on input "False" at bounding box center [429, 61] width 6 height 5
radio input "true"
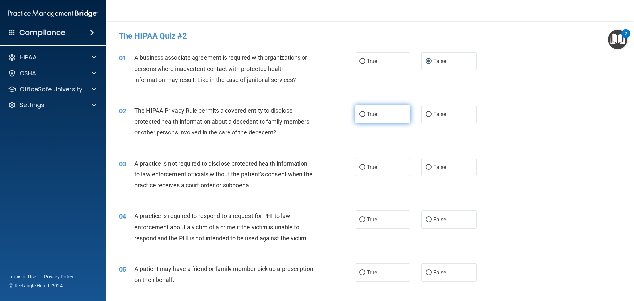
click at [395, 119] on label "True" at bounding box center [382, 114] width 55 height 18
click at [365, 117] on input "True" at bounding box center [362, 114] width 6 height 5
radio input "true"
click at [435, 216] on span "False" at bounding box center [439, 219] width 13 height 6
click at [432, 217] on input "False" at bounding box center [429, 219] width 6 height 5
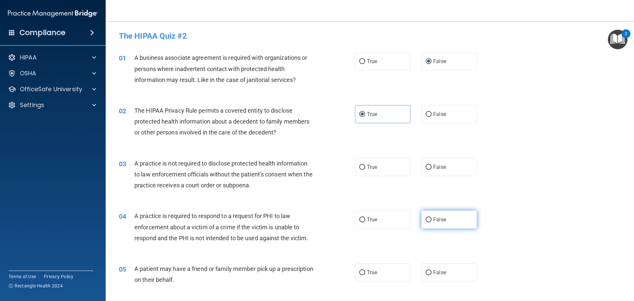
radio input "true"
click at [382, 276] on label "True" at bounding box center [382, 272] width 55 height 18
click at [365, 275] on input "True" at bounding box center [362, 272] width 6 height 5
radio input "true"
click at [435, 174] on label "False" at bounding box center [448, 167] width 55 height 18
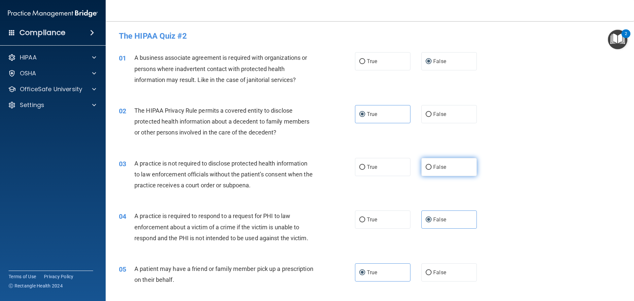
click at [432, 170] on input "False" at bounding box center [429, 167] width 6 height 5
radio input "true"
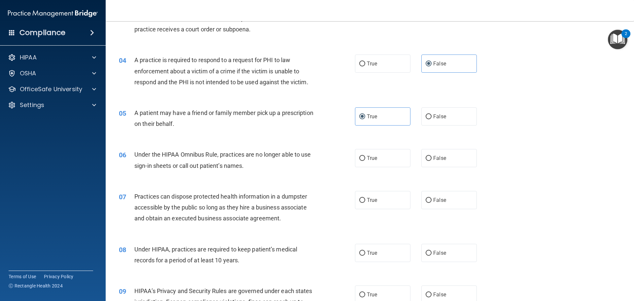
scroll to position [165, 0]
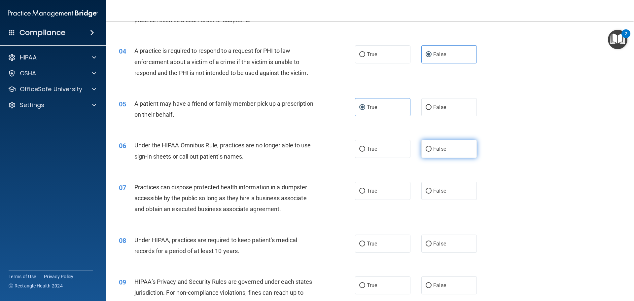
click at [433, 147] on span "False" at bounding box center [439, 149] width 13 height 6
click at [432, 147] on input "False" at bounding box center [429, 149] width 6 height 5
radio input "true"
click at [433, 186] on label "False" at bounding box center [448, 191] width 55 height 18
click at [432, 189] on input "False" at bounding box center [429, 191] width 6 height 5
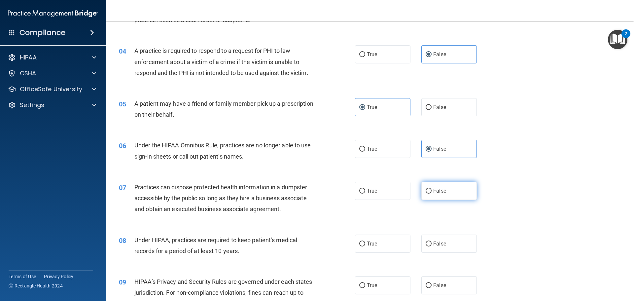
radio input "true"
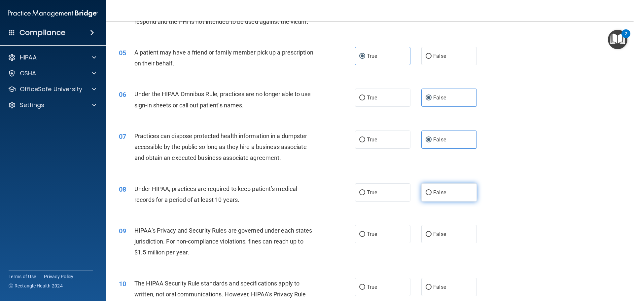
scroll to position [231, 0]
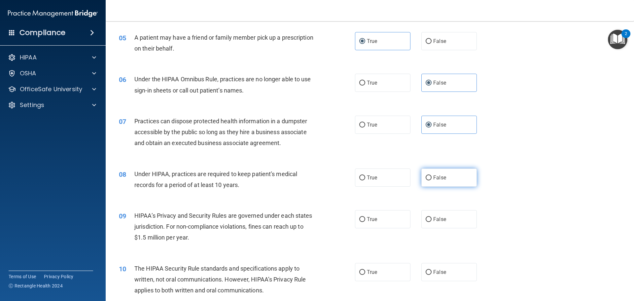
click at [445, 180] on label "False" at bounding box center [448, 177] width 55 height 18
click at [432, 180] on input "False" at bounding box center [429, 177] width 6 height 5
radio input "true"
click at [421, 215] on label "False" at bounding box center [448, 219] width 55 height 18
click at [426, 217] on input "False" at bounding box center [429, 219] width 6 height 5
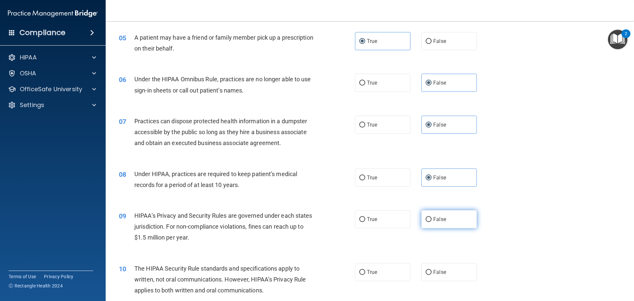
radio input "true"
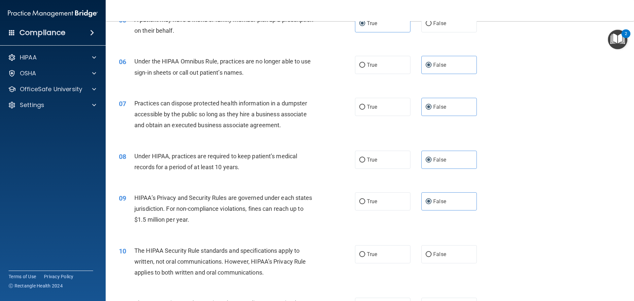
scroll to position [297, 0]
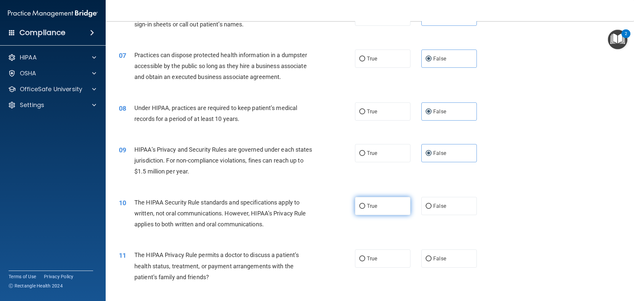
click at [388, 205] on label "True" at bounding box center [382, 206] width 55 height 18
click at [365, 205] on input "True" at bounding box center [362, 206] width 6 height 5
radio input "true"
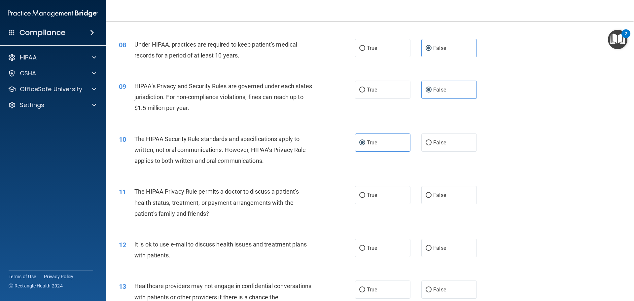
scroll to position [363, 0]
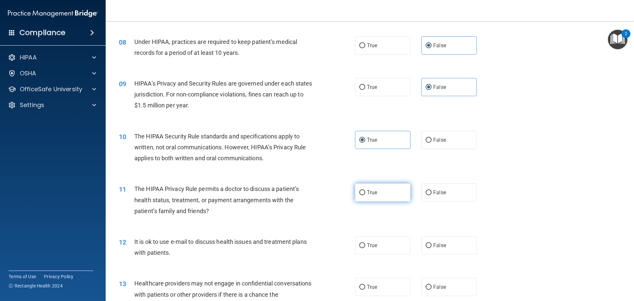
click at [370, 190] on span "True" at bounding box center [372, 192] width 10 height 6
click at [365, 190] on input "True" at bounding box center [362, 192] width 6 height 5
radio input "true"
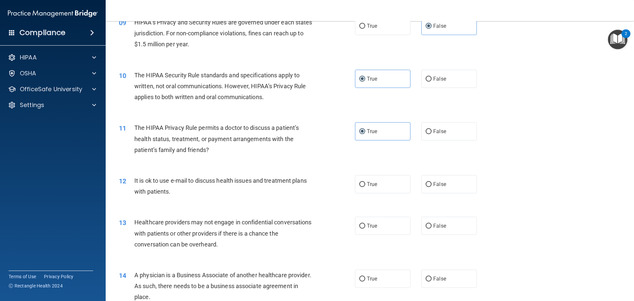
scroll to position [429, 0]
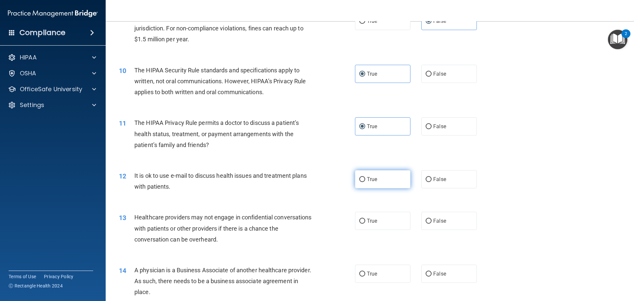
click at [368, 181] on span "True" at bounding box center [372, 179] width 10 height 6
click at [365, 181] on input "True" at bounding box center [362, 179] width 6 height 5
radio input "true"
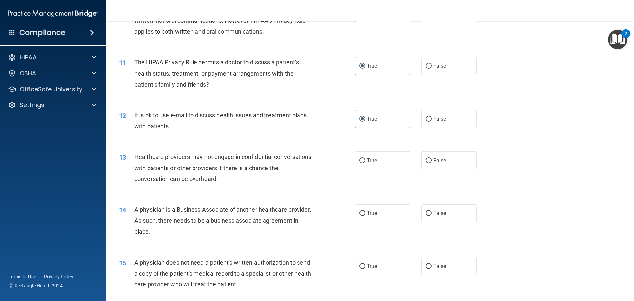
scroll to position [495, 0]
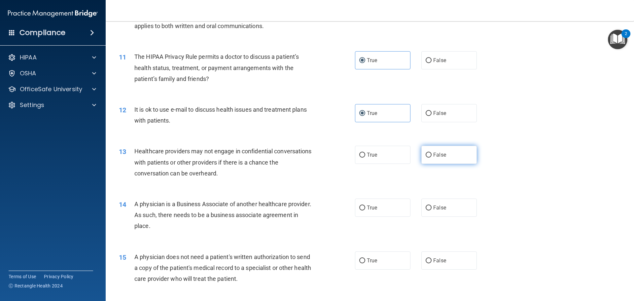
click at [441, 150] on label "False" at bounding box center [448, 155] width 55 height 18
click at [432, 153] on input "False" at bounding box center [429, 155] width 6 height 5
radio input "true"
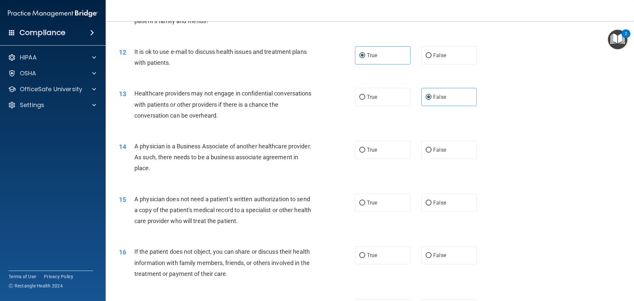
scroll to position [561, 0]
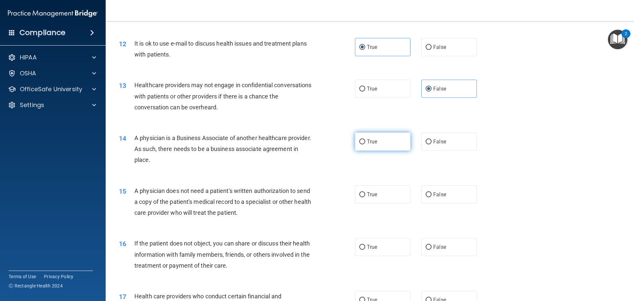
click at [384, 143] on label "True" at bounding box center [382, 141] width 55 height 18
click at [365, 143] on input "True" at bounding box center [362, 141] width 6 height 5
radio input "true"
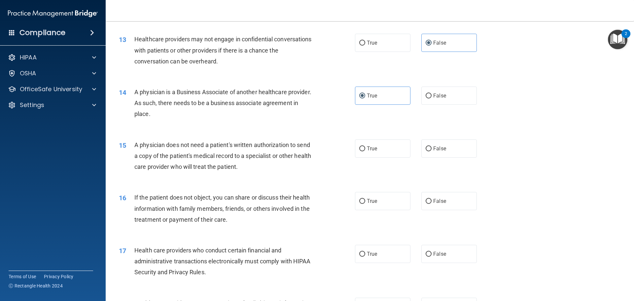
scroll to position [627, 0]
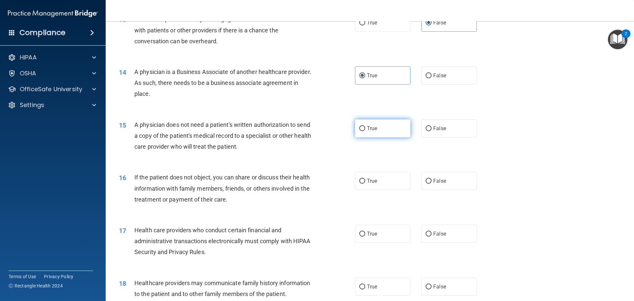
click at [389, 136] on label "True" at bounding box center [382, 128] width 55 height 18
click at [365, 131] on input "True" at bounding box center [362, 128] width 6 height 5
radio input "true"
click at [376, 175] on label "True" at bounding box center [382, 181] width 55 height 18
click at [365, 179] on input "True" at bounding box center [362, 181] width 6 height 5
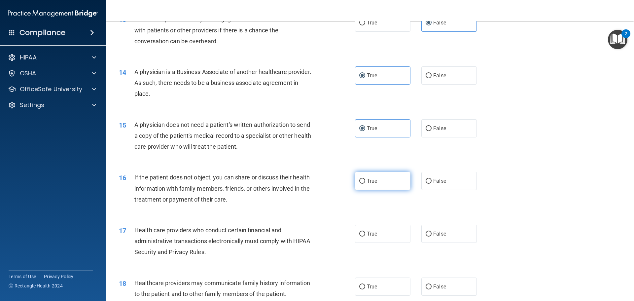
radio input "true"
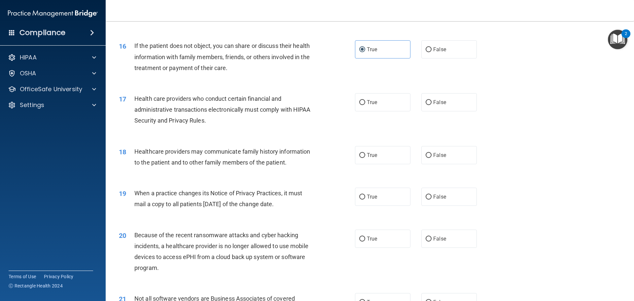
scroll to position [759, 0]
click at [381, 107] on label "True" at bounding box center [382, 101] width 55 height 18
click at [365, 104] on input "True" at bounding box center [362, 101] width 6 height 5
radio input "true"
click at [394, 154] on label "True" at bounding box center [382, 154] width 55 height 18
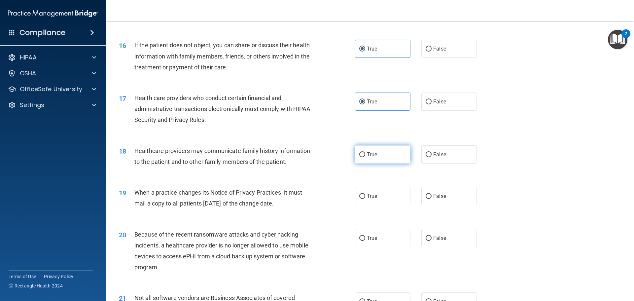
click at [365, 154] on input "True" at bounding box center [362, 154] width 6 height 5
radio input "true"
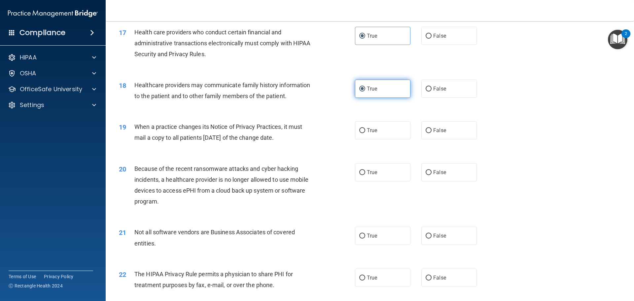
scroll to position [826, 0]
click at [385, 135] on label "True" at bounding box center [382, 130] width 55 height 18
click at [365, 133] on input "True" at bounding box center [362, 130] width 6 height 5
radio input "true"
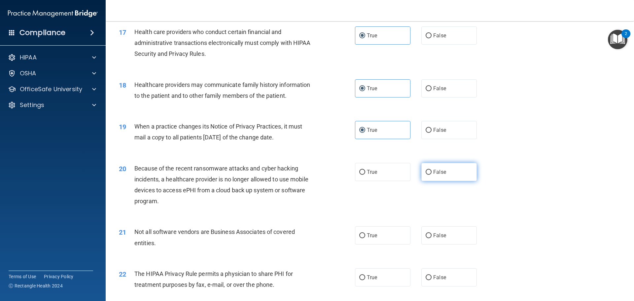
click at [441, 172] on span "False" at bounding box center [439, 172] width 13 height 6
click at [432, 172] on input "False" at bounding box center [429, 172] width 6 height 5
radio input "true"
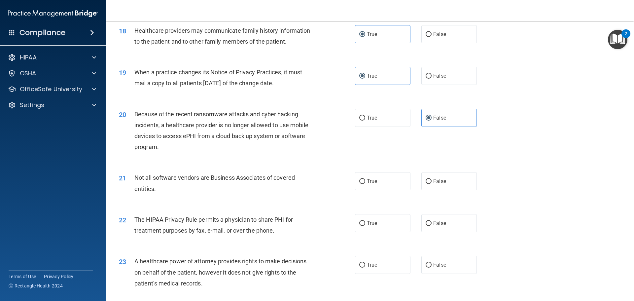
scroll to position [892, 0]
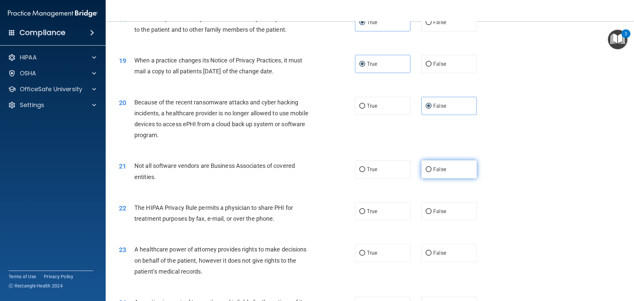
click at [451, 176] on label "False" at bounding box center [448, 169] width 55 height 18
click at [432, 172] on input "False" at bounding box center [429, 169] width 6 height 5
radio input "true"
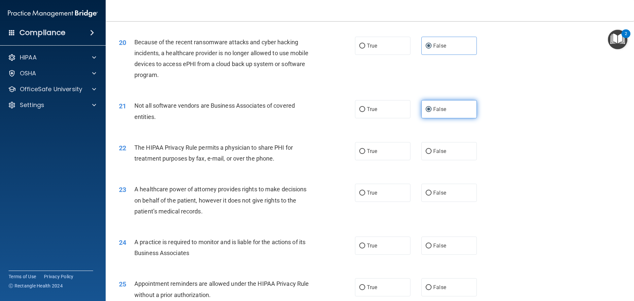
scroll to position [958, 0]
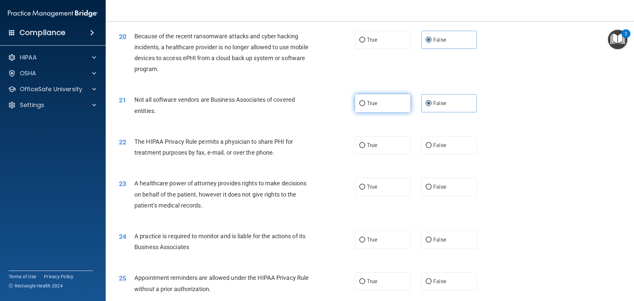
click at [391, 110] on label "True" at bounding box center [382, 103] width 55 height 18
click at [365, 106] on input "True" at bounding box center [362, 103] width 6 height 5
radio input "true"
radio input "false"
click at [384, 140] on label "True" at bounding box center [382, 145] width 55 height 18
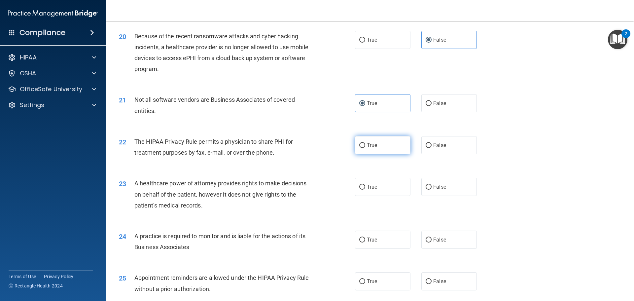
click at [365, 143] on input "True" at bounding box center [362, 145] width 6 height 5
radio input "true"
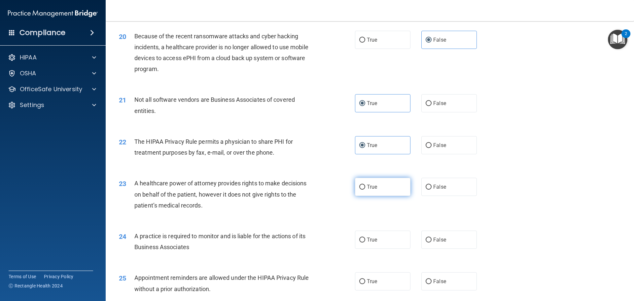
click at [361, 185] on input "True" at bounding box center [362, 187] width 6 height 5
radio input "true"
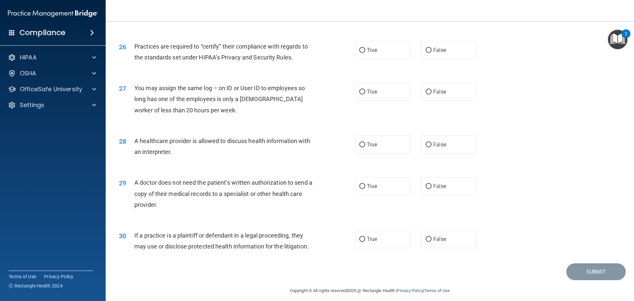
scroll to position [1236, 0]
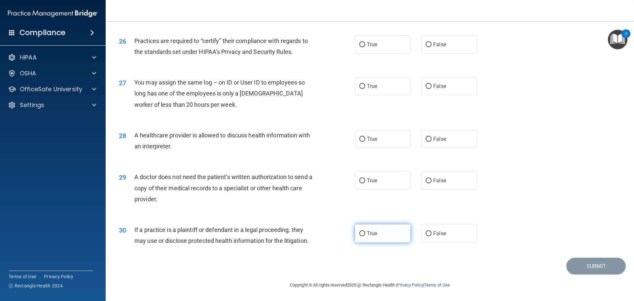
click at [390, 237] on label "True" at bounding box center [382, 233] width 55 height 18
click at [365, 236] on input "True" at bounding box center [362, 233] width 6 height 5
radio input "true"
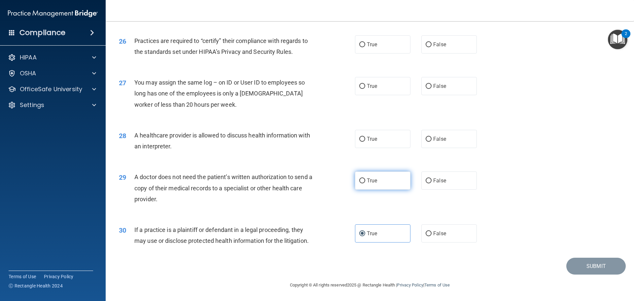
click at [367, 185] on label "True" at bounding box center [382, 180] width 55 height 18
click at [365, 183] on input "True" at bounding box center [362, 180] width 6 height 5
radio input "true"
click at [367, 138] on span "True" at bounding box center [372, 139] width 10 height 6
click at [365, 138] on input "True" at bounding box center [362, 139] width 6 height 5
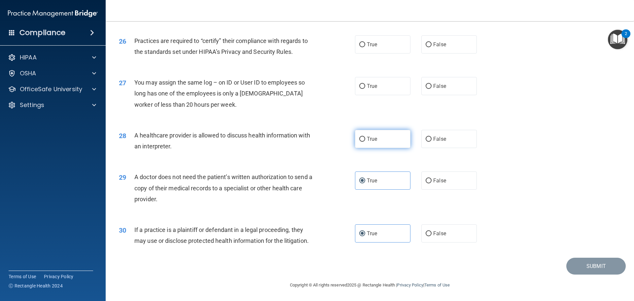
radio input "true"
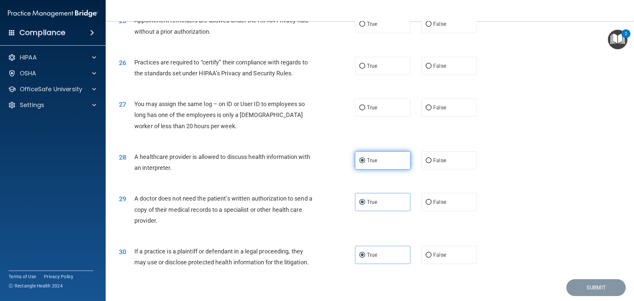
scroll to position [1203, 0]
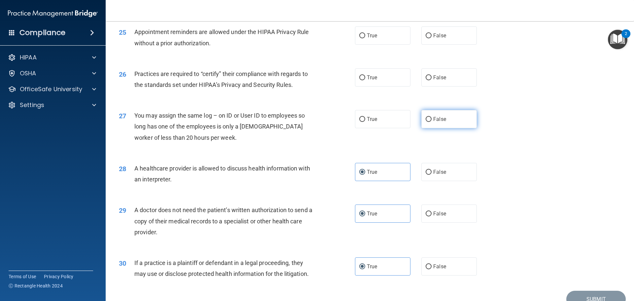
click at [462, 122] on label "False" at bounding box center [448, 119] width 55 height 18
click at [432, 122] on input "False" at bounding box center [429, 119] width 6 height 5
radio input "true"
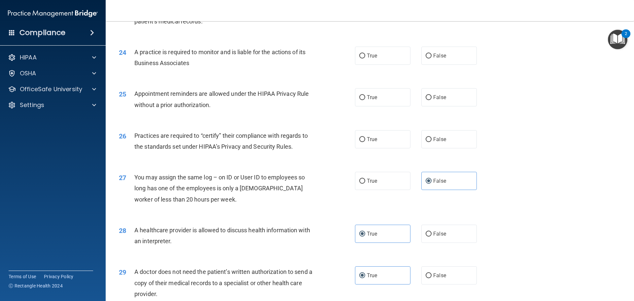
scroll to position [1137, 0]
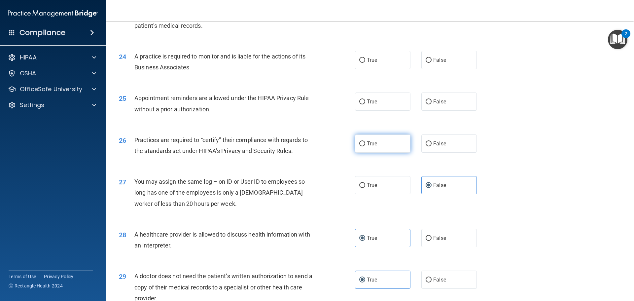
click at [375, 145] on span "True" at bounding box center [372, 143] width 10 height 6
click at [365, 145] on input "True" at bounding box center [362, 143] width 6 height 5
radio input "true"
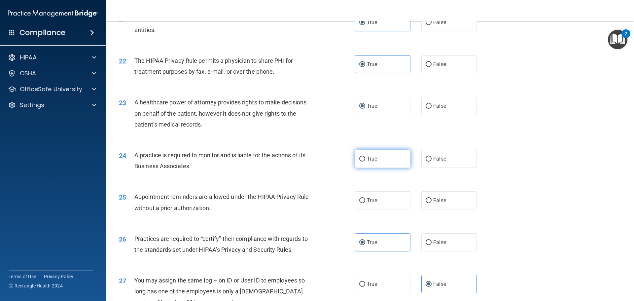
scroll to position [1038, 0]
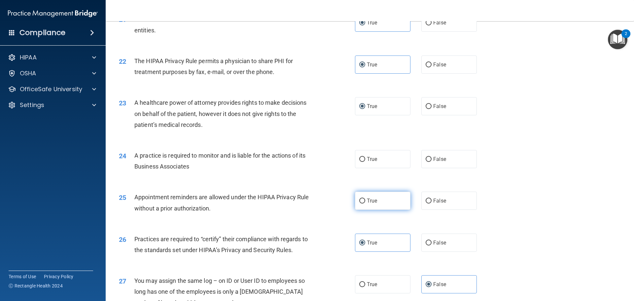
click at [371, 197] on label "True" at bounding box center [382, 201] width 55 height 18
click at [365, 198] on input "True" at bounding box center [362, 200] width 6 height 5
click at [371, 162] on span "True" at bounding box center [372, 159] width 10 height 6
click at [365, 162] on input "True" at bounding box center [362, 159] width 6 height 5
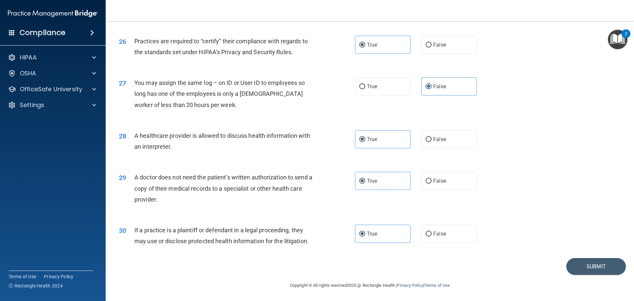
scroll to position [1236, 0]
click at [589, 278] on footer "Copyright © All rights reserved 2025 @ Rectangle Health | Privacy Policy | Term…" at bounding box center [370, 284] width 502 height 20
click at [590, 266] on button "Submit" at bounding box center [595, 266] width 59 height 17
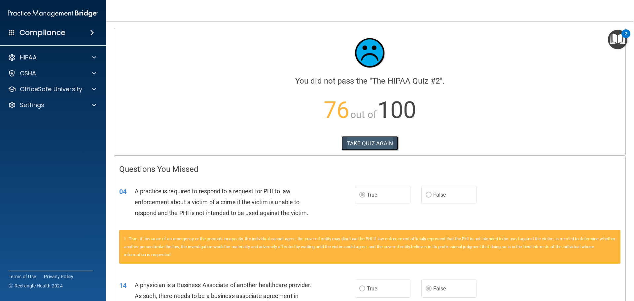
click at [371, 146] on button "TAKE QUIZ AGAIN" at bounding box center [369, 143] width 57 height 15
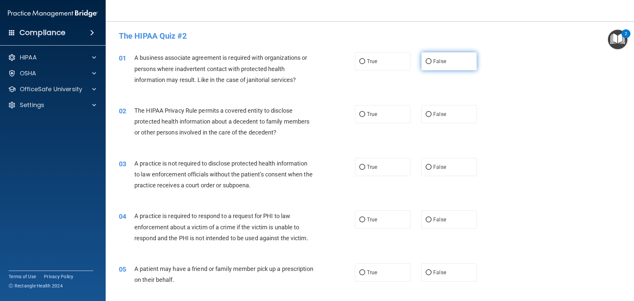
click at [428, 58] on label "False" at bounding box center [448, 61] width 55 height 18
click at [428, 59] on input "False" at bounding box center [429, 61] width 6 height 5
click at [391, 120] on label "True" at bounding box center [382, 114] width 55 height 18
click at [365, 117] on input "True" at bounding box center [362, 114] width 6 height 5
click at [447, 177] on div "03 A practice is not required to disclose protected health information to law e…" at bounding box center [370, 176] width 512 height 53
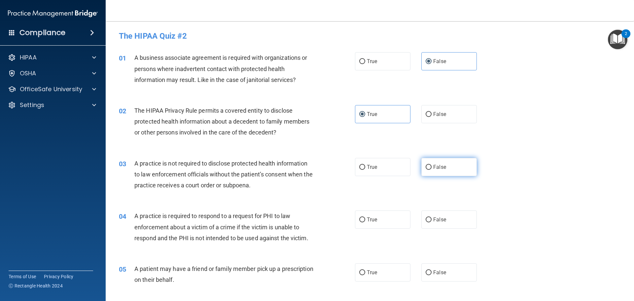
click at [449, 162] on label "False" at bounding box center [448, 167] width 55 height 18
click at [432, 165] on input "False" at bounding box center [429, 167] width 6 height 5
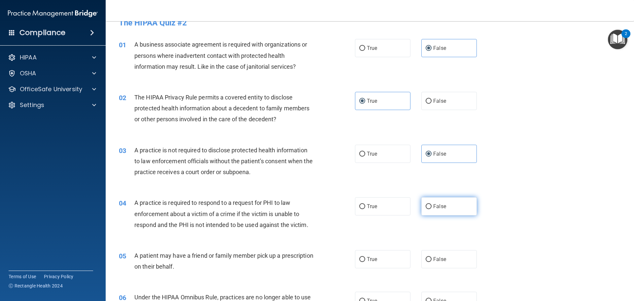
scroll to position [33, 0]
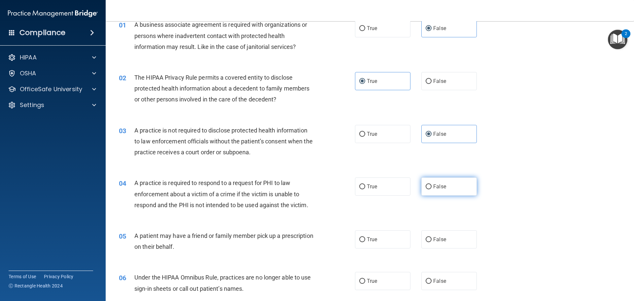
click at [433, 193] on label "False" at bounding box center [448, 186] width 55 height 18
click at [432, 189] on input "False" at bounding box center [429, 186] width 6 height 5
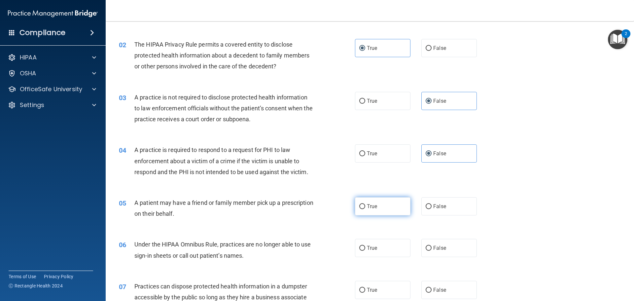
click at [396, 204] on label "True" at bounding box center [382, 206] width 55 height 18
click at [365, 204] on input "True" at bounding box center [362, 206] width 6 height 5
click at [440, 251] on span "False" at bounding box center [439, 248] width 13 height 6
click at [432, 251] on input "False" at bounding box center [429, 248] width 6 height 5
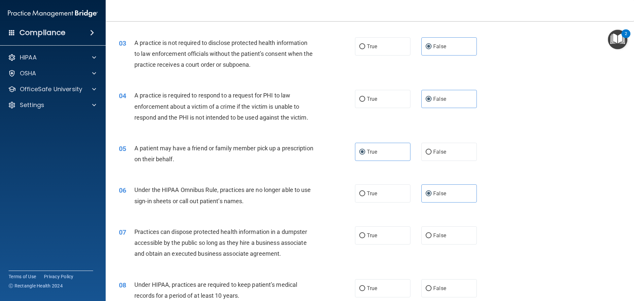
scroll to position [132, 0]
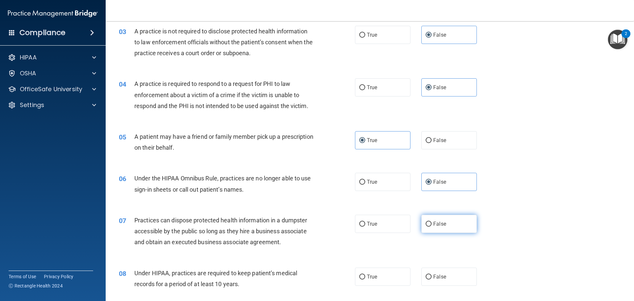
click at [429, 228] on label "False" at bounding box center [448, 224] width 55 height 18
click at [429, 227] on input "False" at bounding box center [429, 224] width 6 height 5
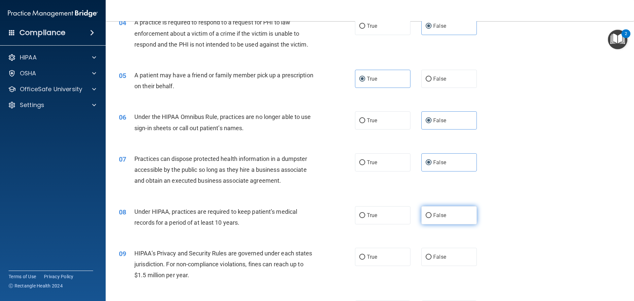
scroll to position [198, 0]
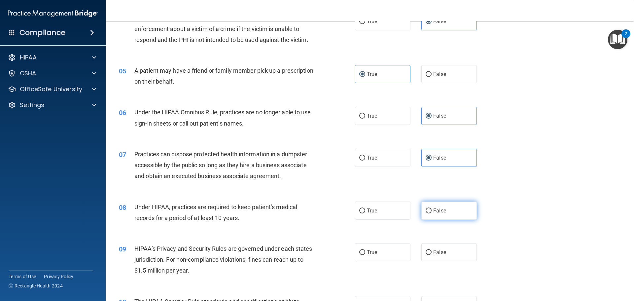
click at [433, 210] on span "False" at bounding box center [439, 210] width 13 height 6
click at [430, 210] on input "False" at bounding box center [429, 210] width 6 height 5
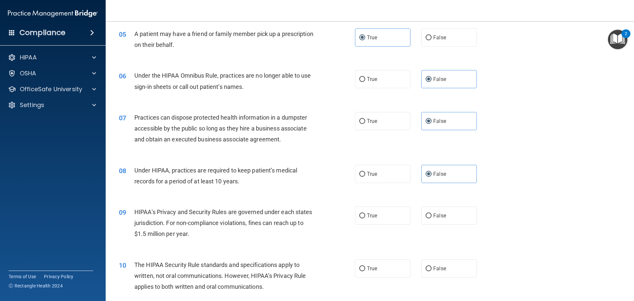
scroll to position [264, 0]
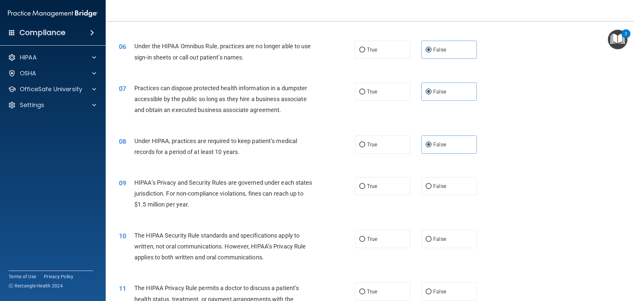
click at [432, 195] on div "09 HIPAA’s Privacy and Security Rules are governed under each states jurisdicti…" at bounding box center [370, 195] width 512 height 53
click at [436, 192] on label "False" at bounding box center [448, 186] width 55 height 18
click at [432, 189] on input "False" at bounding box center [429, 186] width 6 height 5
click at [365, 242] on label "True" at bounding box center [382, 239] width 55 height 18
click at [365, 242] on input "True" at bounding box center [362, 239] width 6 height 5
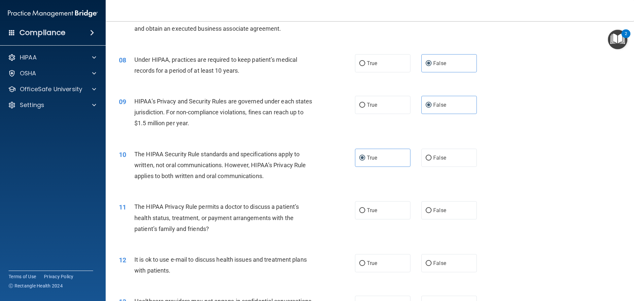
scroll to position [363, 0]
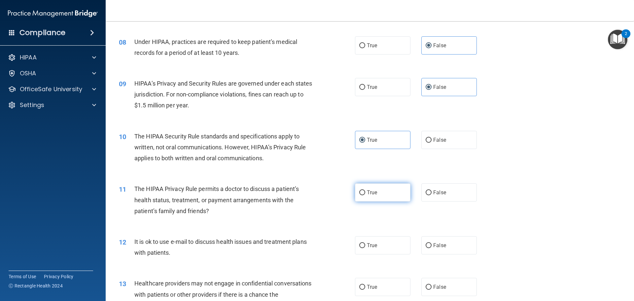
click at [378, 194] on label "True" at bounding box center [382, 192] width 55 height 18
click at [365, 194] on input "True" at bounding box center [362, 192] width 6 height 5
click at [380, 247] on label "True" at bounding box center [382, 245] width 55 height 18
click at [365, 247] on input "True" at bounding box center [362, 245] width 6 height 5
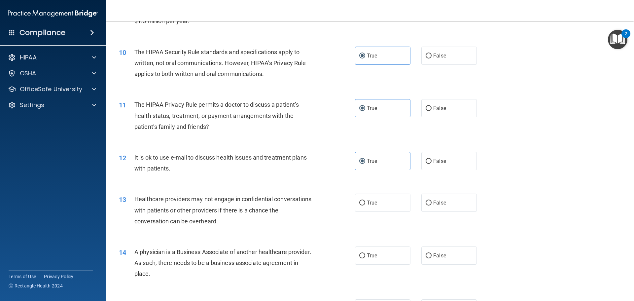
scroll to position [462, 0]
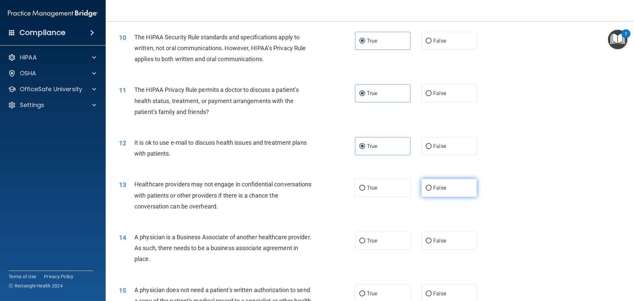
click at [430, 189] on label "False" at bounding box center [448, 188] width 55 height 18
click at [430, 189] on input "False" at bounding box center [429, 188] width 6 height 5
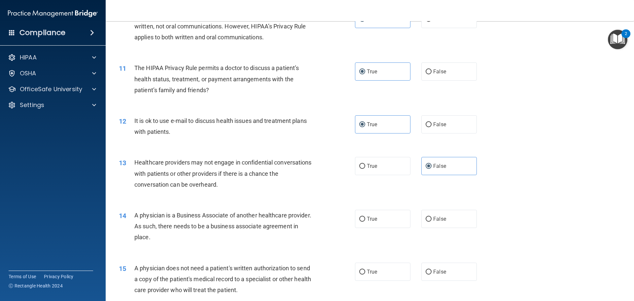
scroll to position [495, 0]
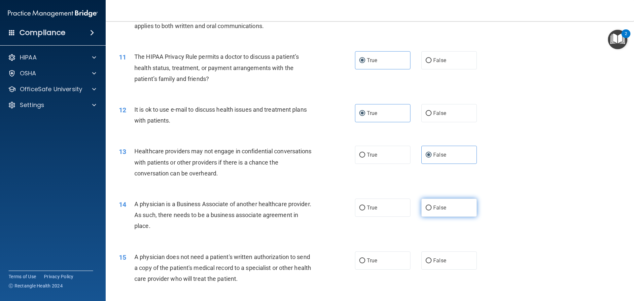
click at [434, 208] on span "False" at bounding box center [439, 207] width 13 height 6
click at [432, 208] on input "False" at bounding box center [429, 207] width 6 height 5
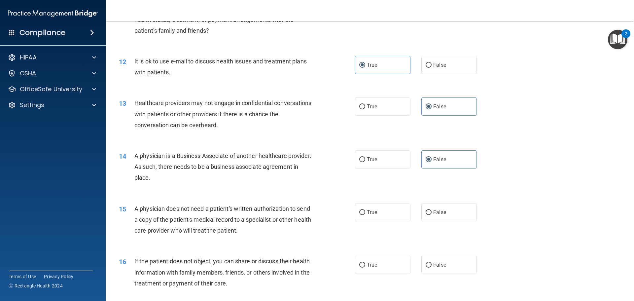
scroll to position [561, 0]
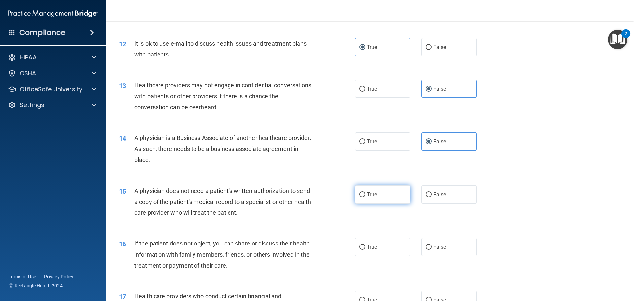
click at [370, 194] on span "True" at bounding box center [372, 194] width 10 height 6
click at [365, 194] on input "True" at bounding box center [362, 194] width 6 height 5
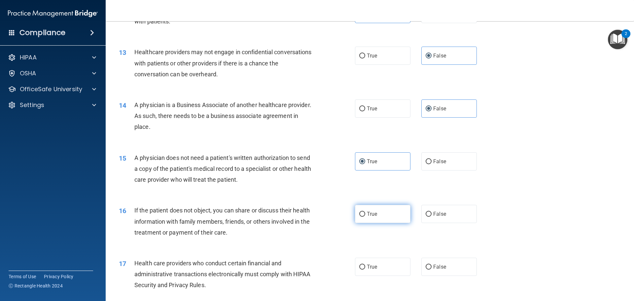
click at [369, 221] on label "True" at bounding box center [382, 214] width 55 height 18
click at [365, 217] on input "True" at bounding box center [362, 214] width 6 height 5
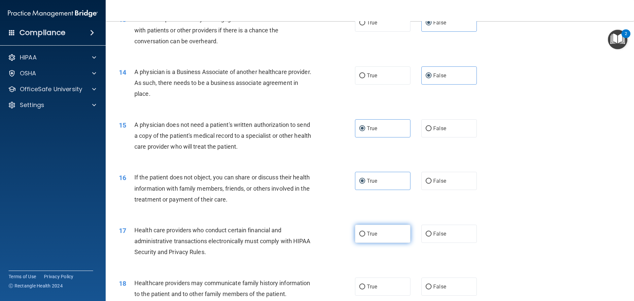
scroll to position [660, 0]
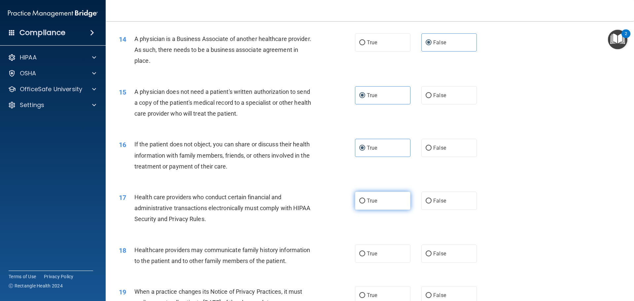
click at [372, 207] on label "True" at bounding box center [382, 201] width 55 height 18
click at [365, 203] on input "True" at bounding box center [362, 200] width 6 height 5
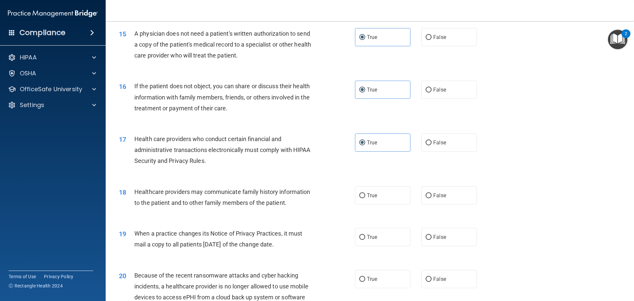
scroll to position [726, 0]
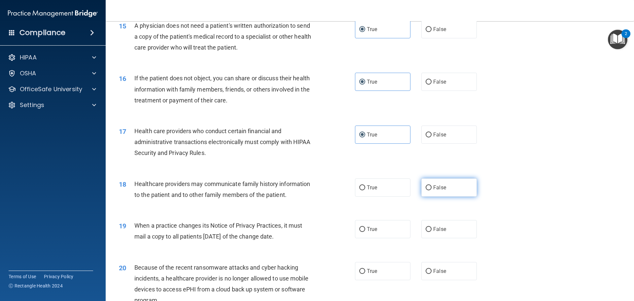
click at [440, 187] on span "False" at bounding box center [439, 187] width 13 height 6
click at [432, 187] on input "False" at bounding box center [429, 187] width 6 height 5
click at [442, 233] on label "False" at bounding box center [448, 229] width 55 height 18
click at [432, 232] on input "False" at bounding box center [429, 229] width 6 height 5
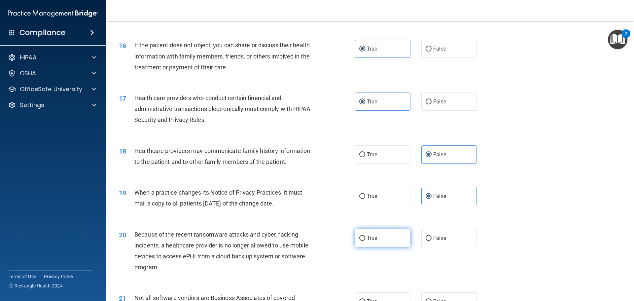
scroll to position [792, 0]
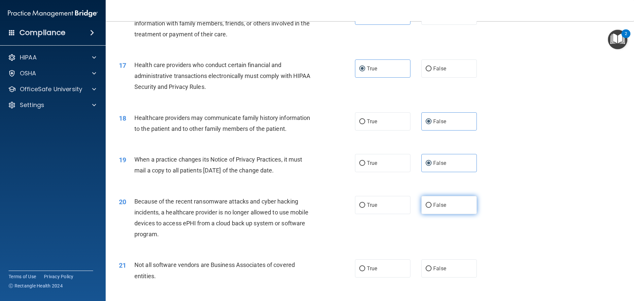
click at [429, 206] on label "False" at bounding box center [448, 205] width 55 height 18
click at [429, 206] on input "False" at bounding box center [429, 205] width 6 height 5
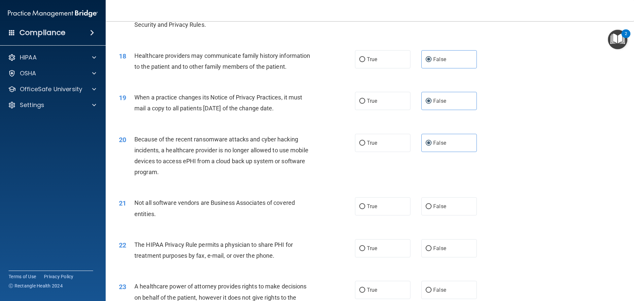
scroll to position [859, 0]
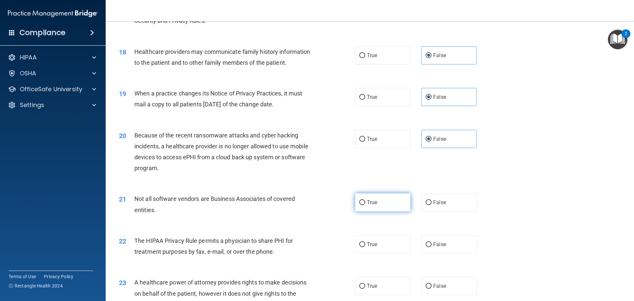
click at [377, 205] on label "True" at bounding box center [382, 202] width 55 height 18
click at [365, 205] on input "True" at bounding box center [362, 202] width 6 height 5
click at [368, 249] on label "True" at bounding box center [382, 244] width 55 height 18
click at [365, 247] on input "True" at bounding box center [362, 244] width 6 height 5
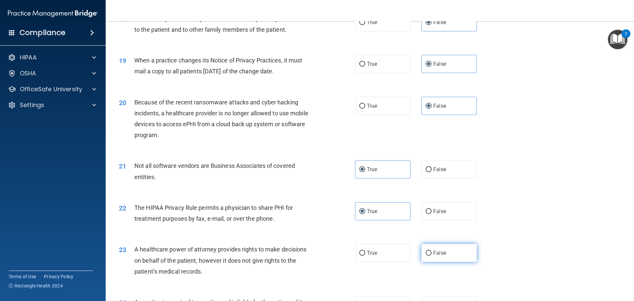
click at [422, 245] on label "False" at bounding box center [448, 253] width 55 height 18
click at [426, 251] on input "False" at bounding box center [429, 253] width 6 height 5
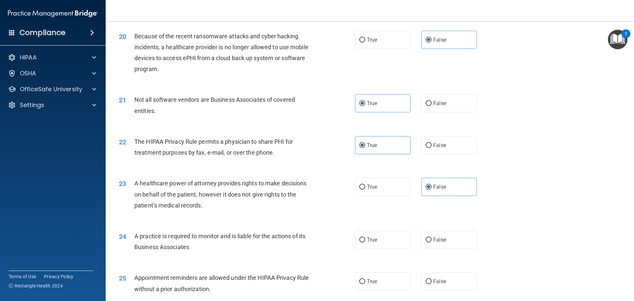
scroll to position [991, 0]
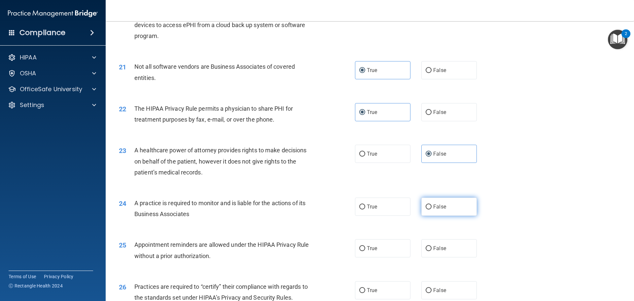
click at [446, 215] on label "False" at bounding box center [448, 206] width 55 height 18
click at [432, 209] on input "False" at bounding box center [429, 206] width 6 height 5
click at [367, 245] on span "True" at bounding box center [372, 248] width 10 height 6
click at [365, 246] on input "True" at bounding box center [362, 248] width 6 height 5
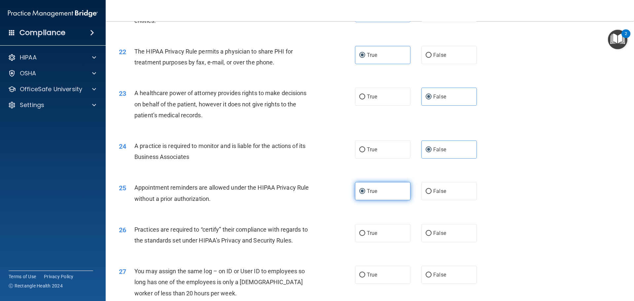
scroll to position [1057, 0]
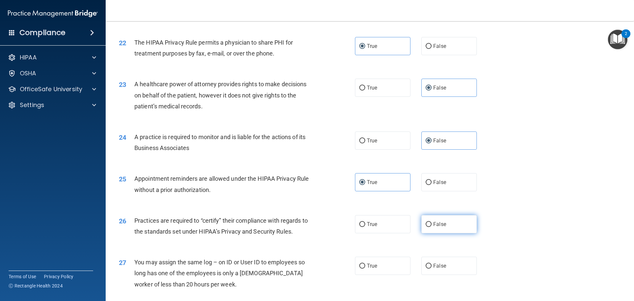
click at [446, 220] on label "False" at bounding box center [448, 224] width 55 height 18
click at [432, 222] on input "False" at bounding box center [429, 224] width 6 height 5
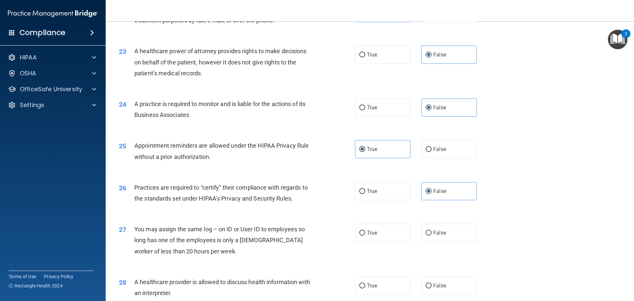
scroll to position [1123, 0]
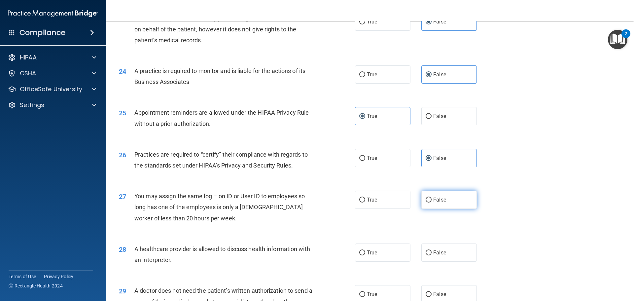
click at [434, 206] on label "False" at bounding box center [448, 200] width 55 height 18
click at [432, 202] on input "False" at bounding box center [429, 199] width 6 height 5
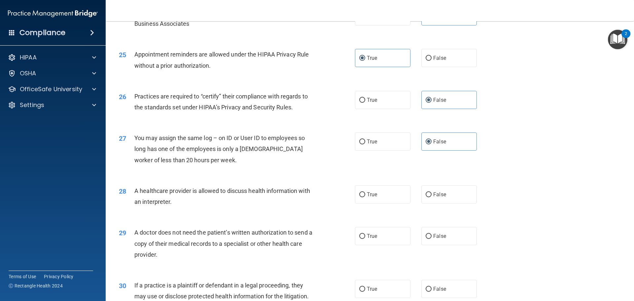
scroll to position [1189, 0]
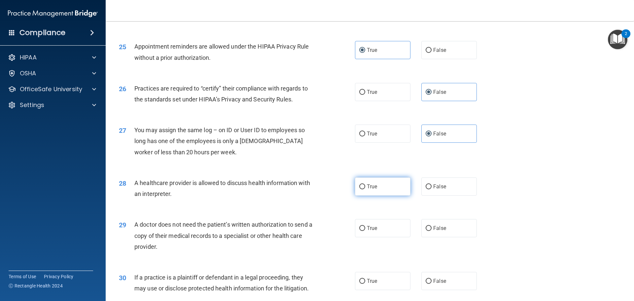
click at [382, 185] on label "True" at bounding box center [382, 186] width 55 height 18
click at [365, 185] on input "True" at bounding box center [362, 186] width 6 height 5
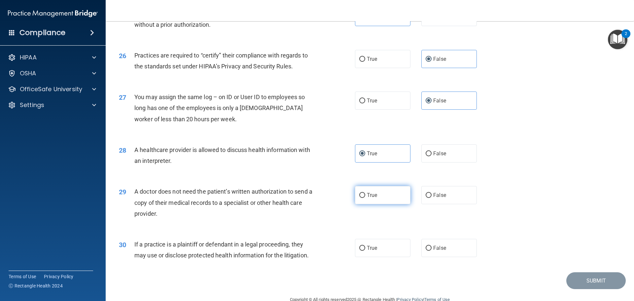
click at [370, 196] on span "True" at bounding box center [372, 195] width 10 height 6
click at [365, 196] on input "True" at bounding box center [362, 195] width 6 height 5
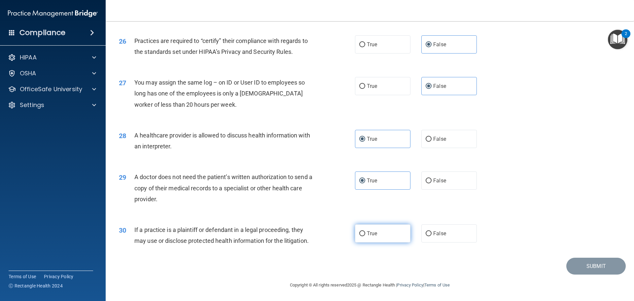
click at [367, 234] on span "True" at bounding box center [372, 233] width 10 height 6
click at [365, 234] on input "True" at bounding box center [362, 233] width 6 height 5
click at [593, 261] on button "Submit" at bounding box center [595, 266] width 59 height 17
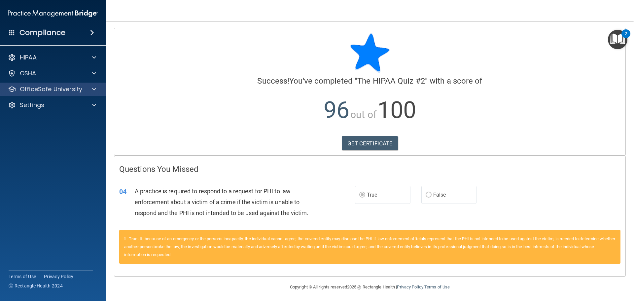
click at [81, 94] on div "OfficeSafe University" at bounding box center [53, 89] width 106 height 13
click at [91, 88] on div at bounding box center [93, 89] width 17 height 8
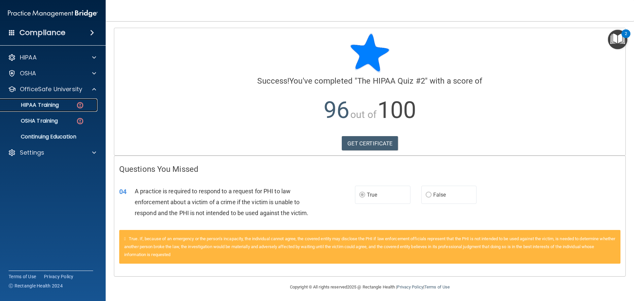
click at [71, 106] on div "HIPAA Training" at bounding box center [49, 105] width 90 height 7
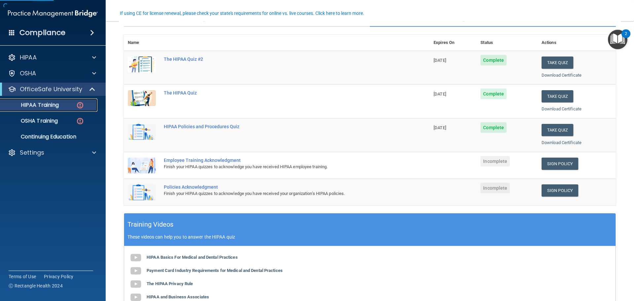
scroll to position [66, 0]
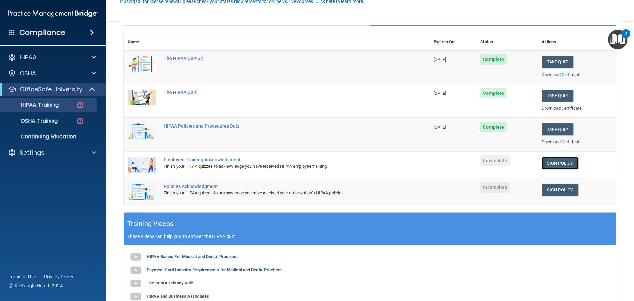
click at [543, 160] on link "Sign Policy" at bounding box center [560, 163] width 37 height 12
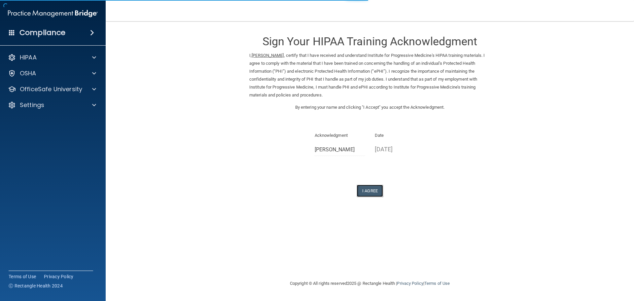
click at [373, 190] on button "I Agree" at bounding box center [370, 191] width 26 height 12
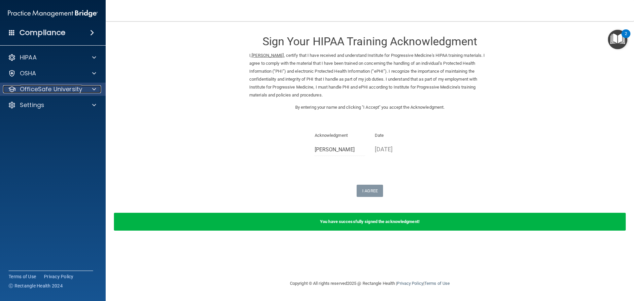
click at [76, 92] on p "OfficeSafe University" at bounding box center [51, 89] width 62 height 8
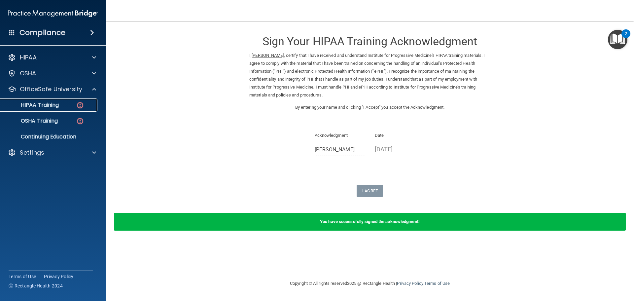
click at [79, 106] on img at bounding box center [80, 105] width 8 height 8
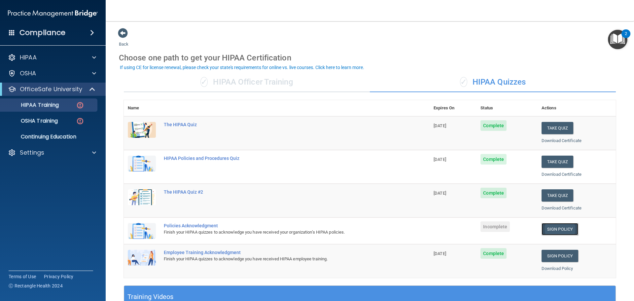
click at [545, 227] on link "Sign Policy" at bounding box center [560, 229] width 37 height 12
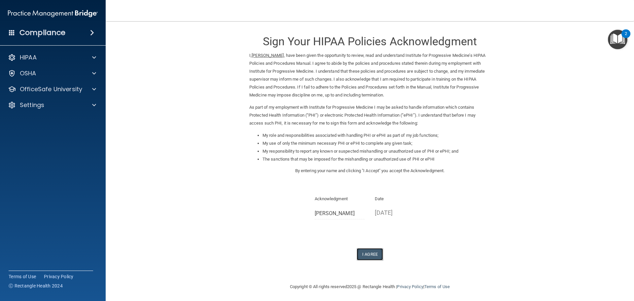
click at [358, 257] on button "I Agree" at bounding box center [370, 254] width 26 height 12
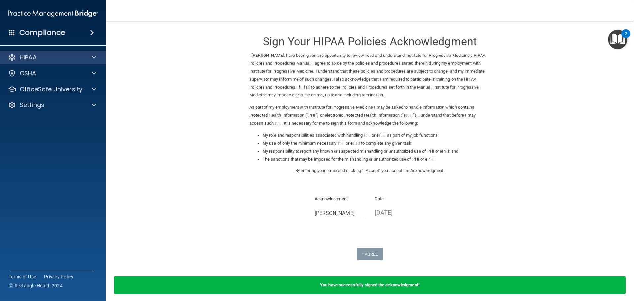
click at [38, 52] on div "HIPAA" at bounding box center [53, 57] width 106 height 13
click at [40, 57] on div "HIPAA" at bounding box center [44, 57] width 82 height 8
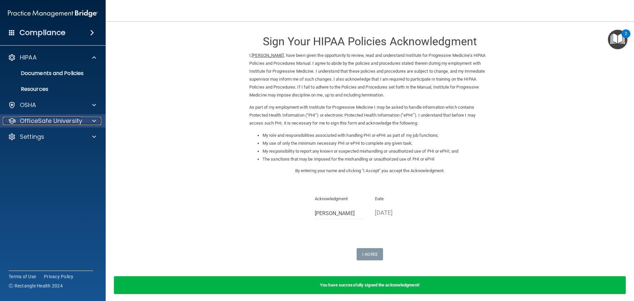
click at [91, 120] on div at bounding box center [93, 121] width 17 height 8
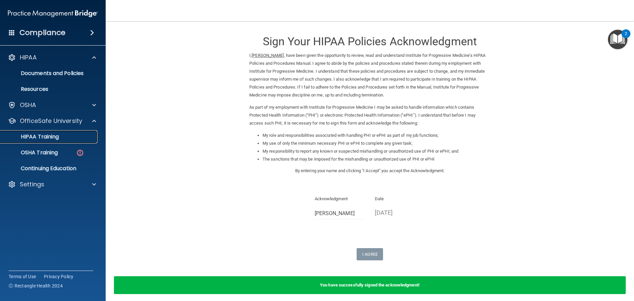
click at [72, 136] on div "HIPAA Training" at bounding box center [49, 136] width 90 height 7
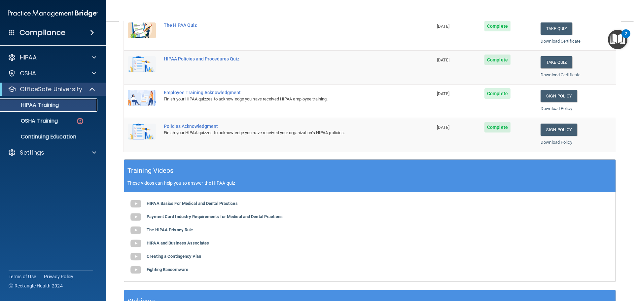
scroll to position [196, 0]
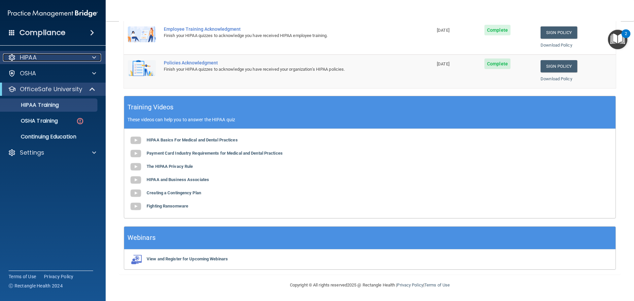
click at [88, 55] on div at bounding box center [93, 57] width 17 height 8
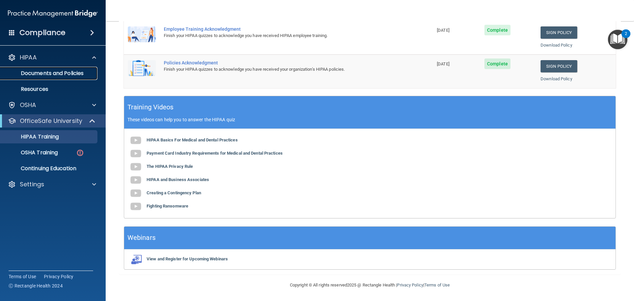
click at [83, 70] on p "Documents and Policies" at bounding box center [49, 73] width 90 height 7
